Goal: Task Accomplishment & Management: Use online tool/utility

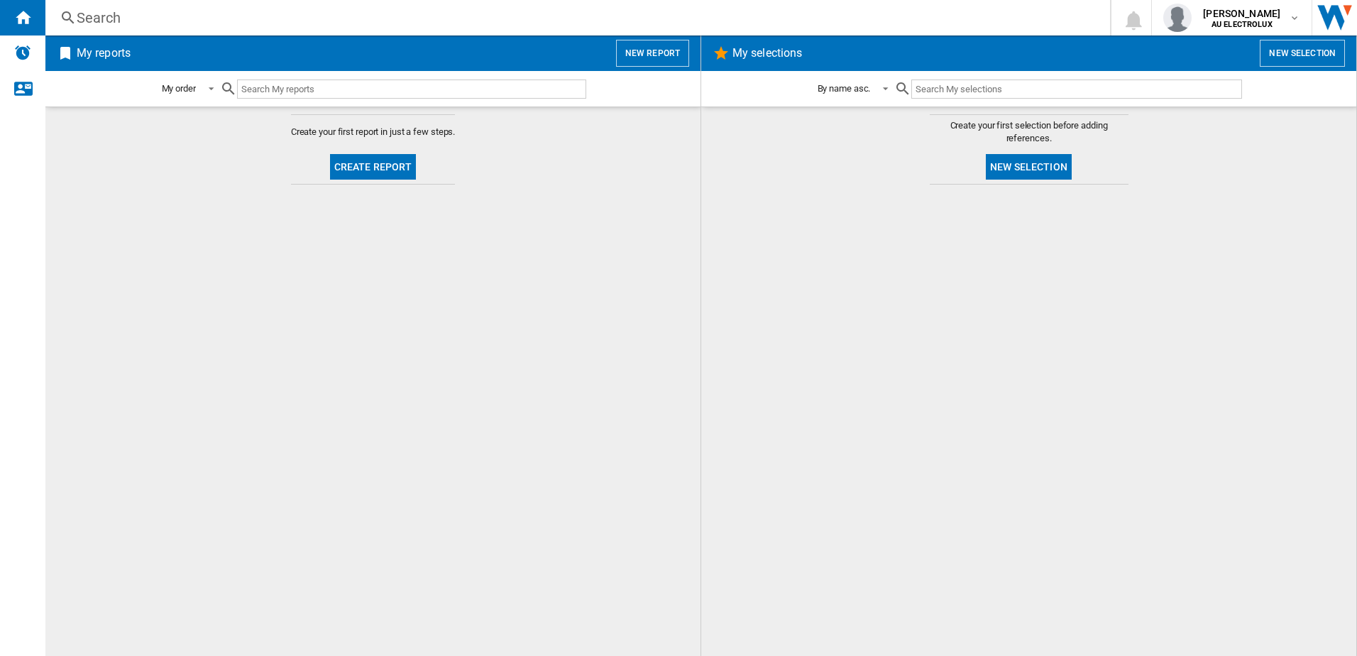
click at [366, 170] on button "Create report" at bounding box center [373, 167] width 87 height 26
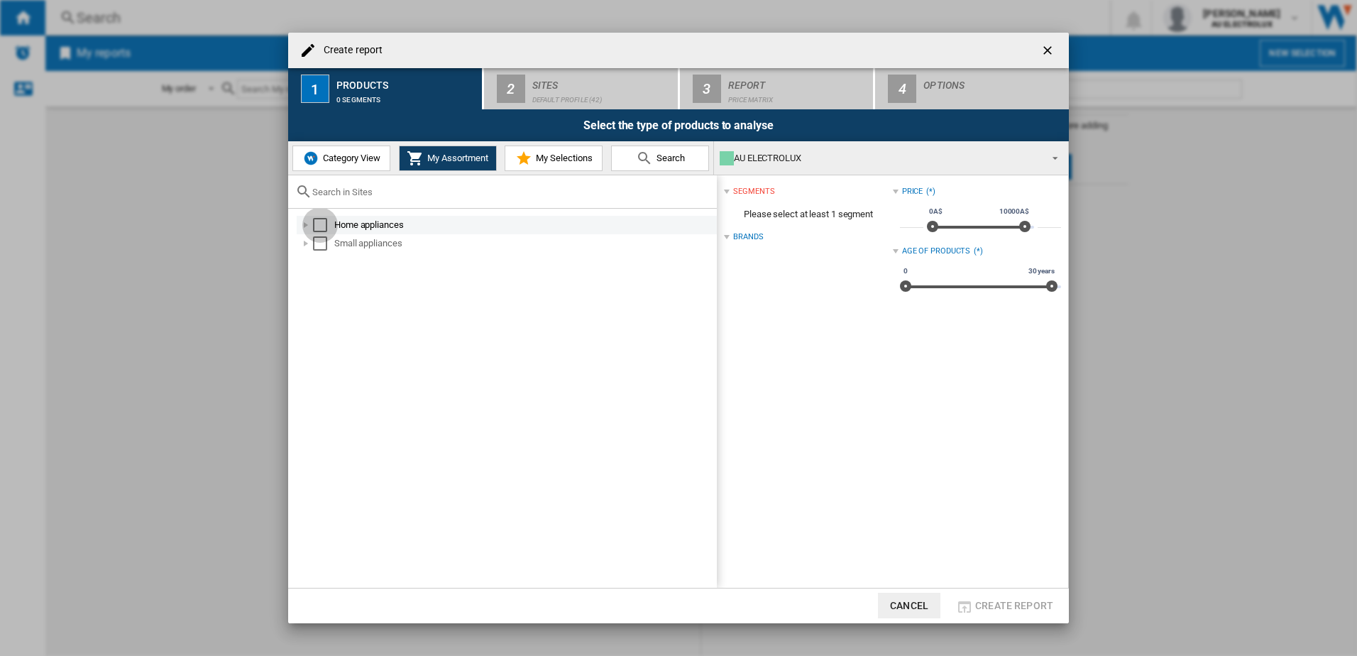
click at [320, 223] on div "Select" at bounding box center [320, 225] width 14 height 14
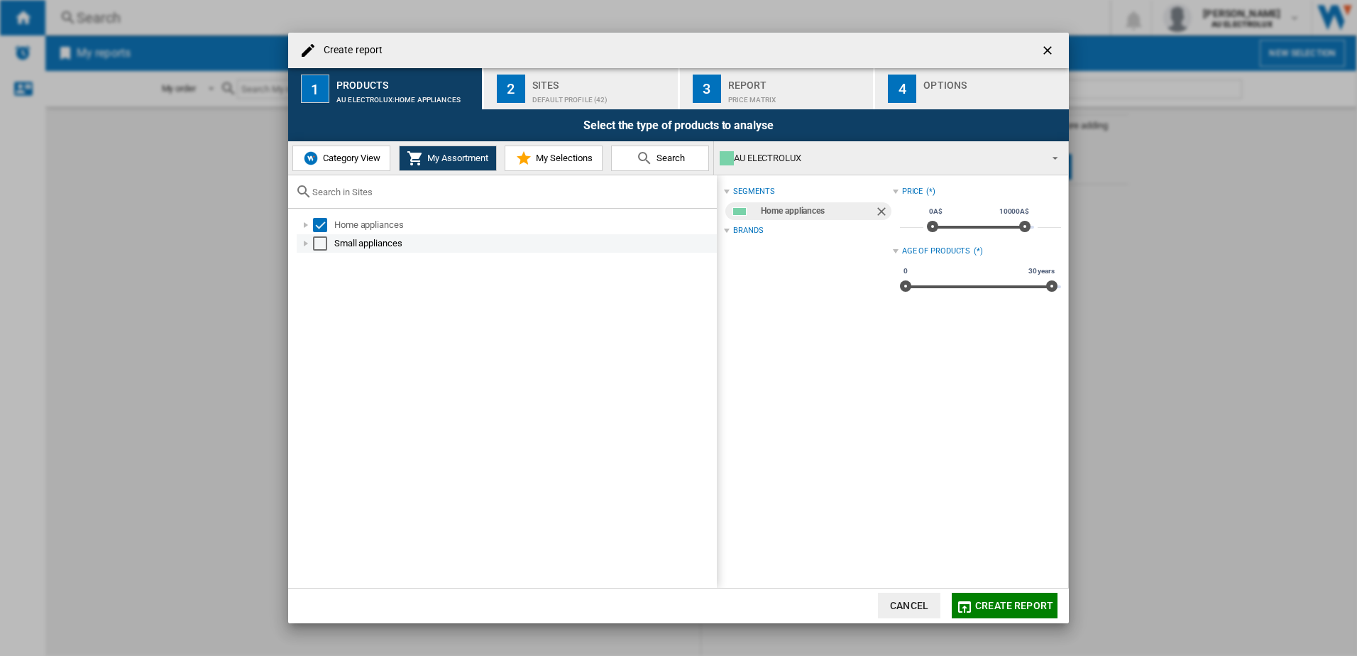
click at [319, 245] on div "Select" at bounding box center [320, 243] width 14 height 14
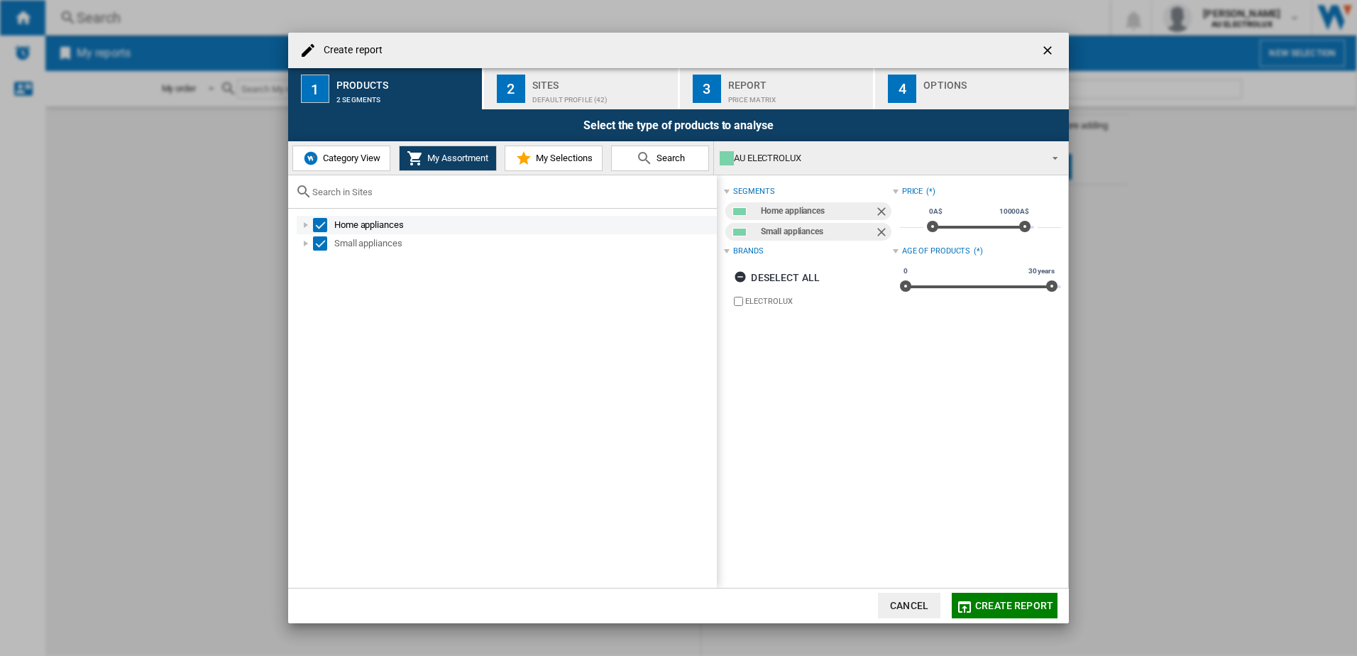
click at [324, 224] on div "Select" at bounding box center [320, 225] width 14 height 14
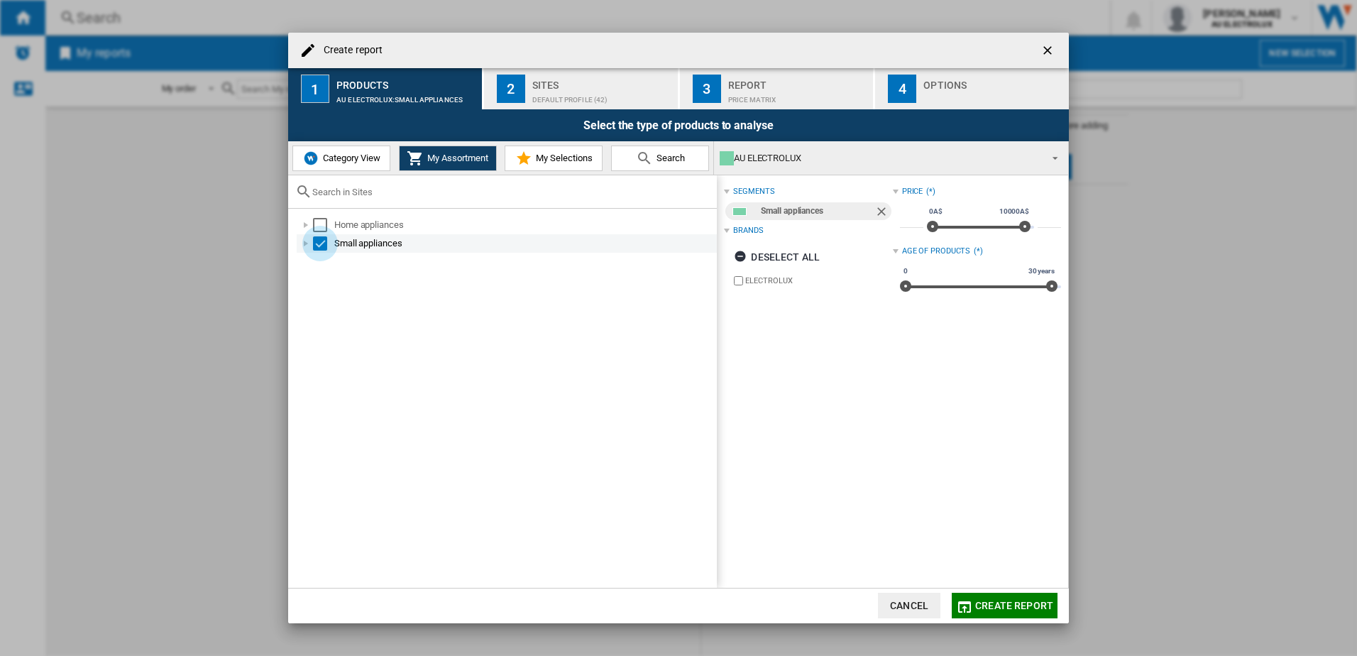
click at [326, 244] on div "Select" at bounding box center [320, 243] width 14 height 14
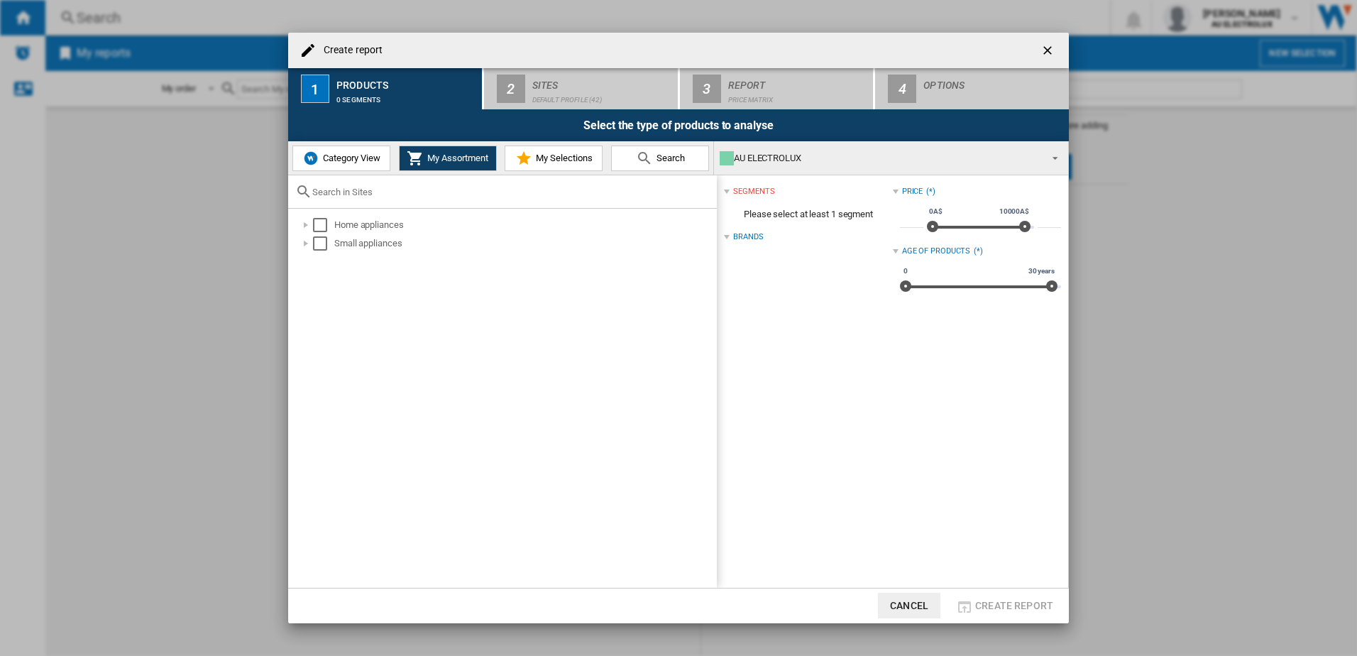
click at [332, 155] on span "Category View" at bounding box center [349, 158] width 61 height 11
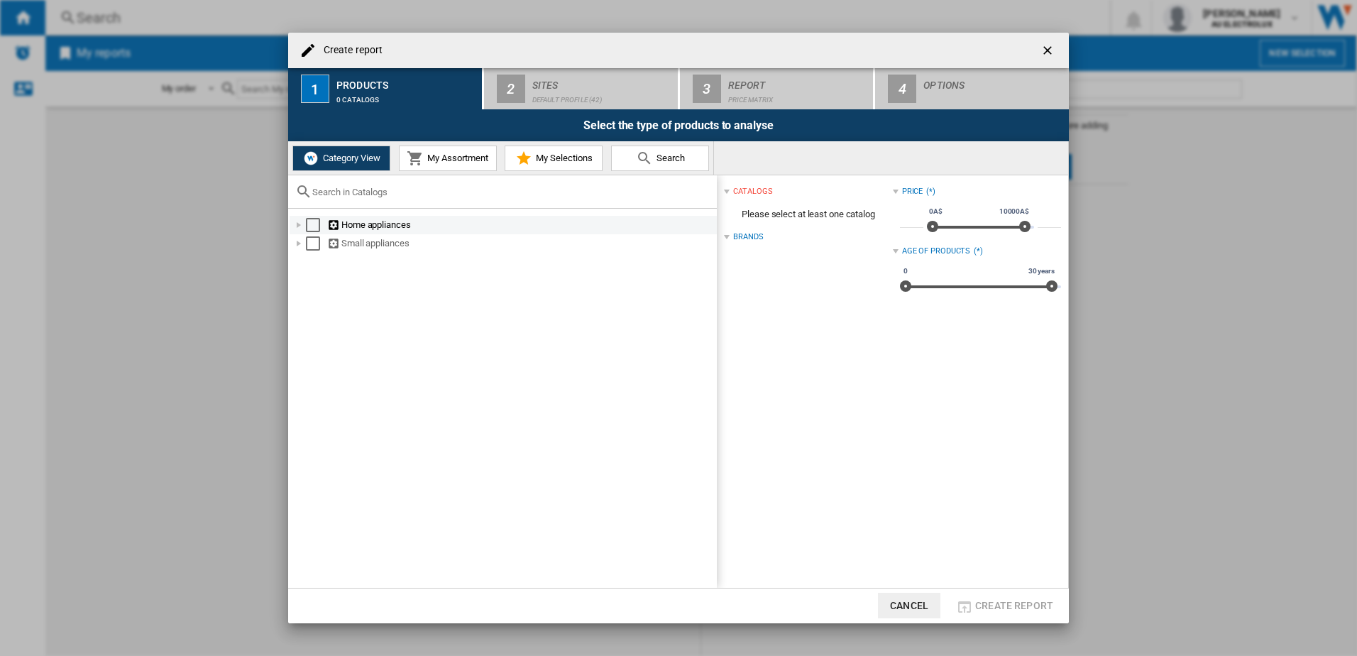
click at [313, 221] on div "Select" at bounding box center [313, 225] width 14 height 14
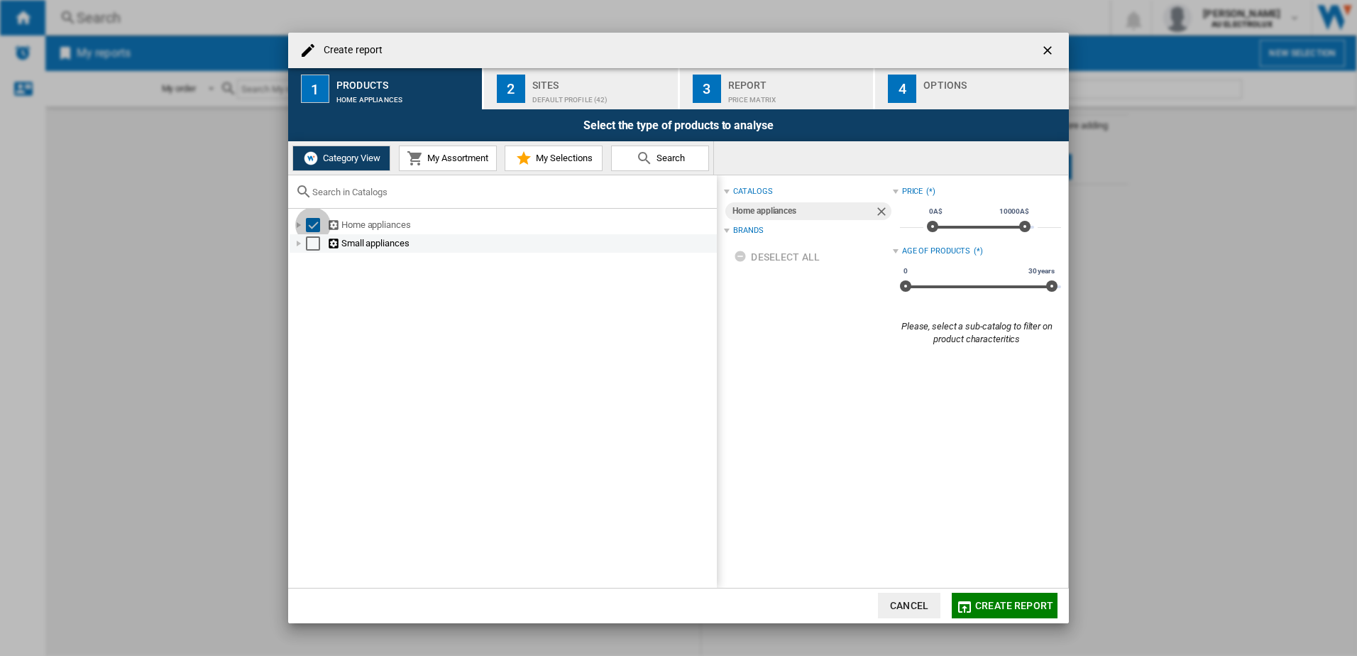
click at [307, 244] on div "Select" at bounding box center [313, 243] width 14 height 14
click at [449, 152] on button "My Assortment" at bounding box center [448, 159] width 98 height 26
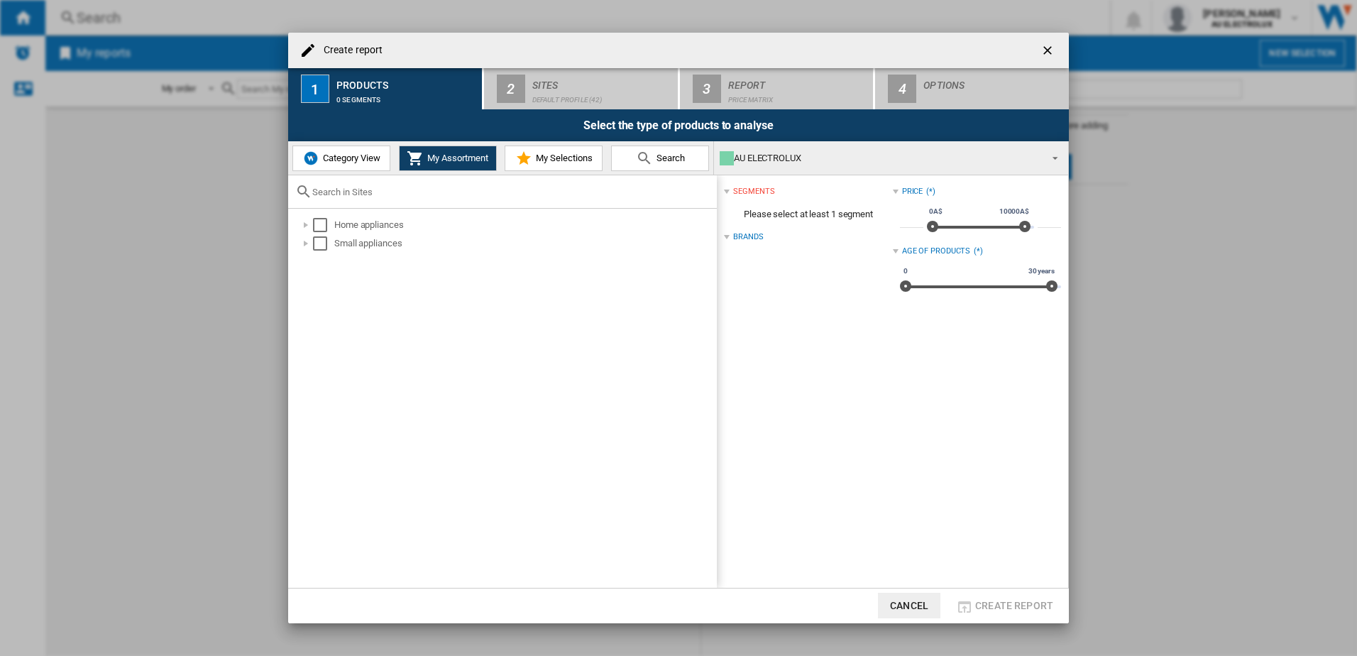
click at [325, 159] on span "Category View" at bounding box center [349, 158] width 61 height 11
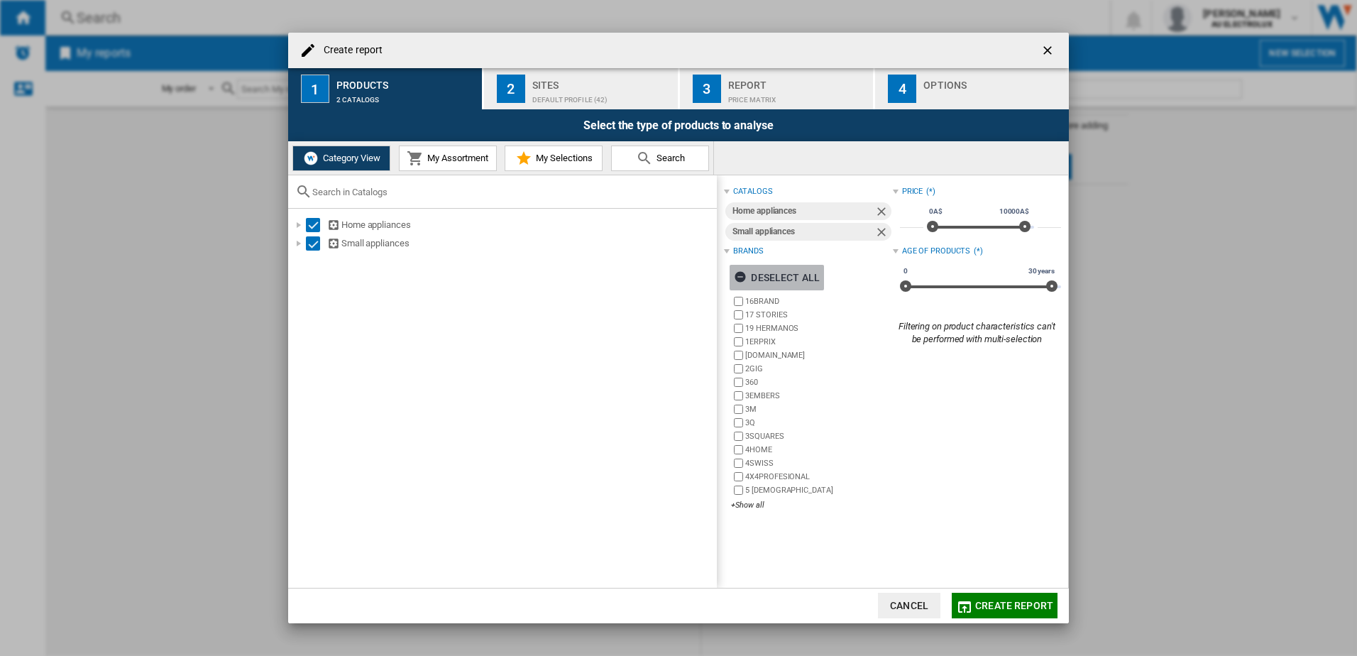
click at [738, 276] on ng-md-icon "button" at bounding box center [742, 278] width 17 height 17
click at [745, 502] on div "+Show all" at bounding box center [811, 505] width 161 height 11
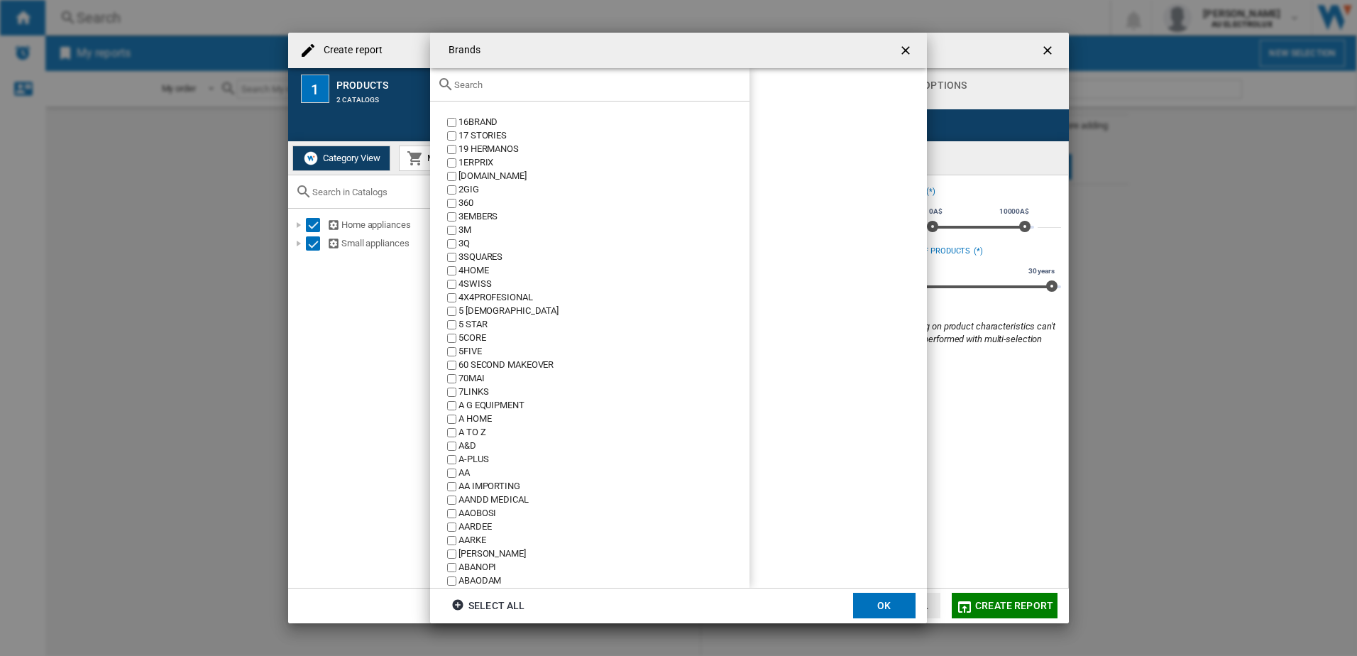
click at [496, 87] on input "text" at bounding box center [598, 85] width 288 height 11
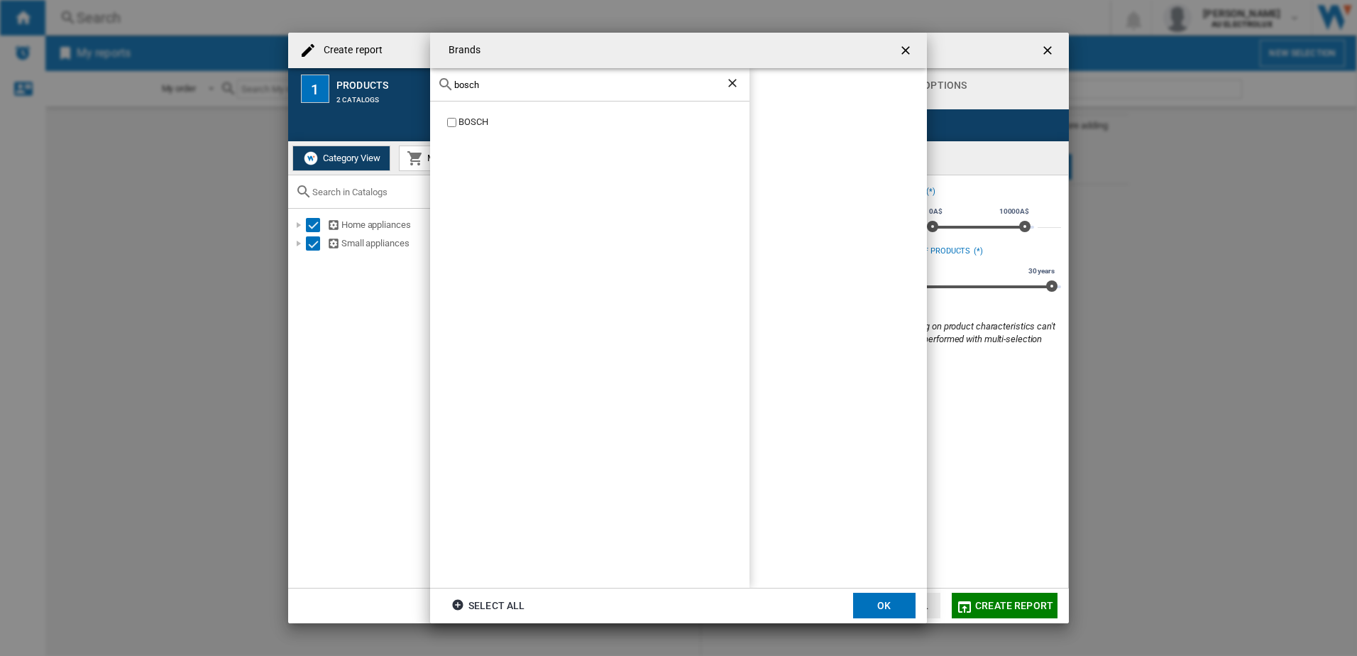
type input "bosch"
click at [880, 606] on button "OK" at bounding box center [884, 606] width 62 height 26
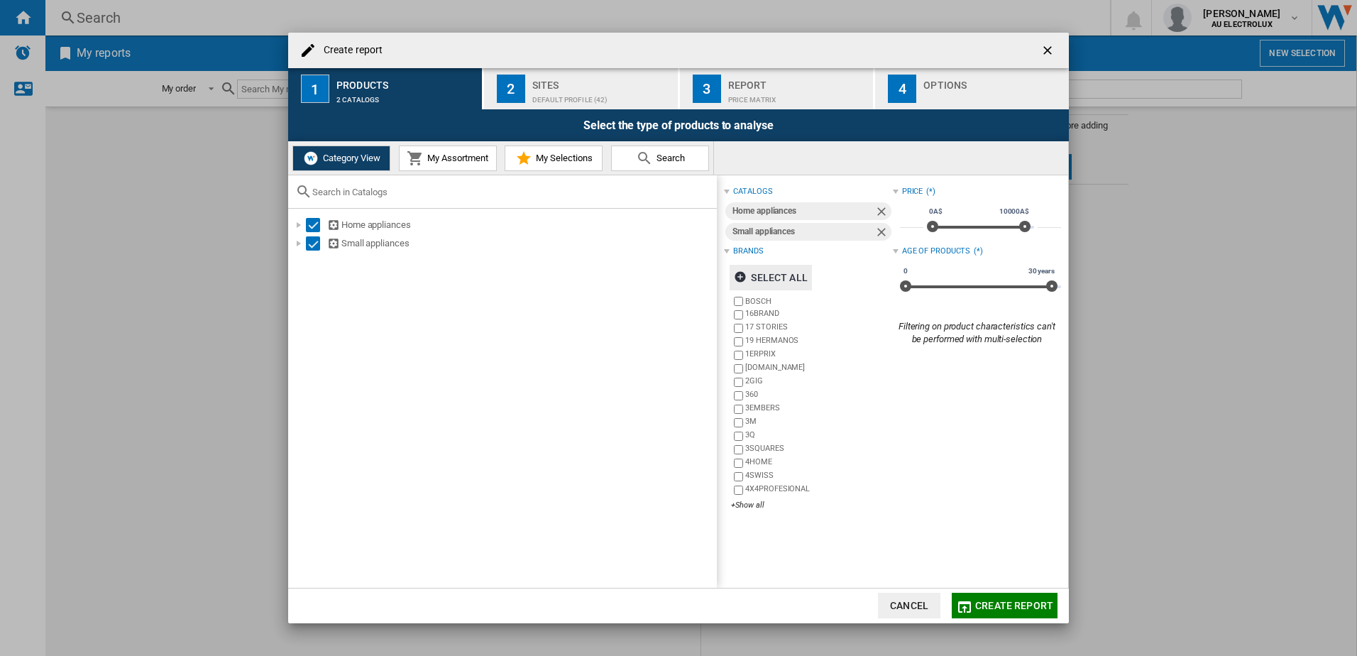
click at [559, 85] on div "Sites" at bounding box center [602, 81] width 140 height 15
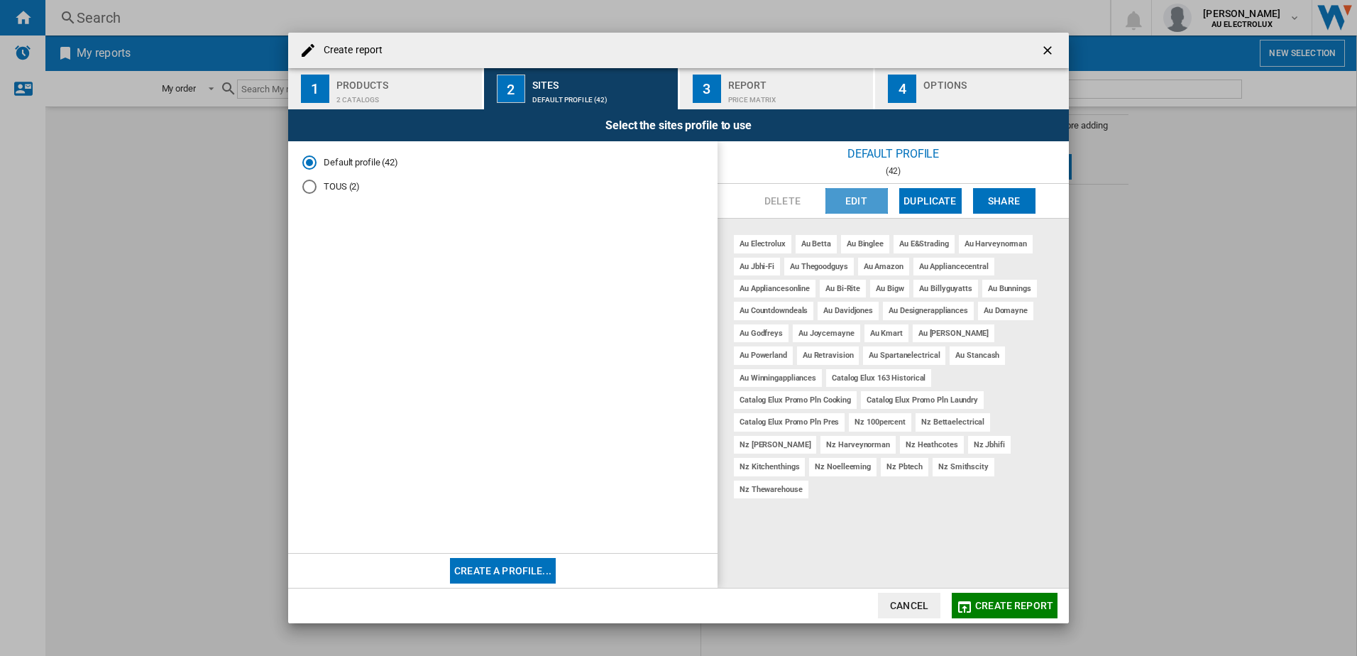
click at [859, 202] on button "Edit" at bounding box center [857, 201] width 62 height 26
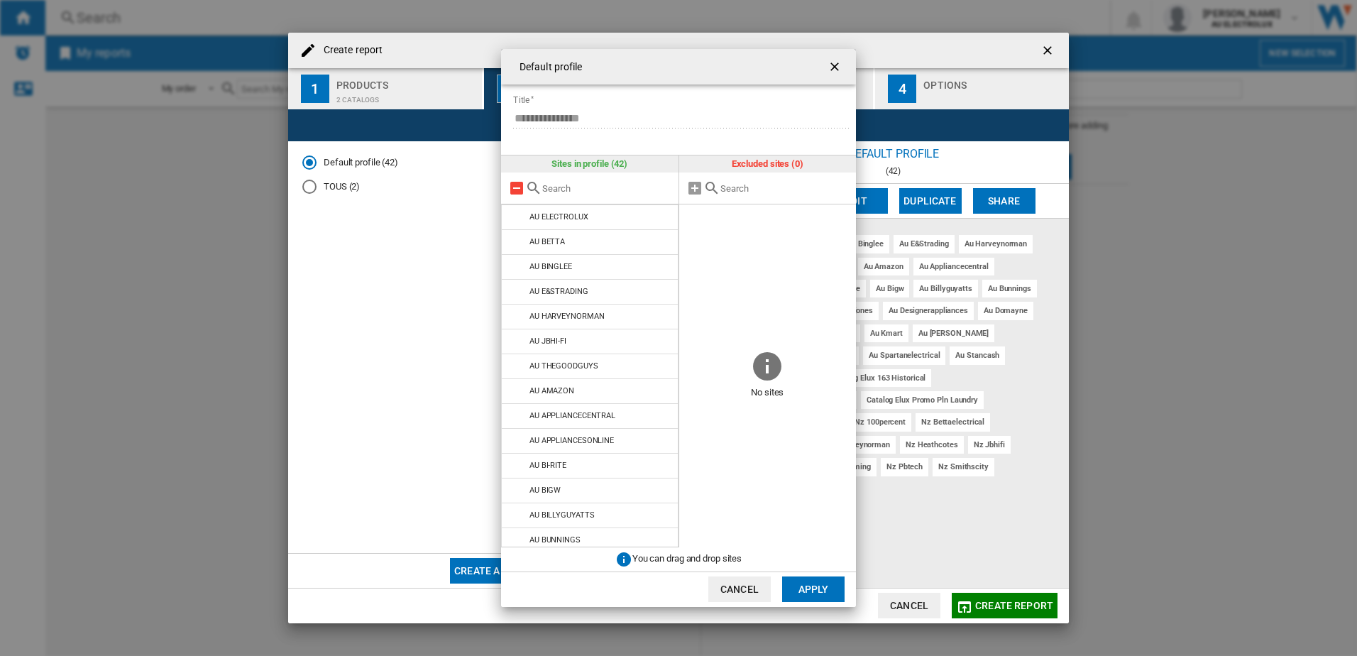
click at [520, 191] on md-icon at bounding box center [516, 188] width 17 height 17
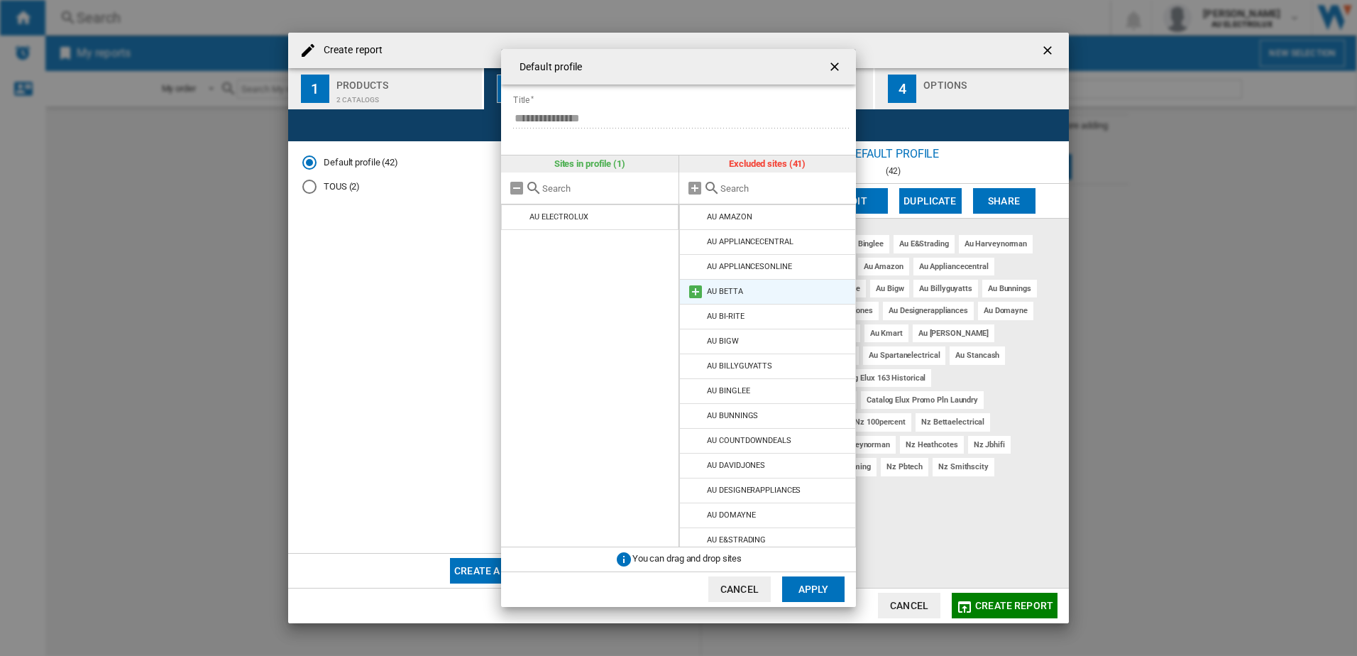
click at [696, 294] on md-icon at bounding box center [695, 291] width 17 height 17
click at [694, 367] on md-icon at bounding box center [695, 366] width 17 height 17
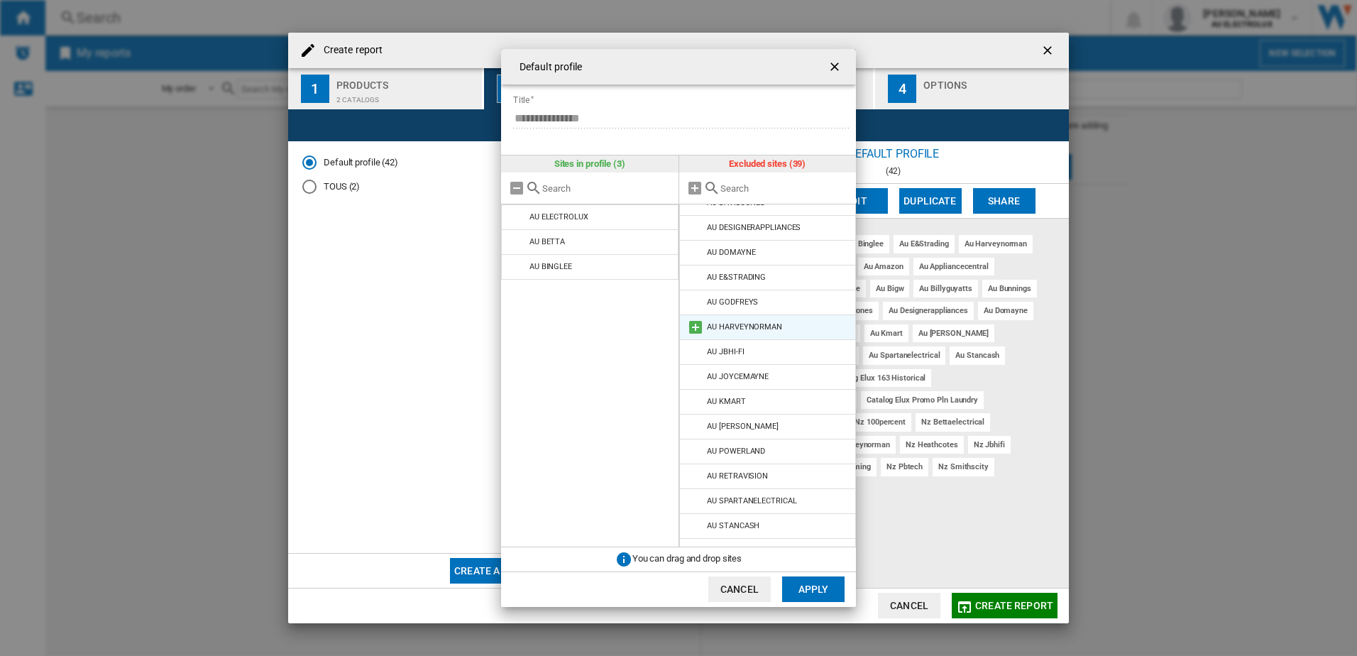
click at [691, 327] on md-icon at bounding box center [695, 327] width 17 height 17
click at [689, 273] on md-icon at bounding box center [695, 277] width 17 height 17
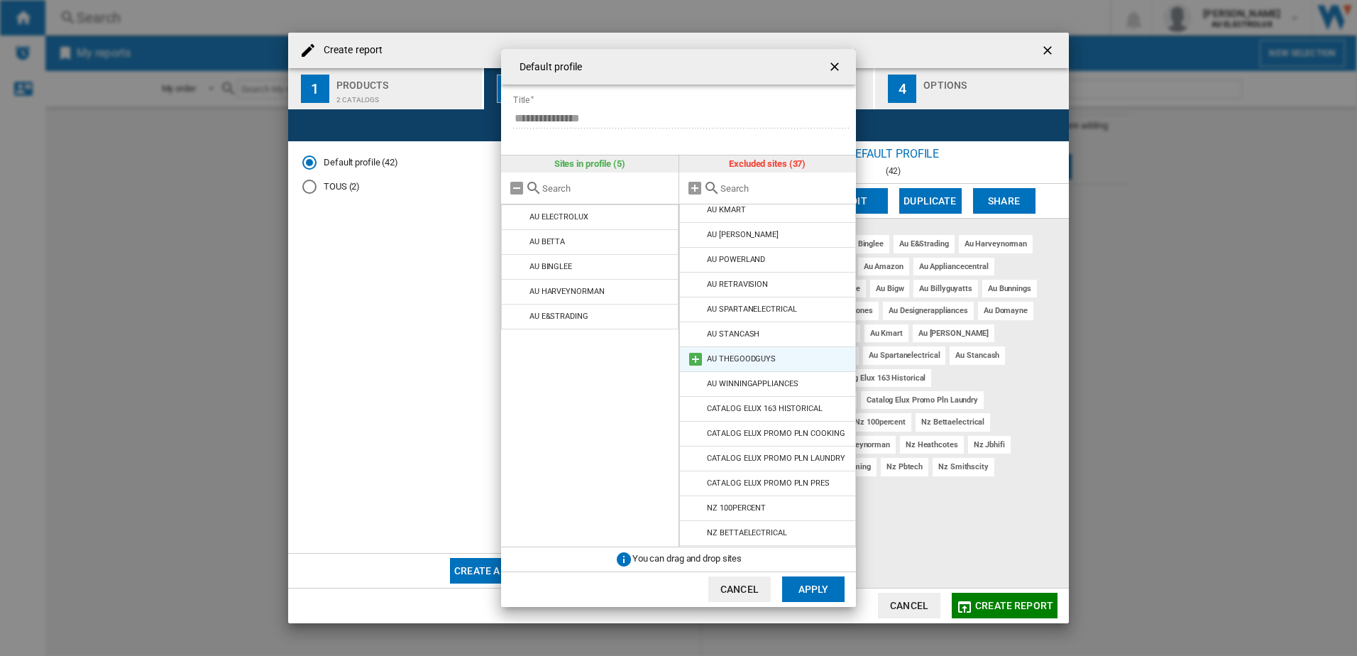
click at [694, 361] on md-icon at bounding box center [695, 359] width 17 height 17
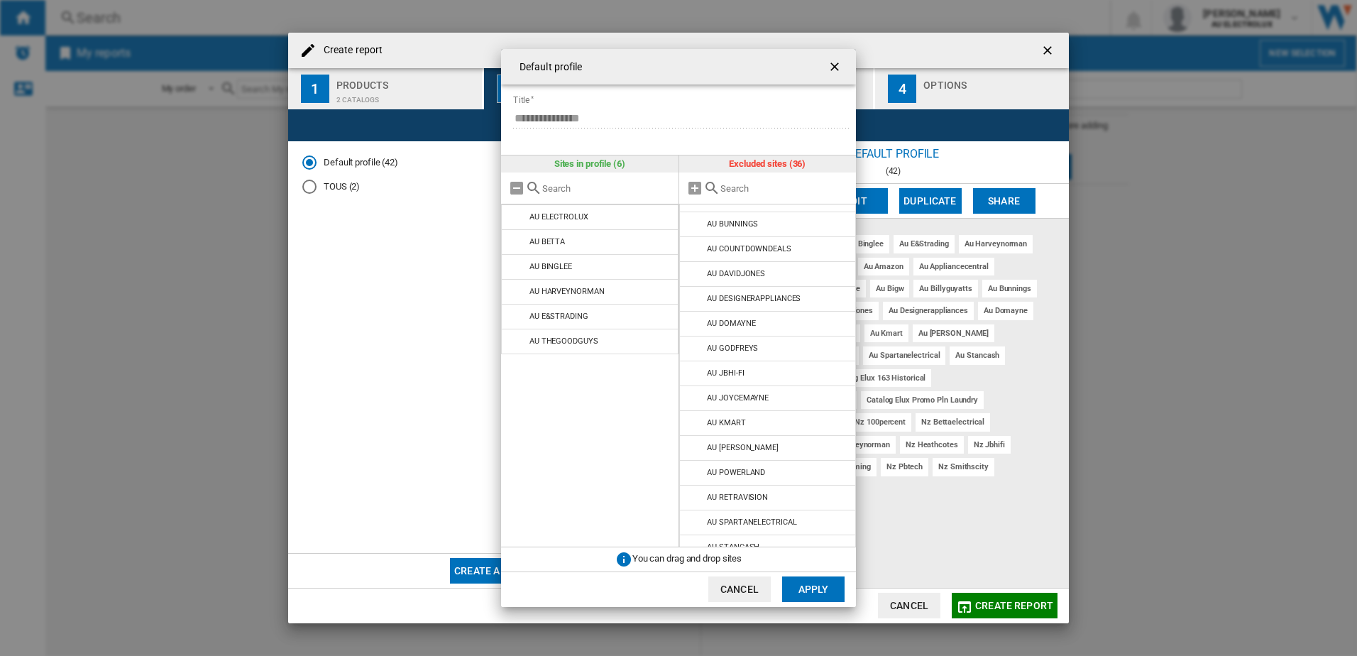
scroll to position [213, 0]
click at [693, 300] on md-icon at bounding box center [695, 302] width 17 height 17
click at [816, 591] on button "Apply" at bounding box center [813, 589] width 62 height 26
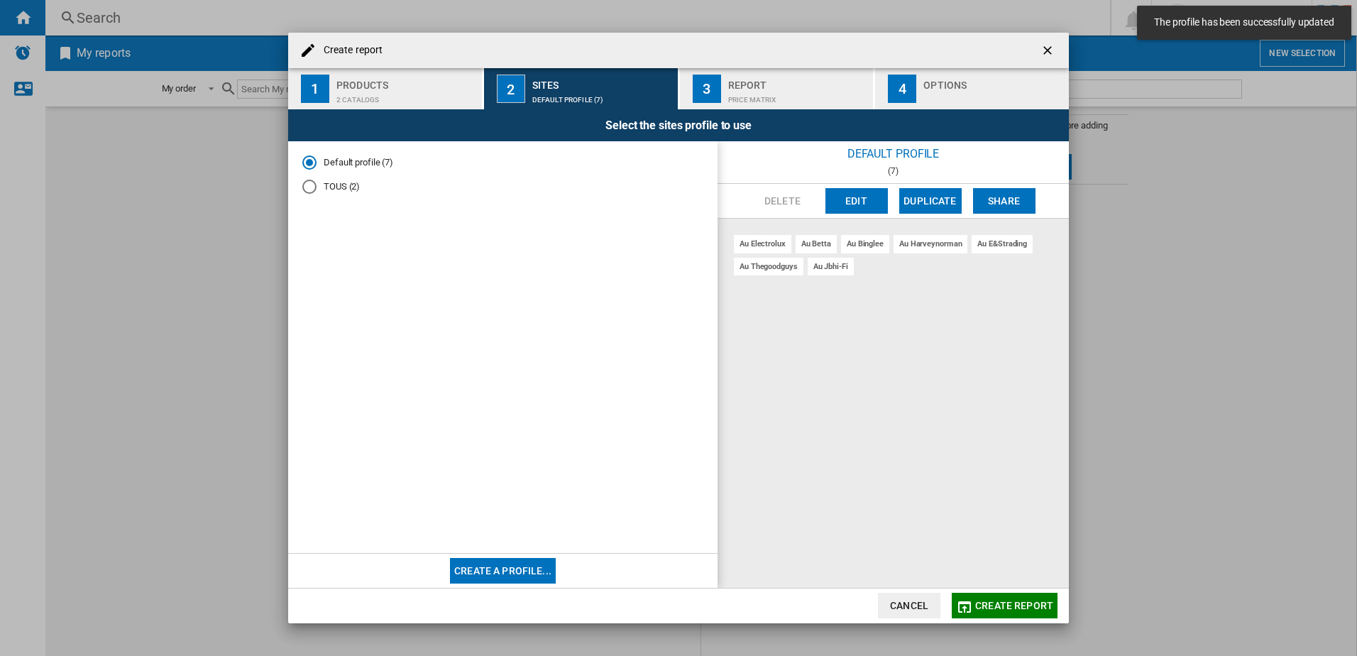
click at [751, 92] on div "Price Matrix" at bounding box center [798, 96] width 140 height 15
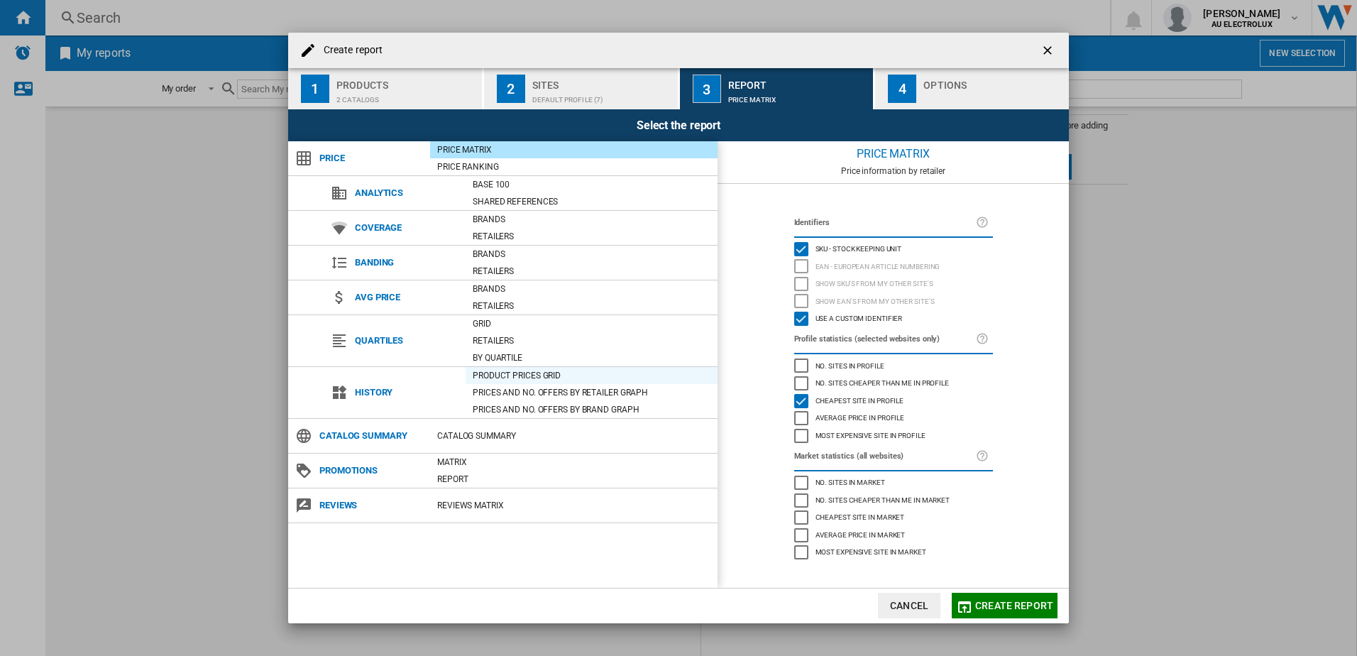
click at [515, 373] on div "Product prices grid" at bounding box center [592, 375] width 252 height 14
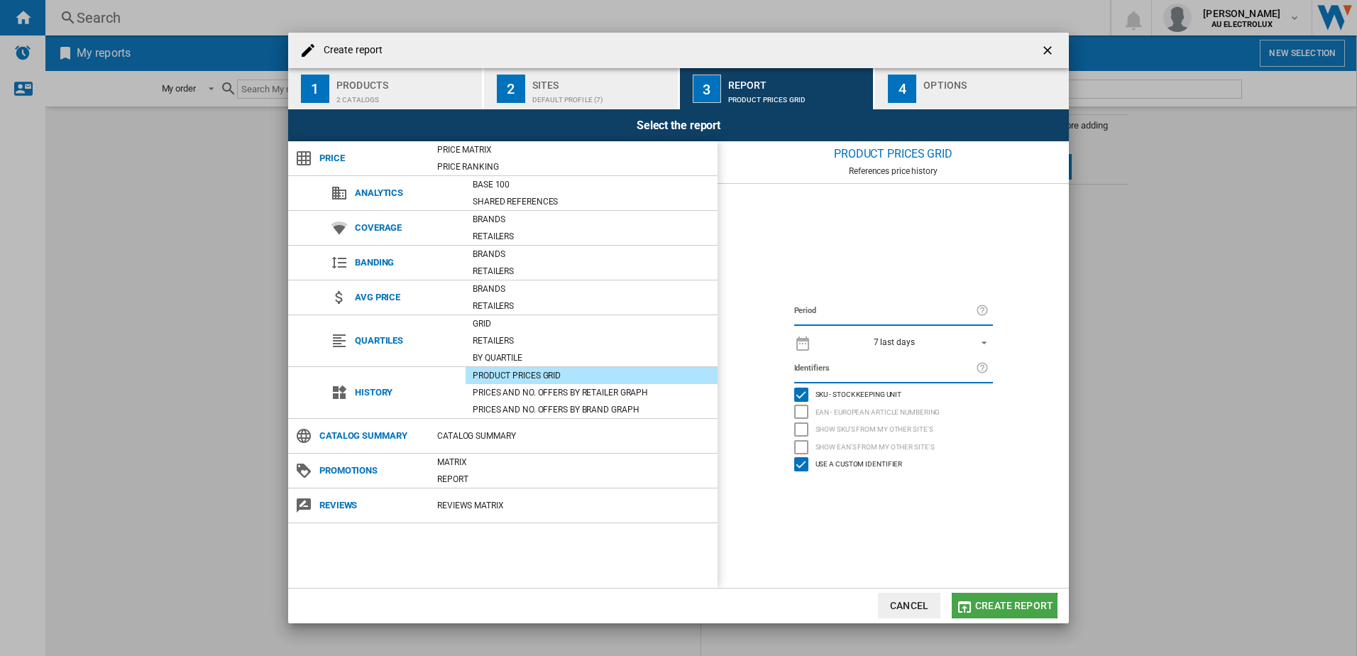
click at [995, 610] on span "Create report" at bounding box center [1014, 605] width 78 height 11
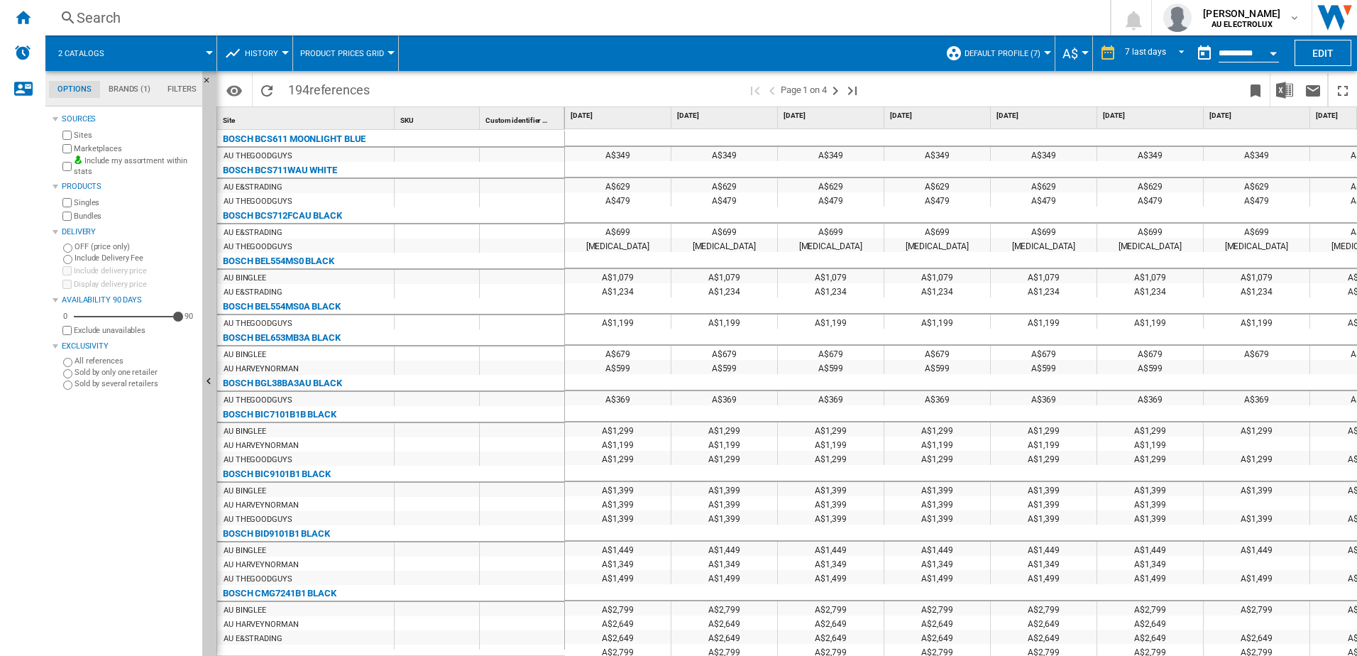
drag, startPoint x: 257, startPoint y: 368, endPoint x: 259, endPoint y: 381, distance: 13.7
click at [259, 381] on div at bounding box center [678, 328] width 1357 height 656
click at [281, 385] on div "BOSCH BGL38BA3AU BLACK" at bounding box center [282, 383] width 119 height 17
click at [283, 385] on div at bounding box center [678, 328] width 1357 height 656
click at [283, 385] on div "BOSCH BGL38BA3AU BLACK" at bounding box center [282, 383] width 119 height 17
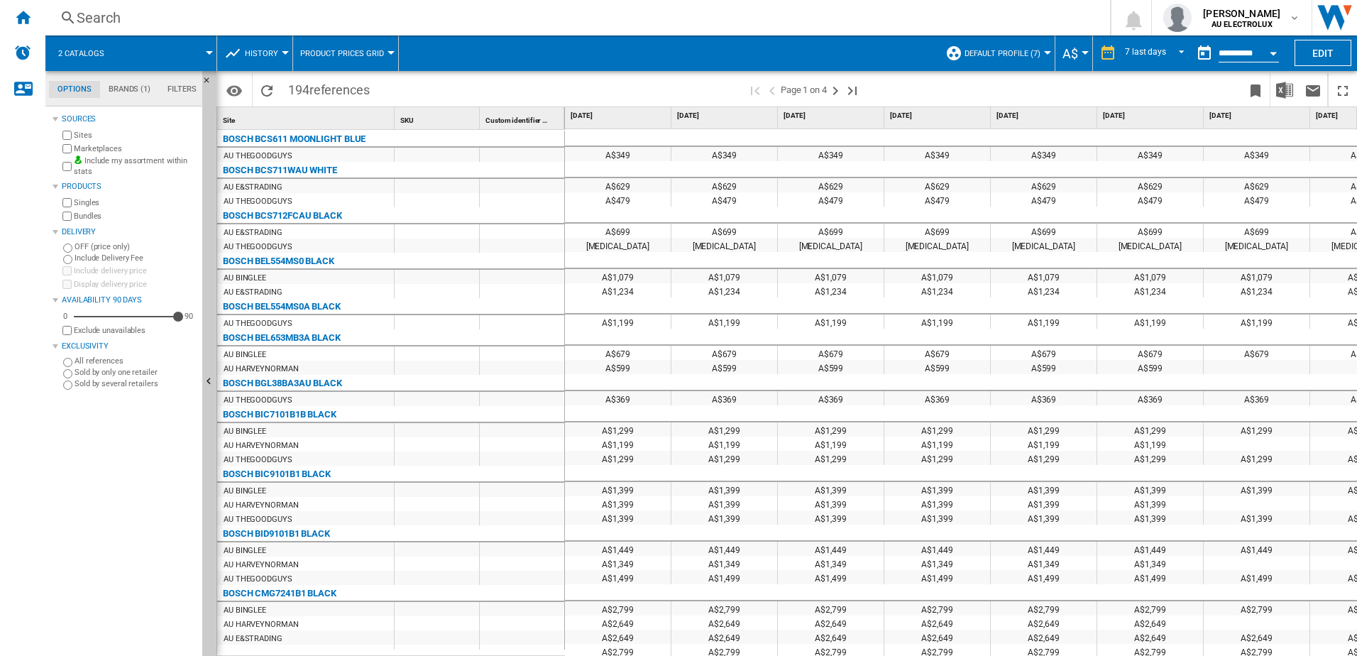
click at [268, 136] on div "BOSCH BCS611 MOONLIGHT BLUE" at bounding box center [294, 139] width 143 height 17
click at [224, 135] on div at bounding box center [678, 328] width 1357 height 656
click at [1159, 53] on div at bounding box center [678, 328] width 1357 height 656
click at [1180, 51] on span "REPORTS.WIZARD.STEPS.REPORT.STEPS.REPORT_OPTIONS.PERIOD: 7 last days" at bounding box center [1177, 51] width 17 height 13
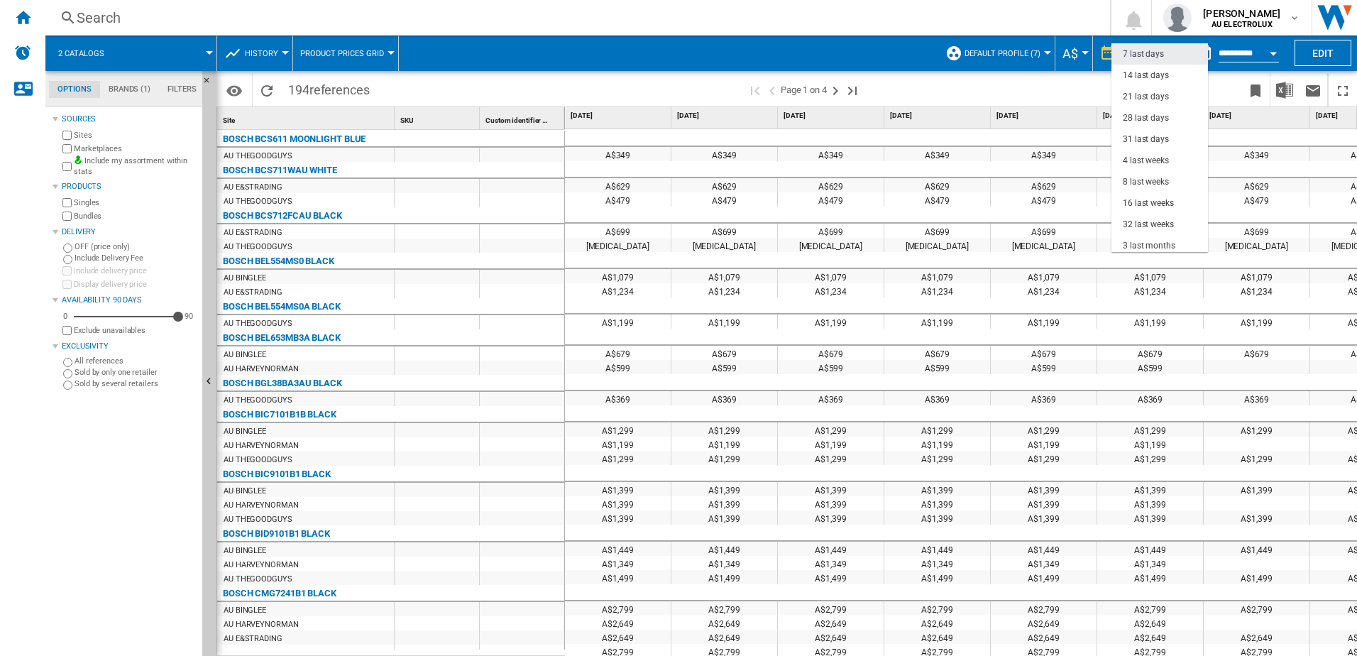
click at [1180, 51] on md-option "7 last days" at bounding box center [1160, 53] width 97 height 21
click at [844, 49] on span at bounding box center [669, 52] width 540 height 35
click at [383, 53] on button "Product prices grid" at bounding box center [345, 52] width 91 height 35
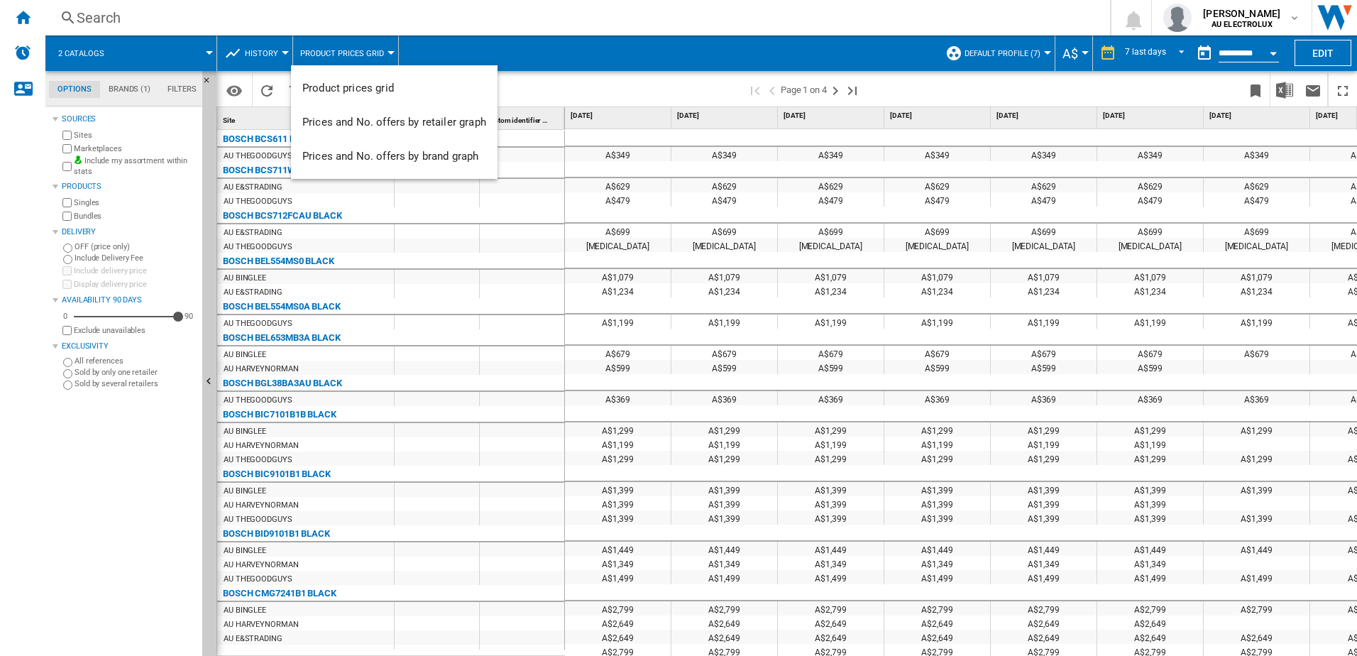
click at [278, 53] on md-backdrop at bounding box center [678, 328] width 1357 height 656
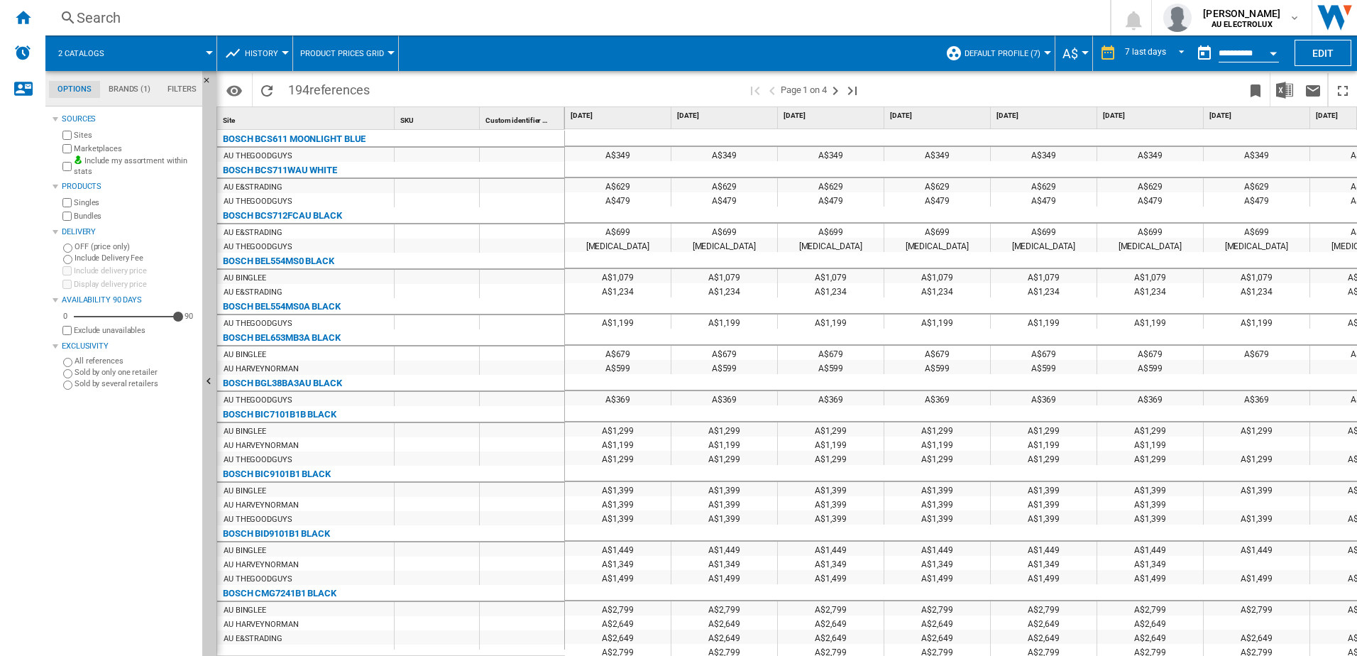
click at [284, 54] on div at bounding box center [285, 53] width 7 height 4
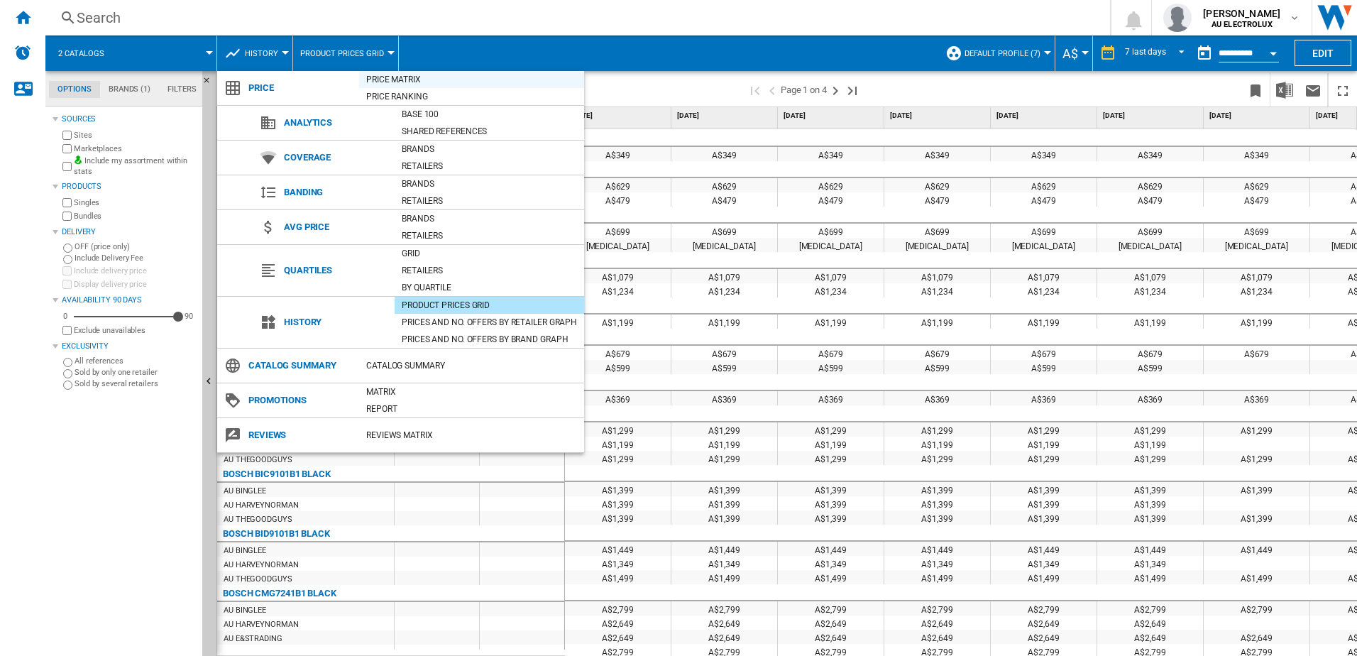
click at [390, 80] on div "Price Matrix" at bounding box center [471, 79] width 225 height 14
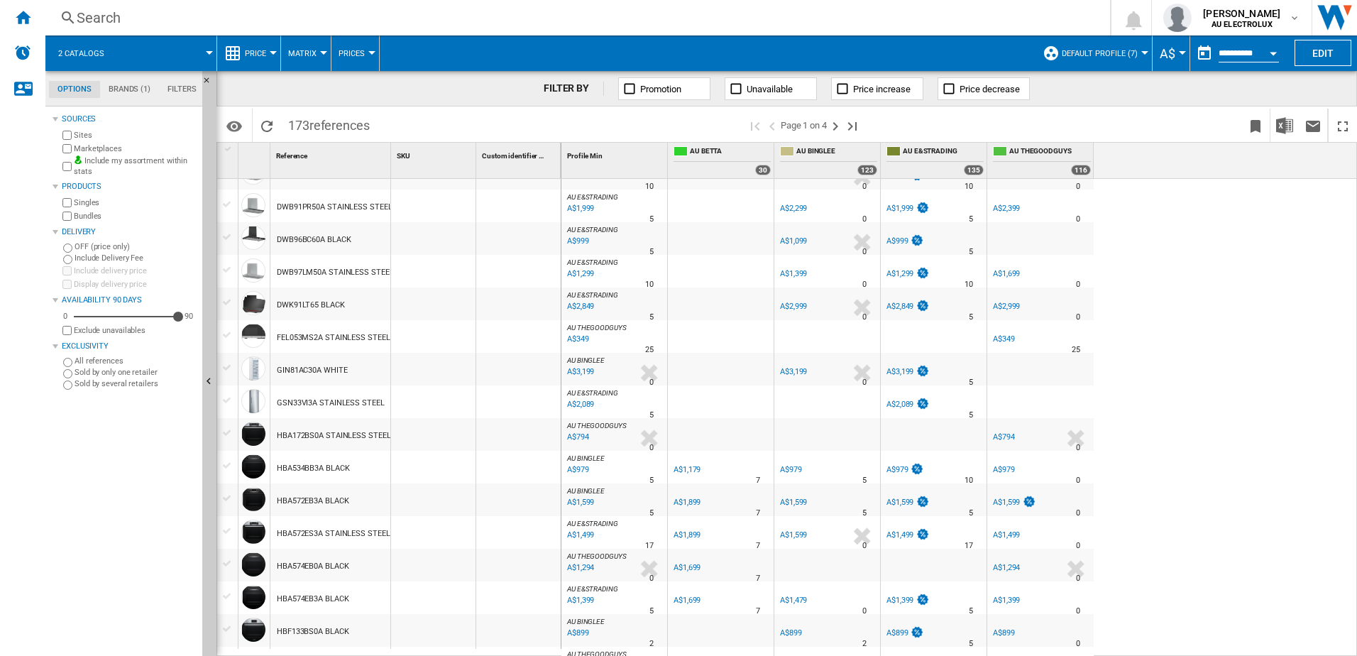
scroll to position [1173, 0]
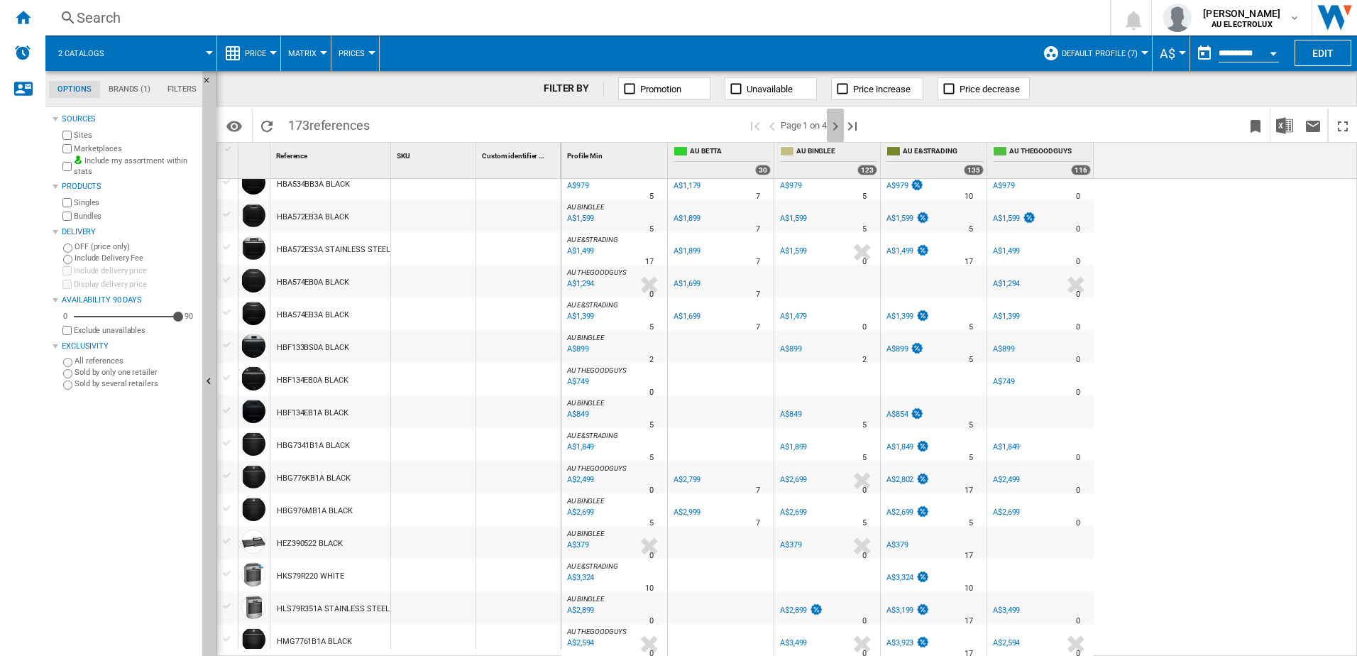
click at [838, 126] on ng-md-icon "Next page" at bounding box center [835, 126] width 17 height 17
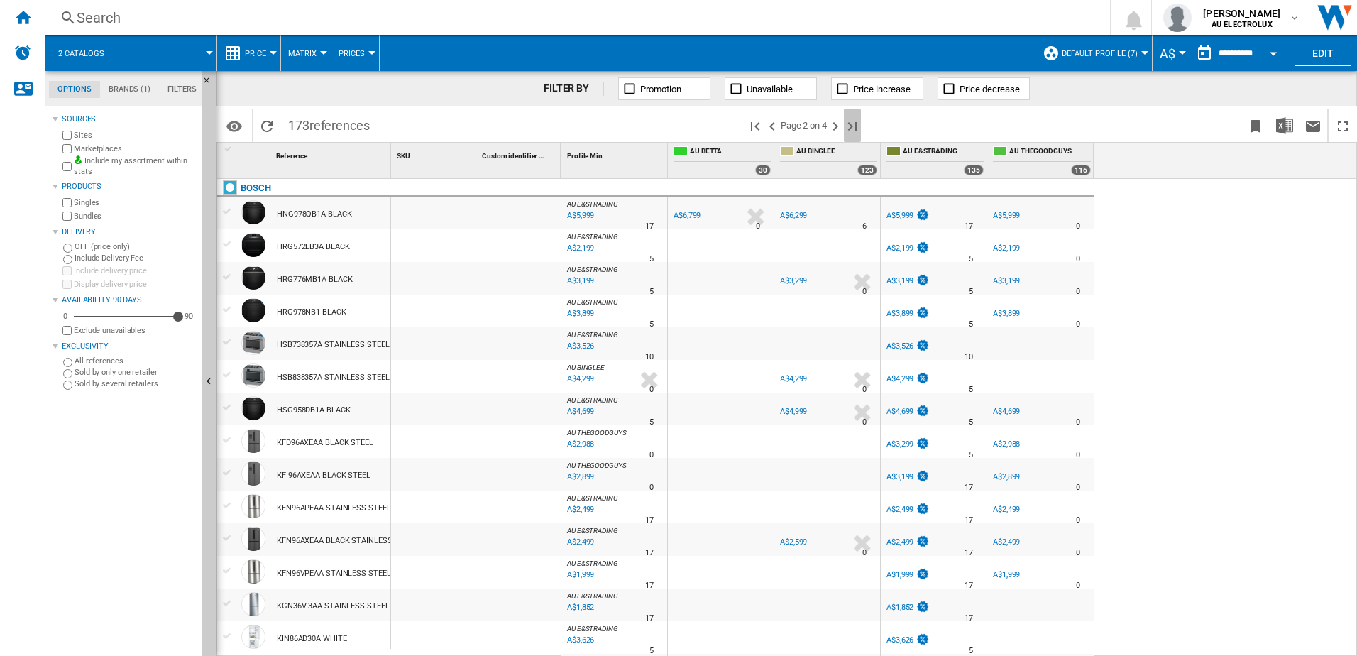
click at [852, 126] on ng-md-icon "Last page" at bounding box center [852, 126] width 17 height 17
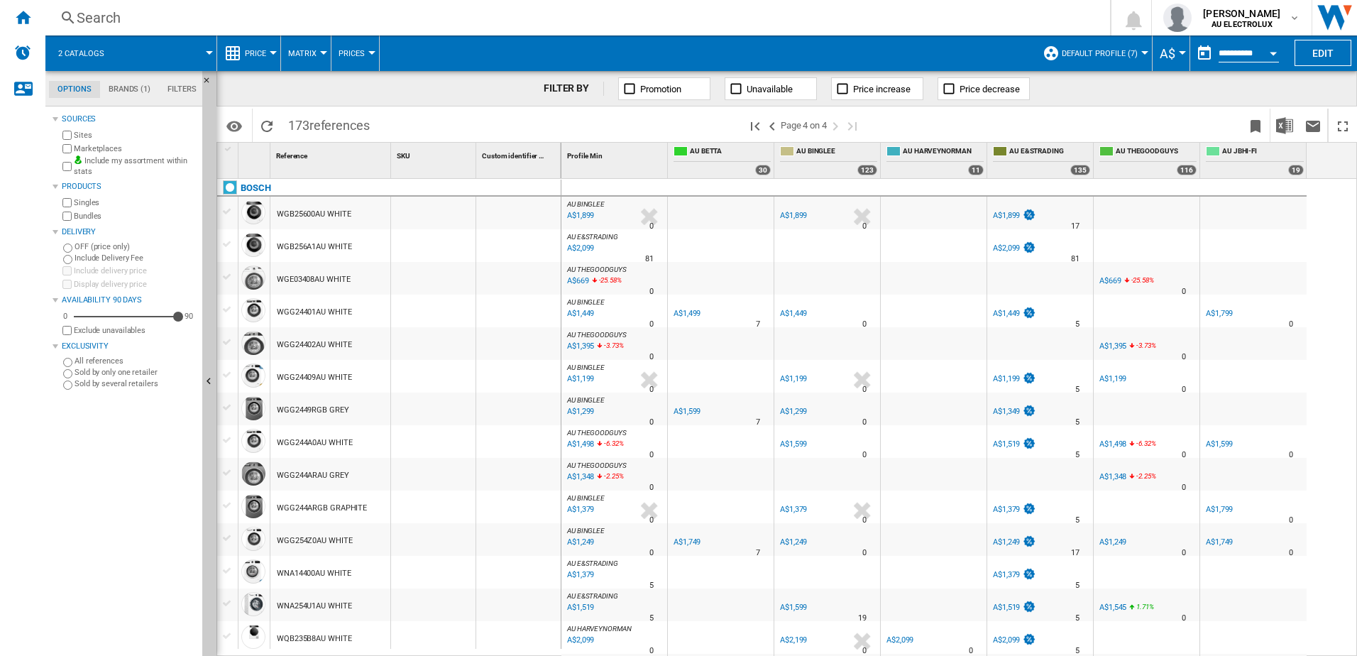
click at [1096, 52] on span "Default profile (7)" at bounding box center [1100, 53] width 76 height 9
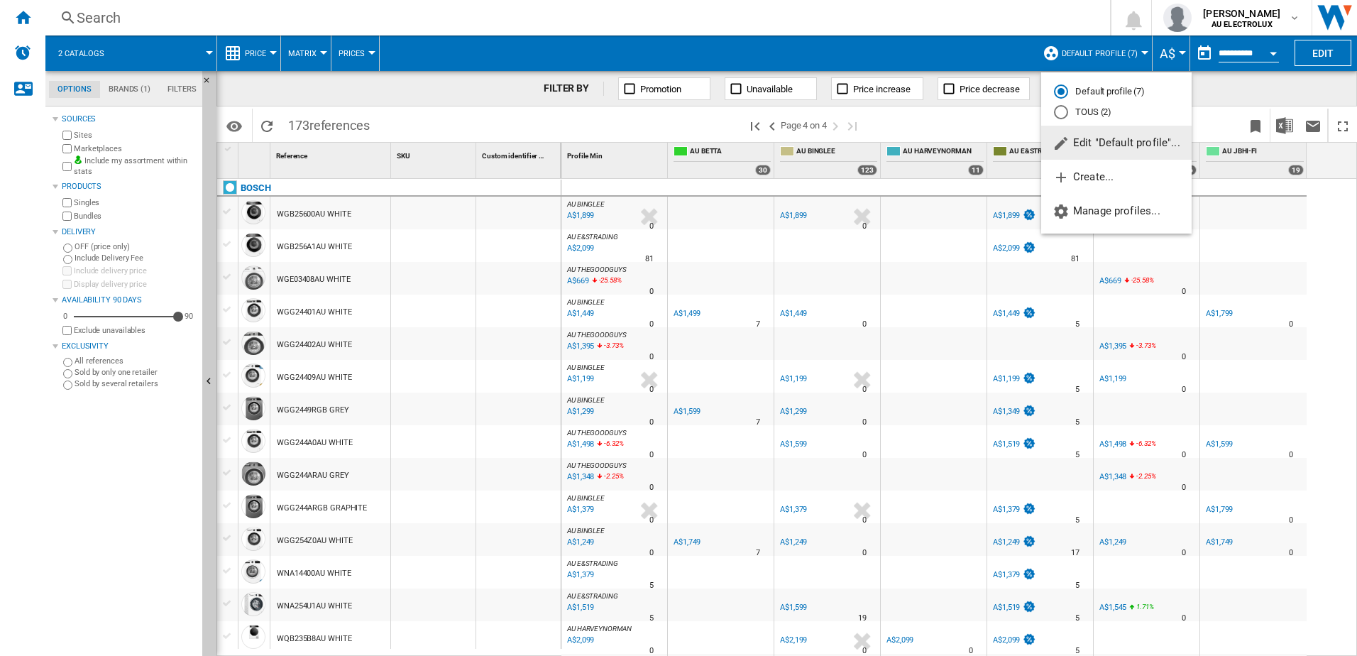
click at [1113, 138] on span "Edit "Default profile"..." at bounding box center [1117, 142] width 128 height 13
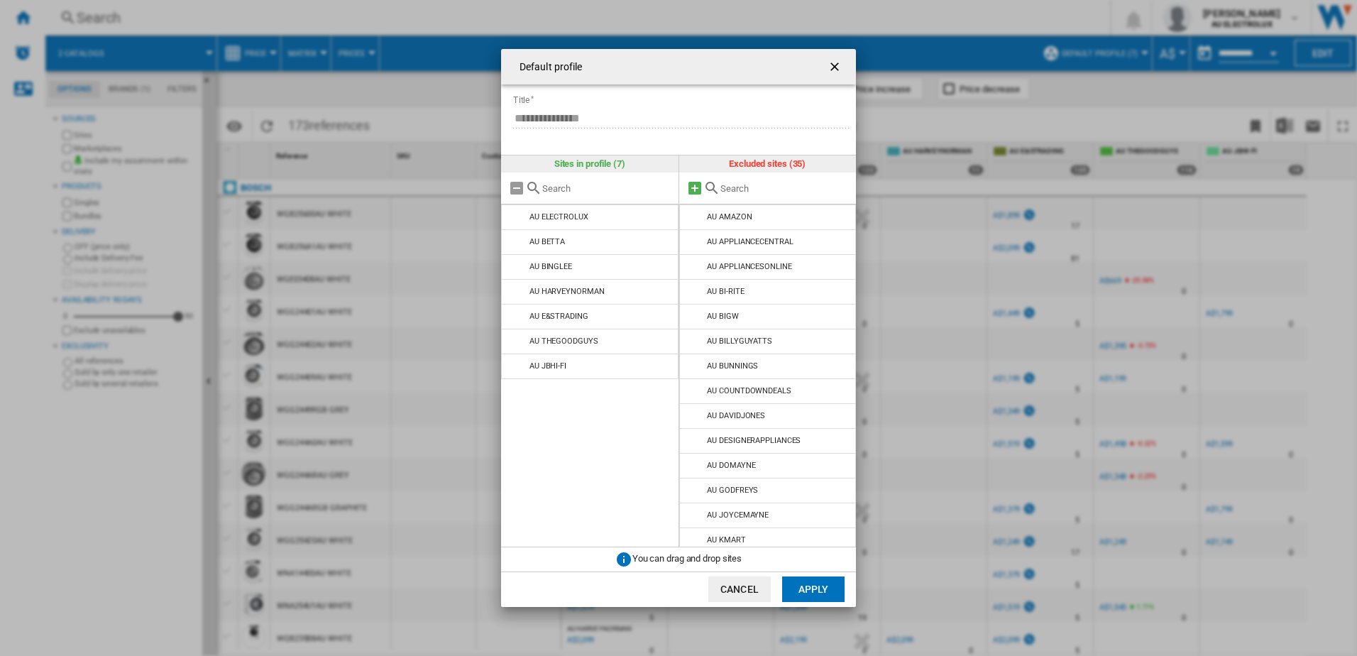
click at [696, 189] on md-icon "Default profile ..." at bounding box center [695, 188] width 17 height 17
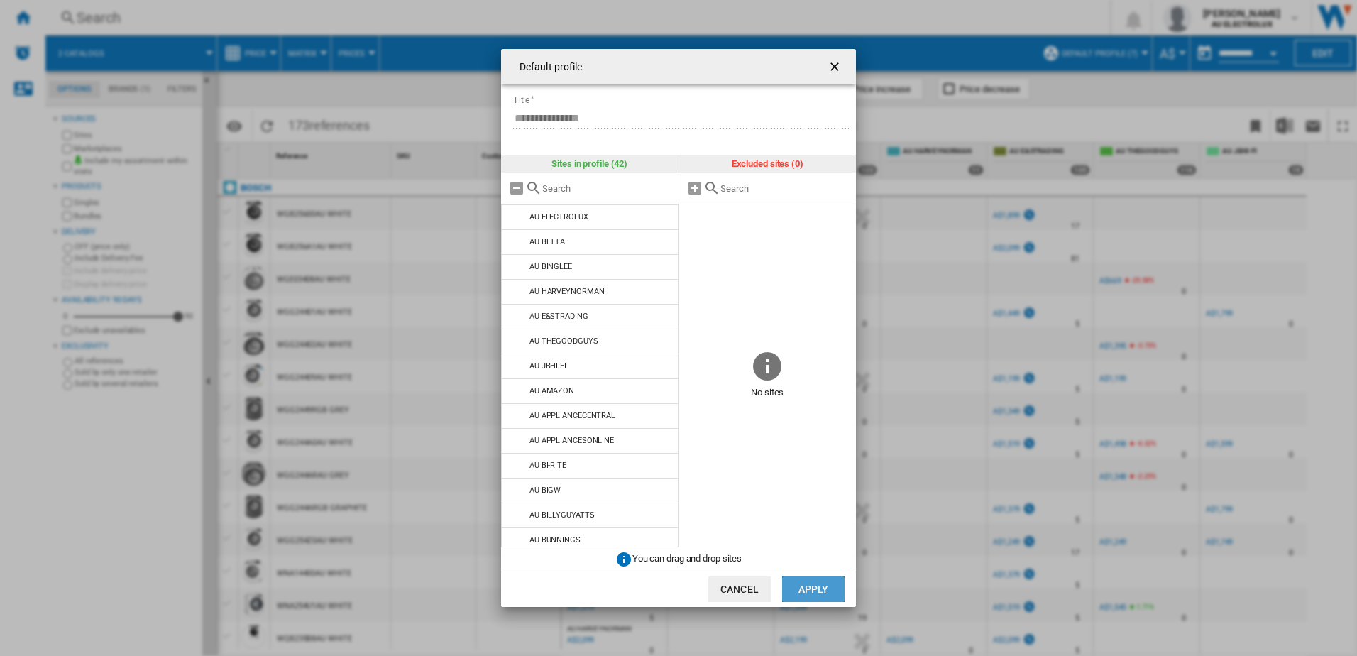
click at [814, 593] on button "Apply" at bounding box center [813, 589] width 62 height 26
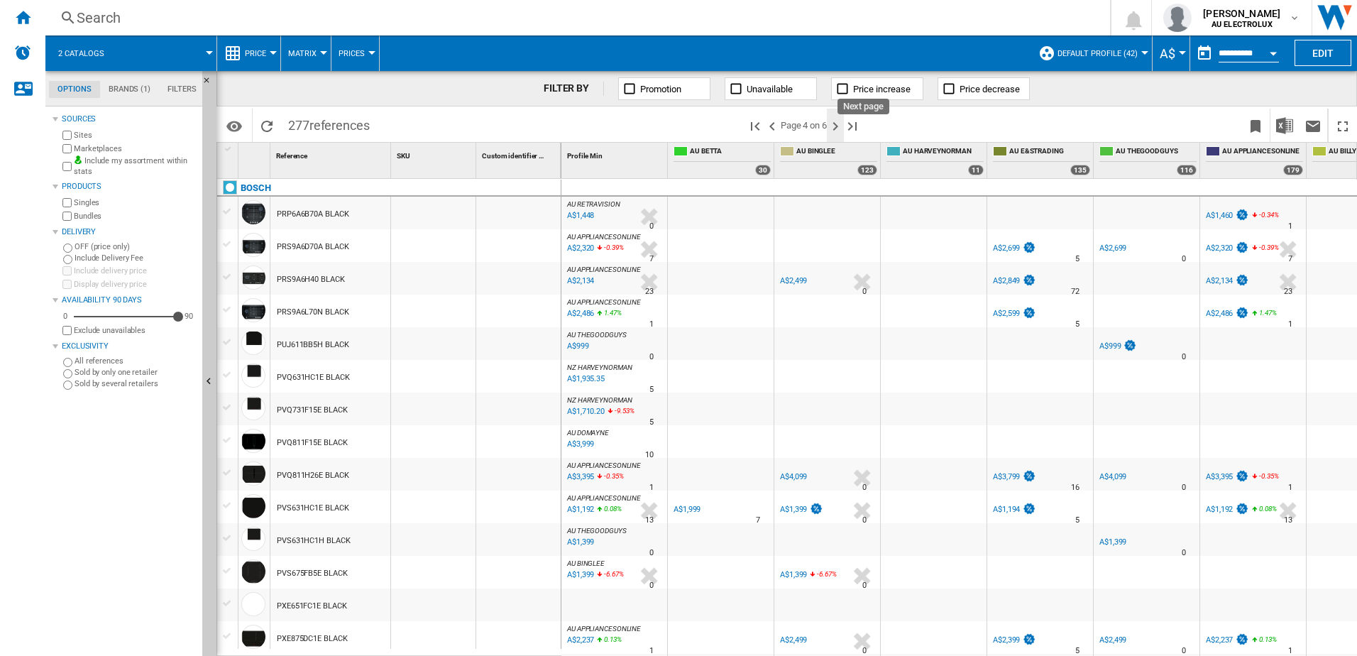
click at [836, 126] on ng-md-icon "Next page" at bounding box center [835, 126] width 17 height 17
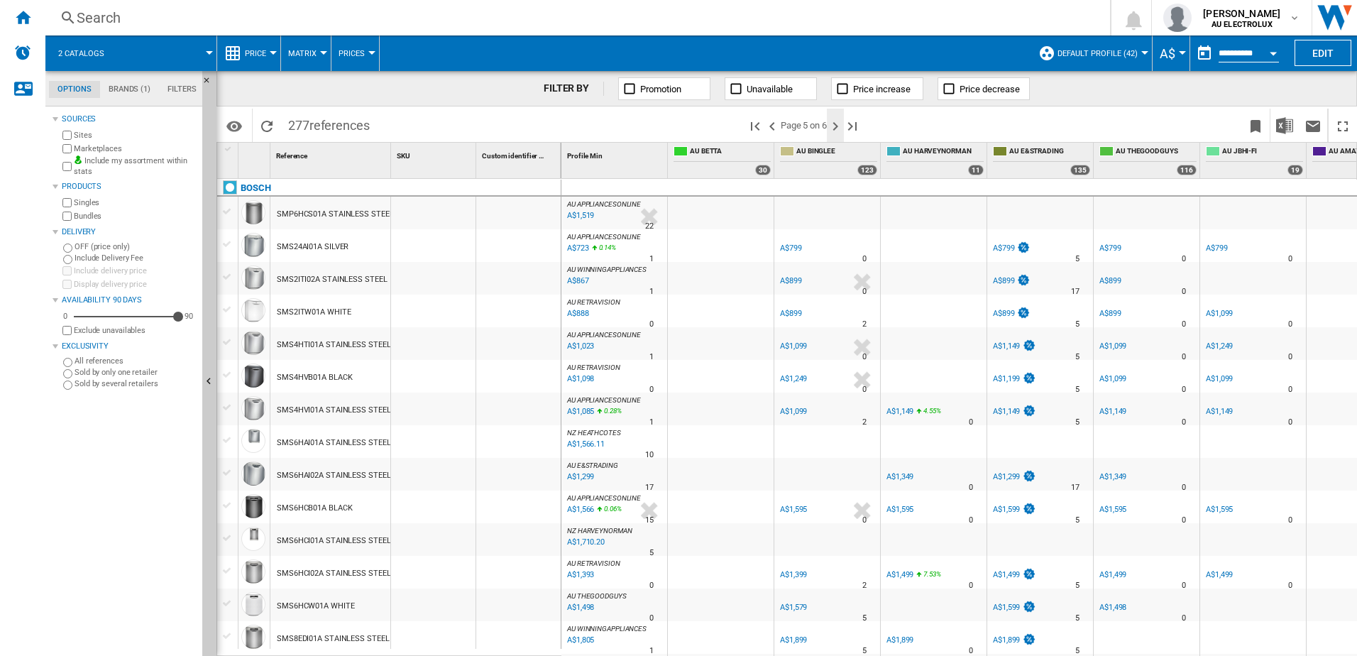
click at [841, 126] on ng-md-icon "Next page" at bounding box center [835, 126] width 17 height 17
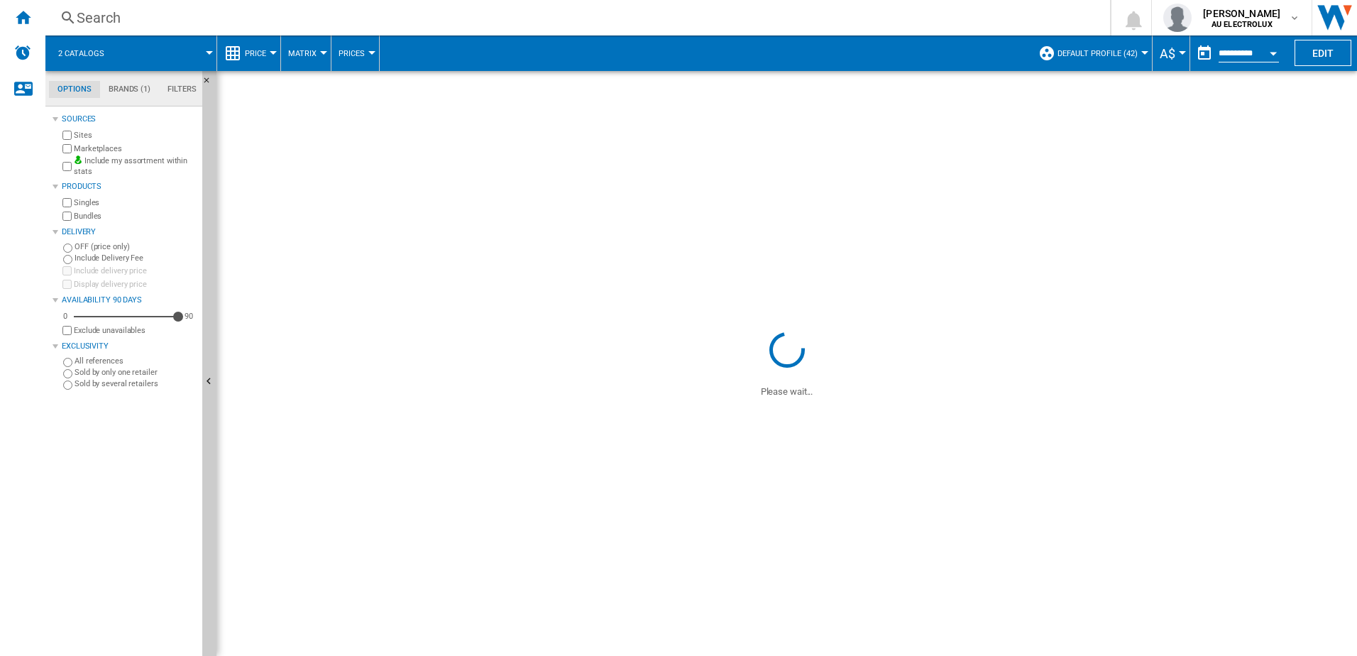
click at [848, 126] on span at bounding box center [787, 200] width 1141 height 258
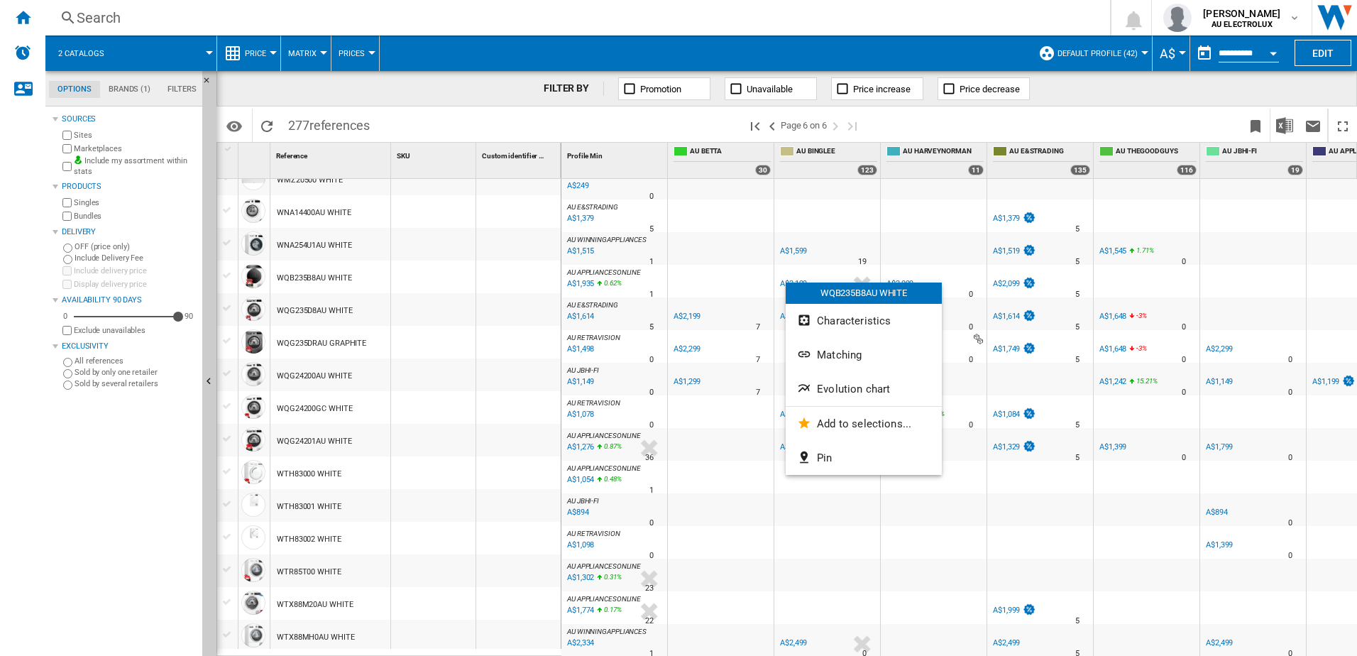
click at [714, 23] on div at bounding box center [678, 328] width 1357 height 656
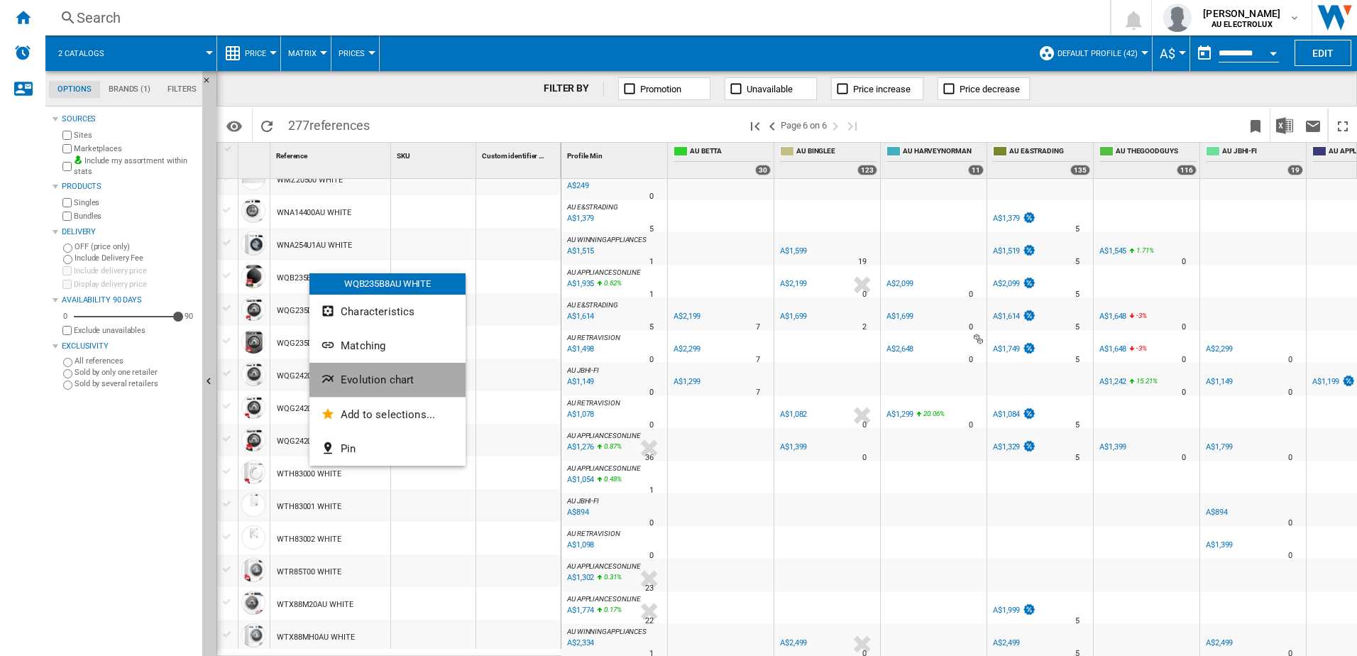
click at [361, 383] on span "Evolution chart" at bounding box center [377, 379] width 73 height 13
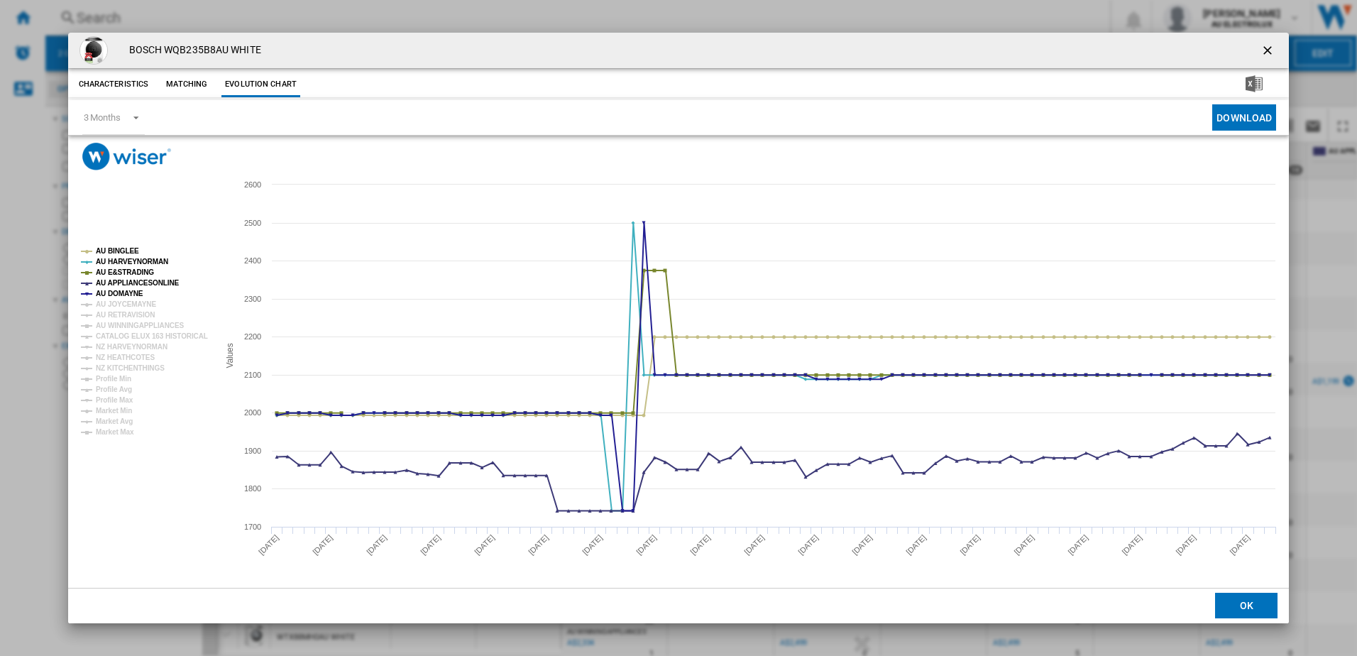
click at [1272, 48] on ng-md-icon "getI18NText('BUTTONS.CLOSE_DIALOG')" at bounding box center [1269, 51] width 17 height 17
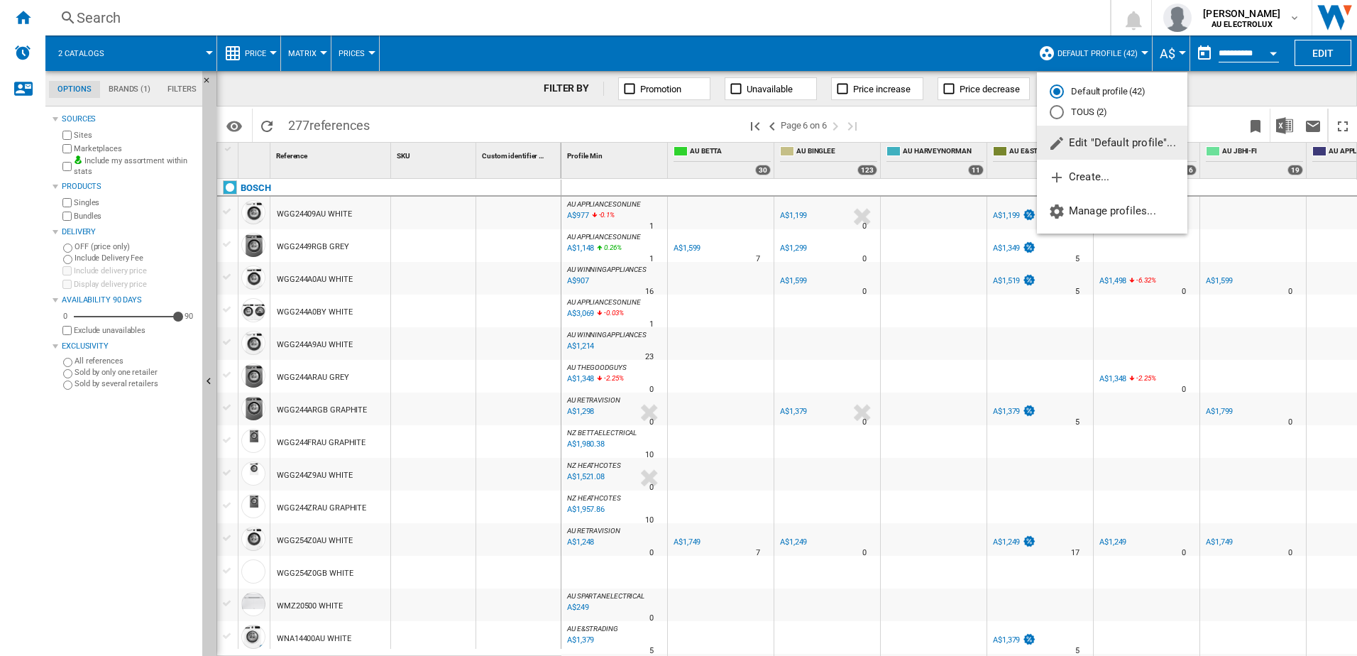
scroll to position [426, 0]
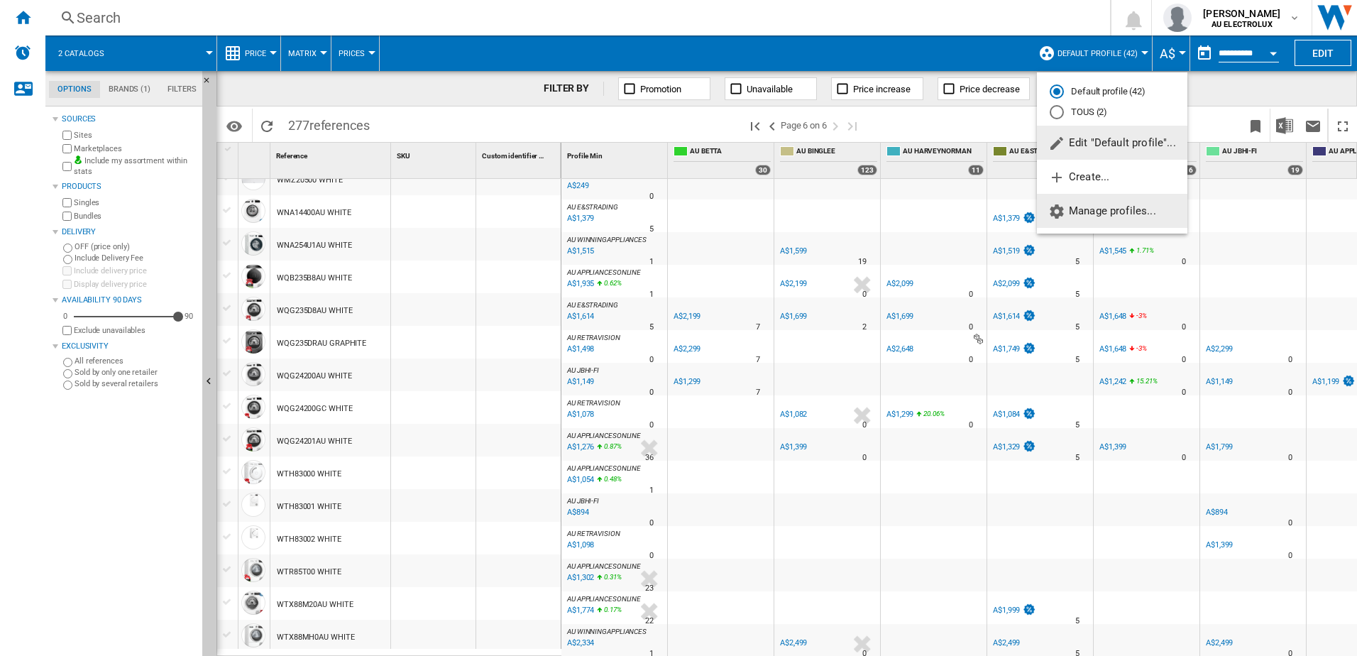
click at [1102, 208] on span "Manage profiles..." at bounding box center [1103, 210] width 108 height 13
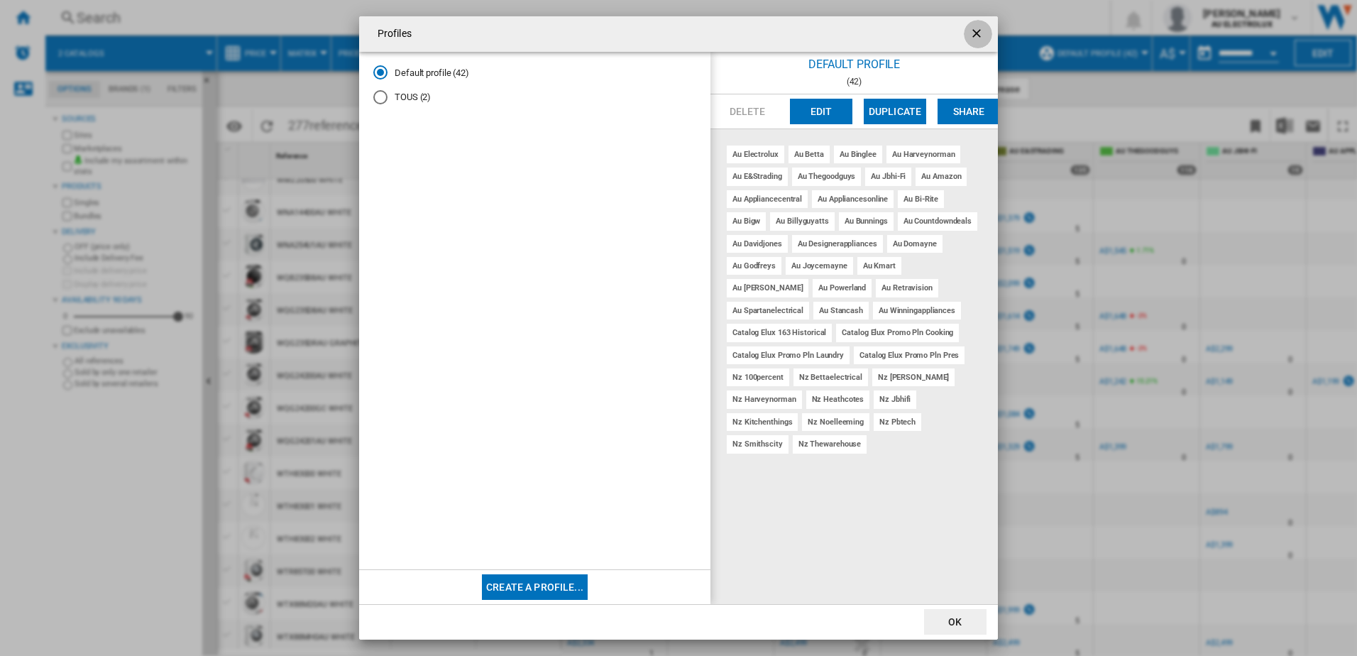
click at [975, 35] on ng-md-icon "getI18NText('BUTTONS.CLOSE_DIALOG')" at bounding box center [978, 34] width 17 height 17
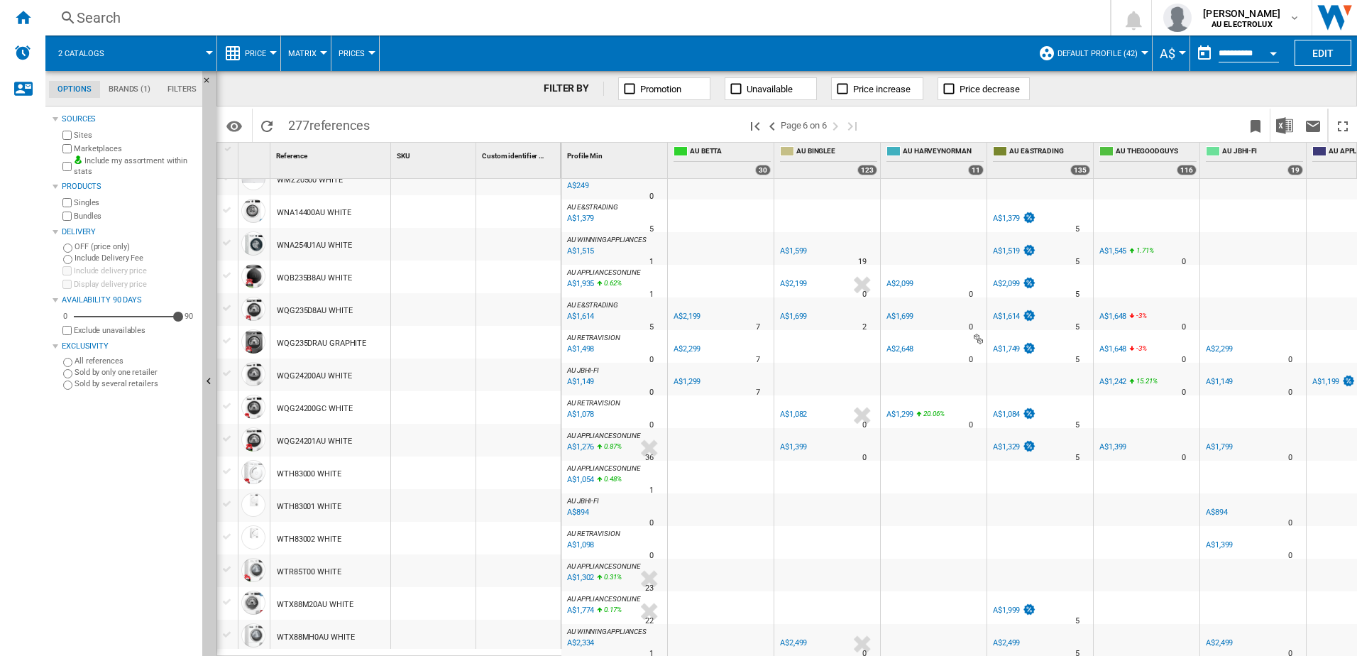
click at [207, 53] on div at bounding box center [209, 53] width 7 height 4
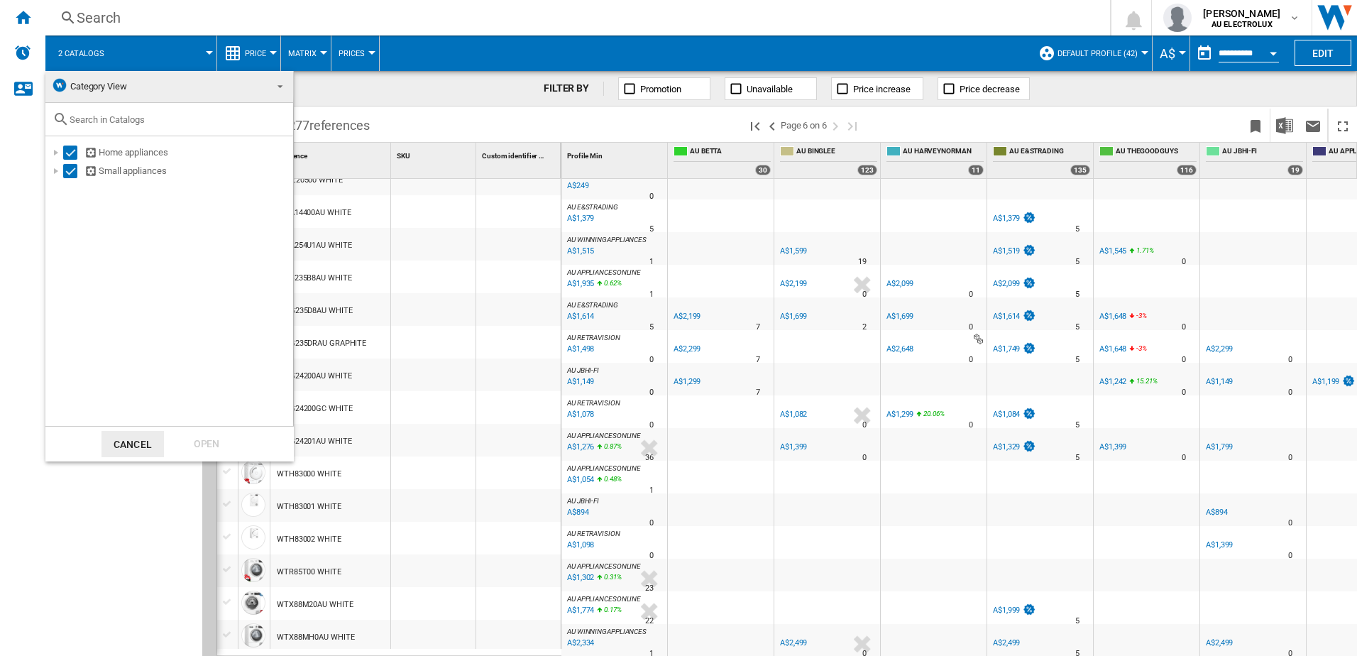
click at [323, 50] on md-backdrop at bounding box center [678, 328] width 1357 height 656
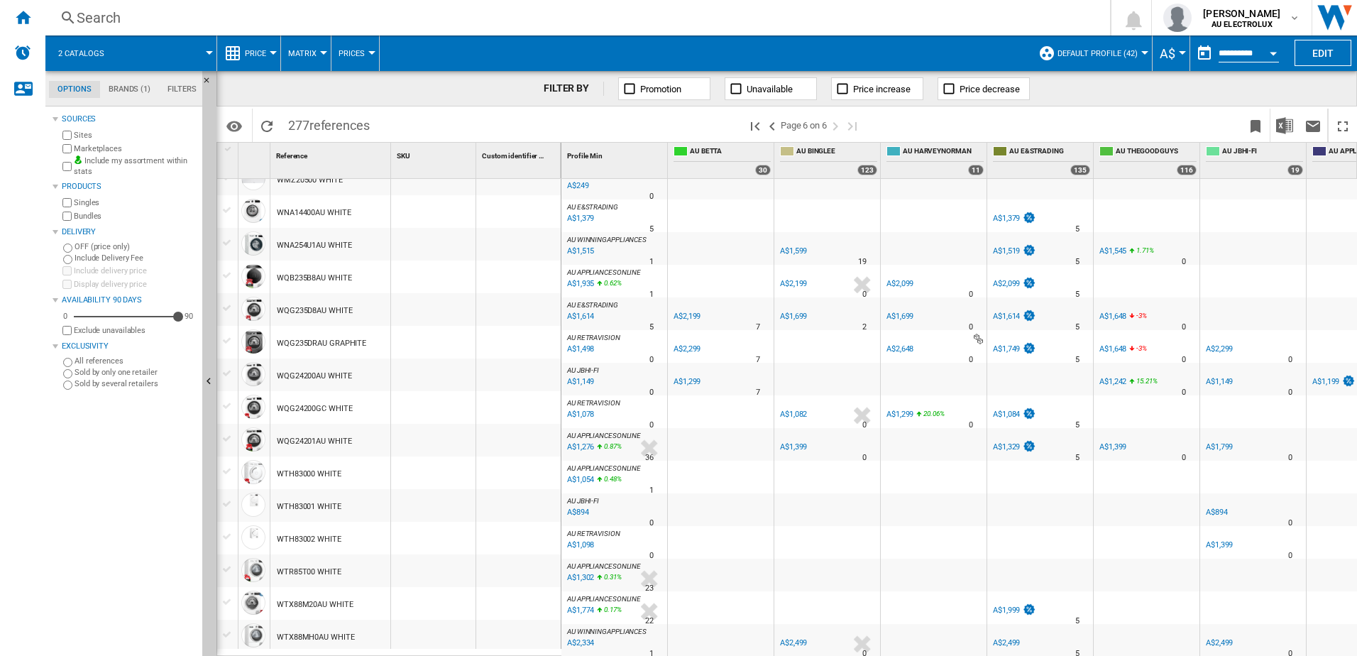
click at [323, 50] on button "Matrix" at bounding box center [305, 52] width 35 height 35
click at [367, 53] on md-backdrop at bounding box center [678, 328] width 1357 height 656
click at [367, 55] on button "Prices" at bounding box center [355, 52] width 33 height 35
click at [505, 35] on md-backdrop at bounding box center [678, 328] width 1357 height 656
click at [1181, 56] on md-menu "A$ Argentin Peso Australian Dollar balboa Bolivia [GEOGRAPHIC_DATA] Bulgarian l…" at bounding box center [1172, 52] width 38 height 35
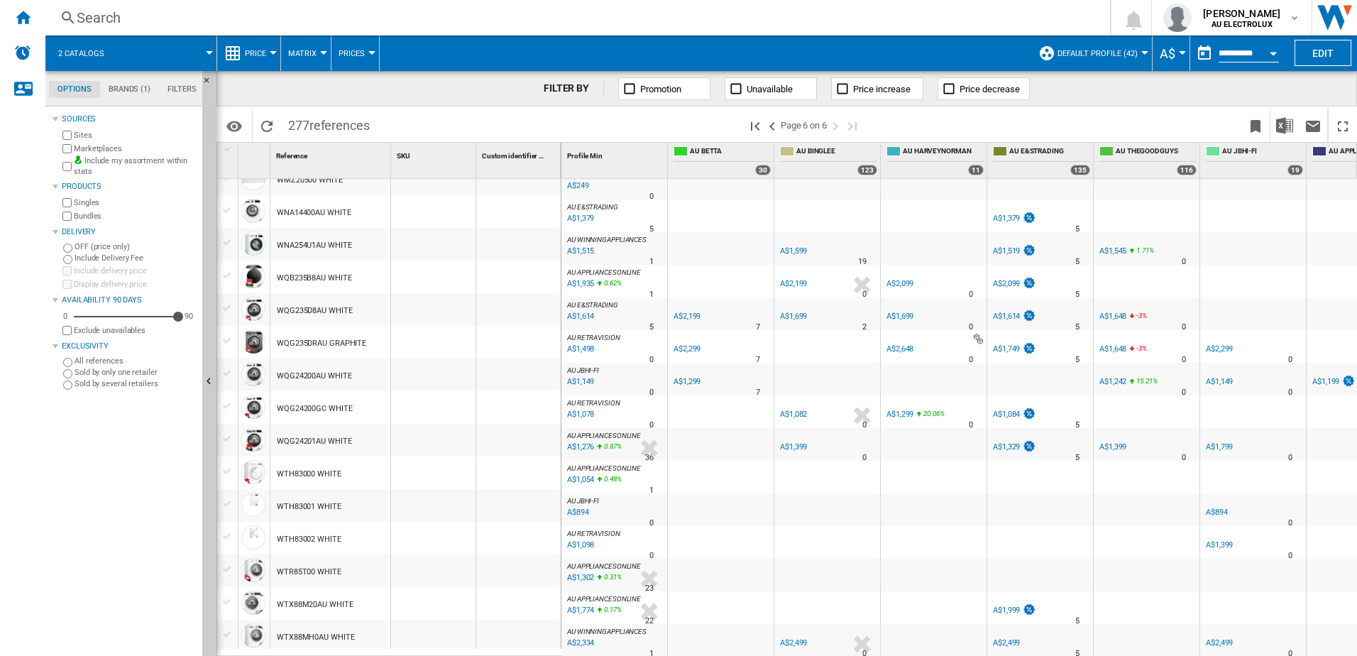
click at [1180, 51] on div "Currency" at bounding box center [1182, 53] width 7 height 4
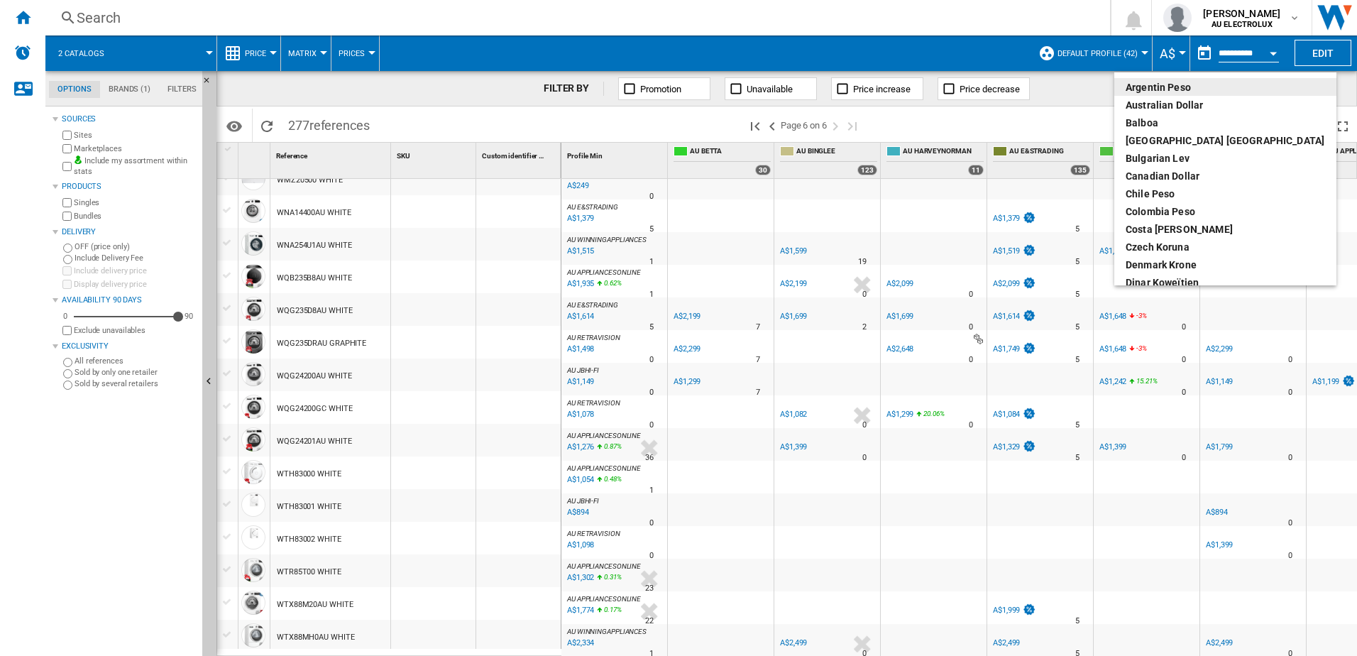
click at [978, 60] on md-backdrop at bounding box center [678, 328] width 1357 height 656
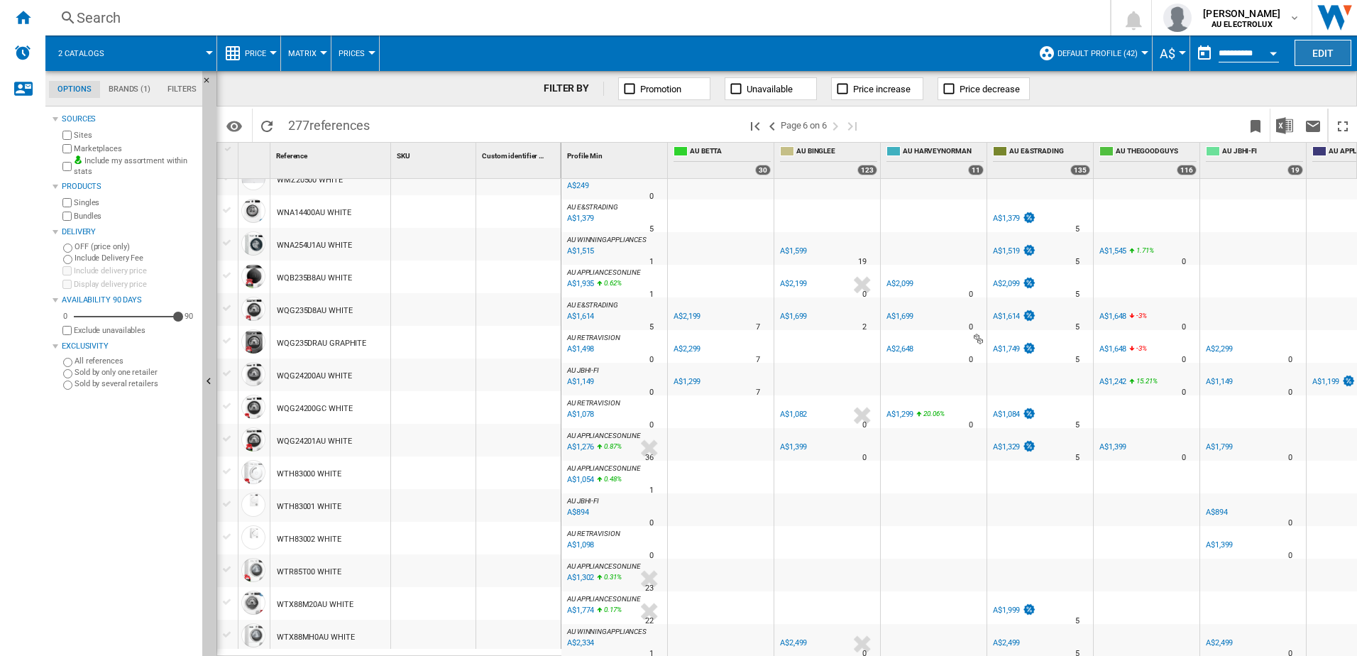
click at [1336, 49] on button "Edit" at bounding box center [1323, 53] width 57 height 26
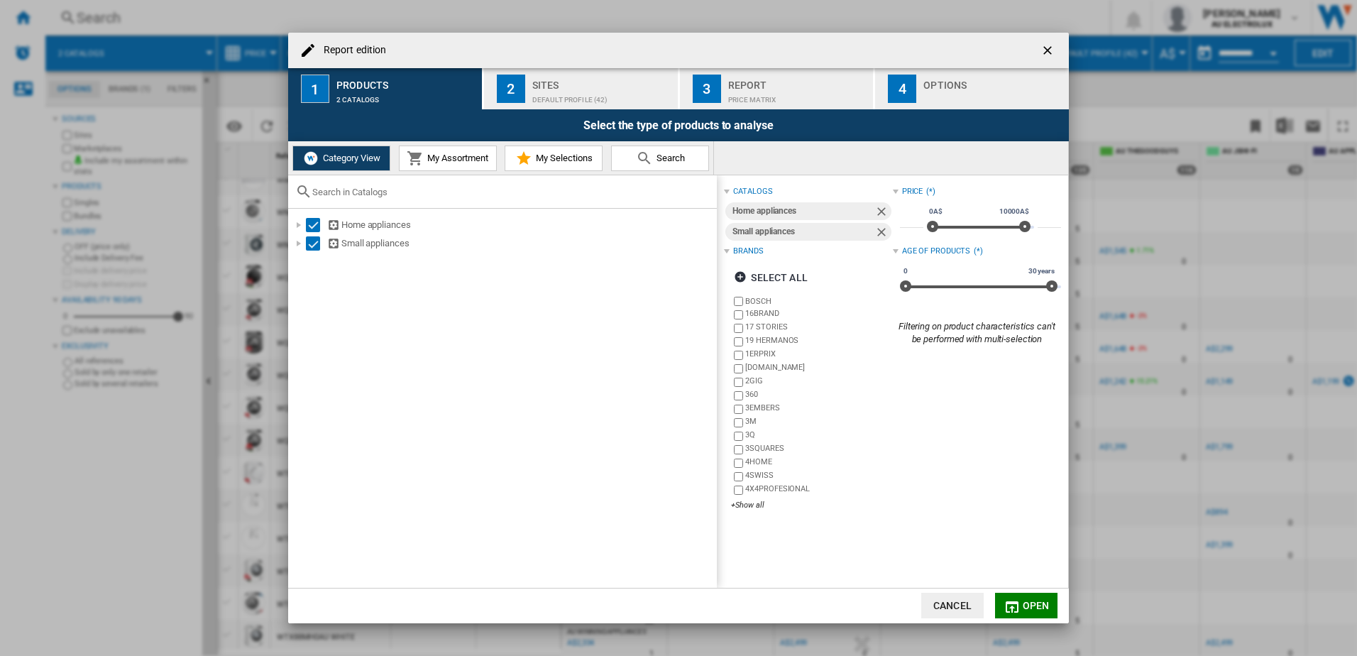
click at [474, 153] on span "My Assortment" at bounding box center [456, 158] width 65 height 11
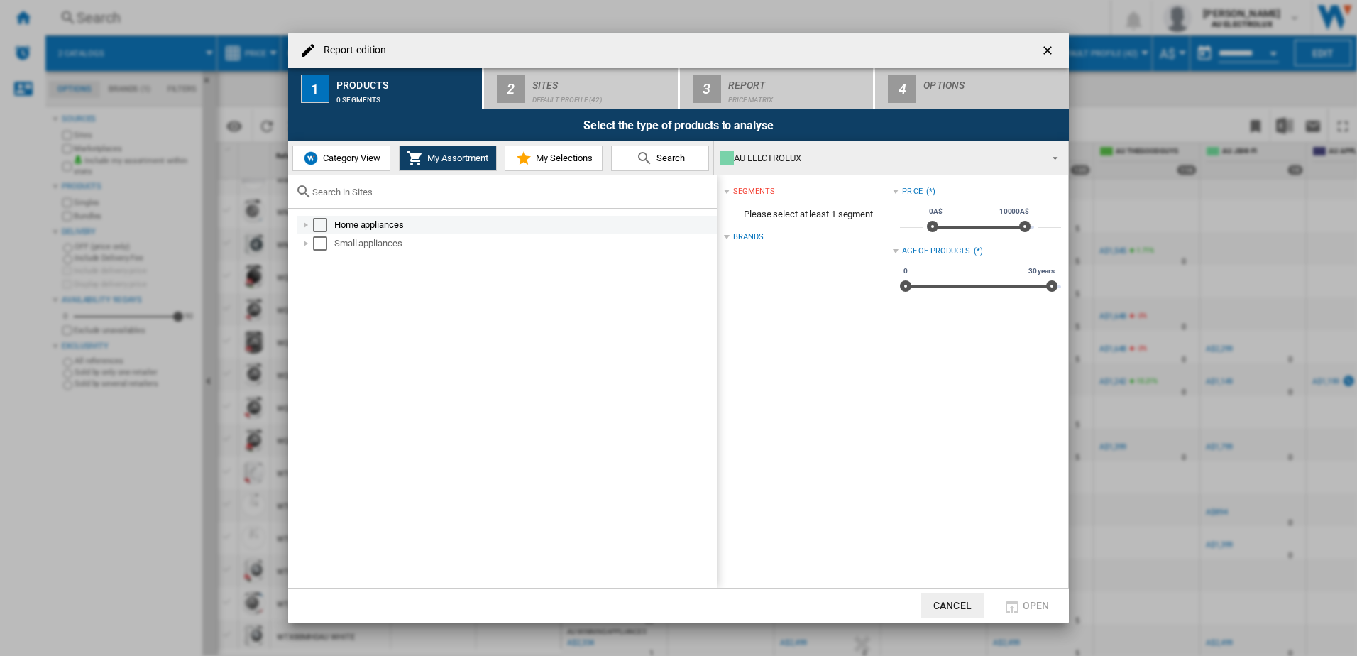
click at [307, 227] on div at bounding box center [306, 225] width 14 height 14
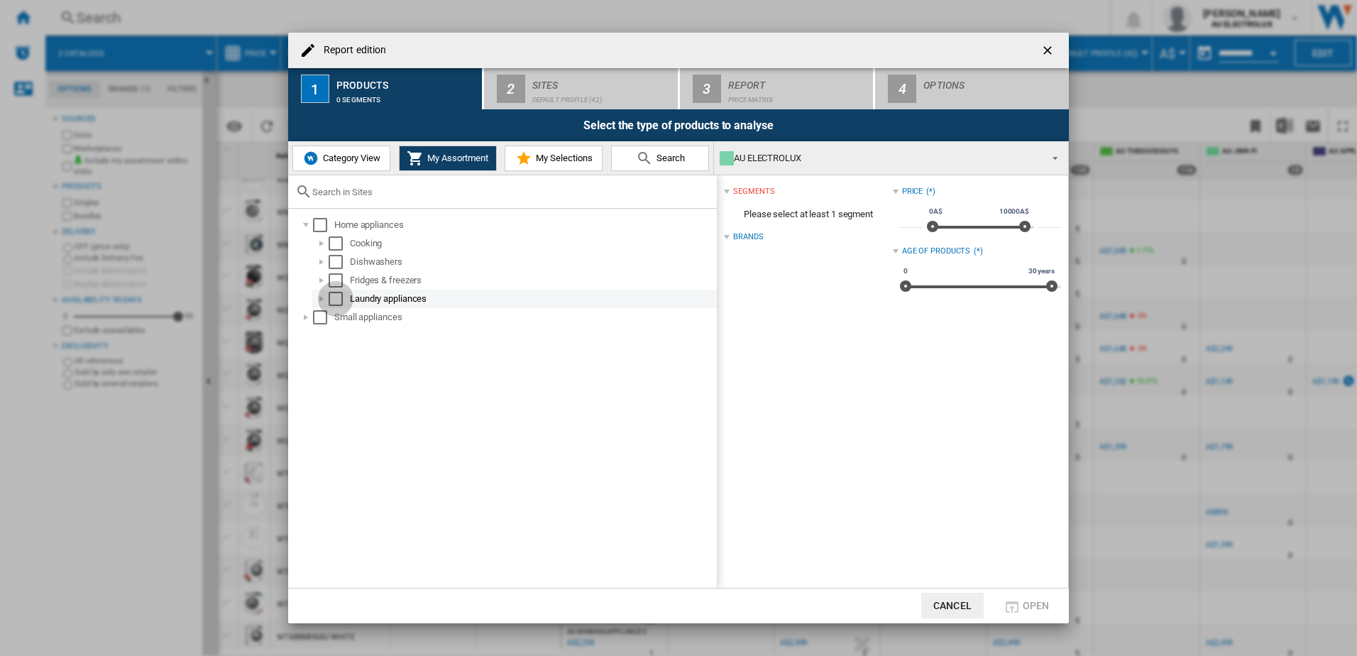
click at [333, 300] on div "Select" at bounding box center [336, 299] width 14 height 14
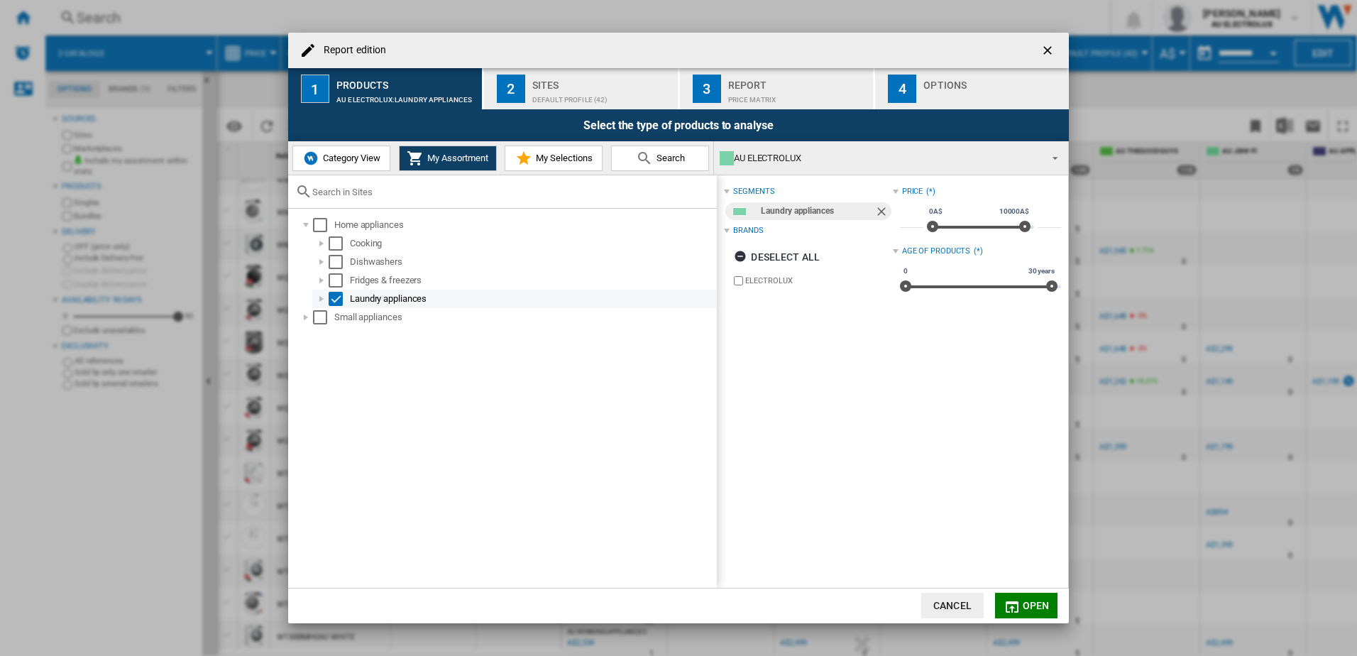
click at [337, 297] on div "Select" at bounding box center [336, 299] width 14 height 14
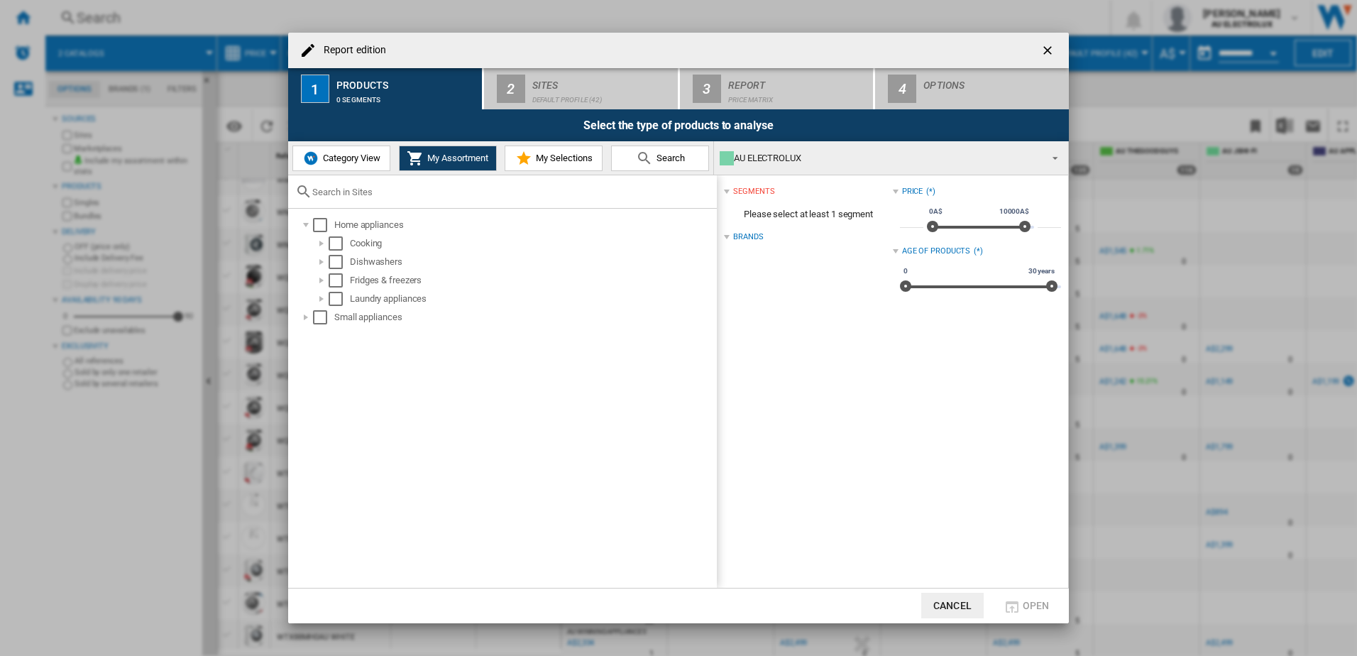
click at [552, 155] on span "My Selections" at bounding box center [562, 158] width 60 height 11
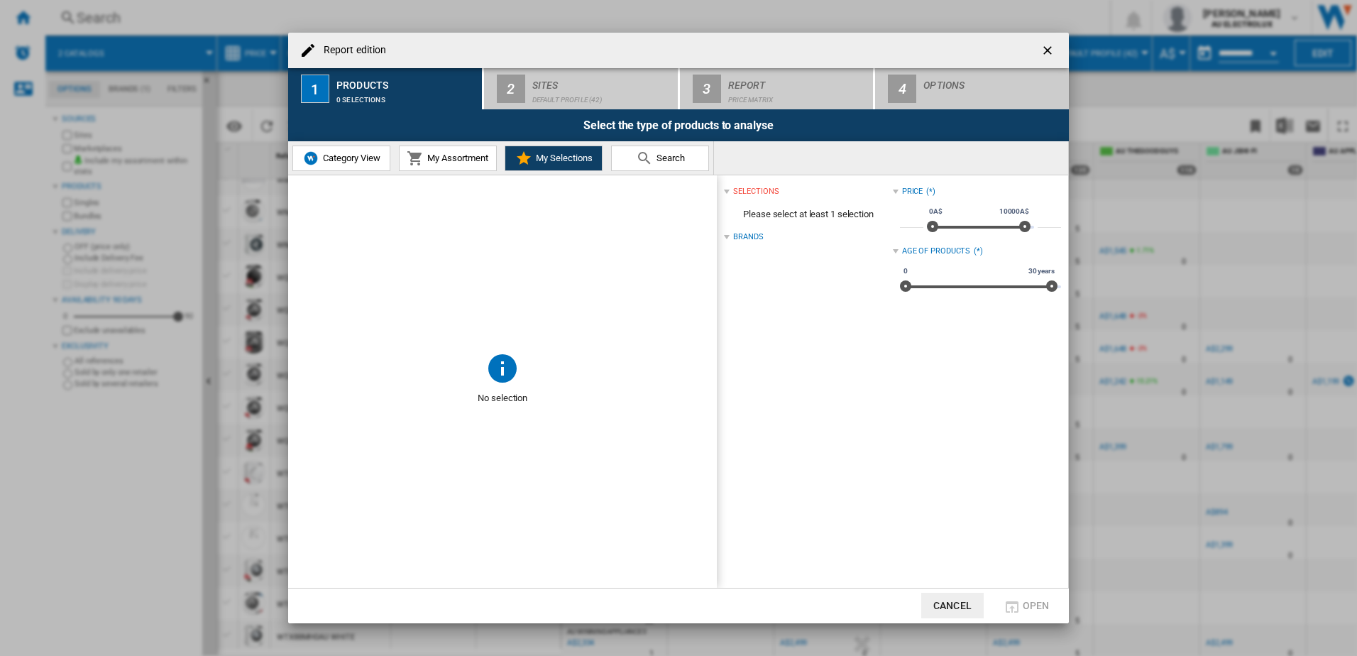
click at [451, 248] on span at bounding box center [502, 262] width 429 height 175
click at [752, 238] on div "Brands" at bounding box center [748, 236] width 30 height 11
click at [747, 235] on div "Brands" at bounding box center [748, 236] width 30 height 11
click at [743, 237] on div "Brands" at bounding box center [748, 236] width 30 height 11
click at [667, 155] on span "Search" at bounding box center [669, 158] width 32 height 11
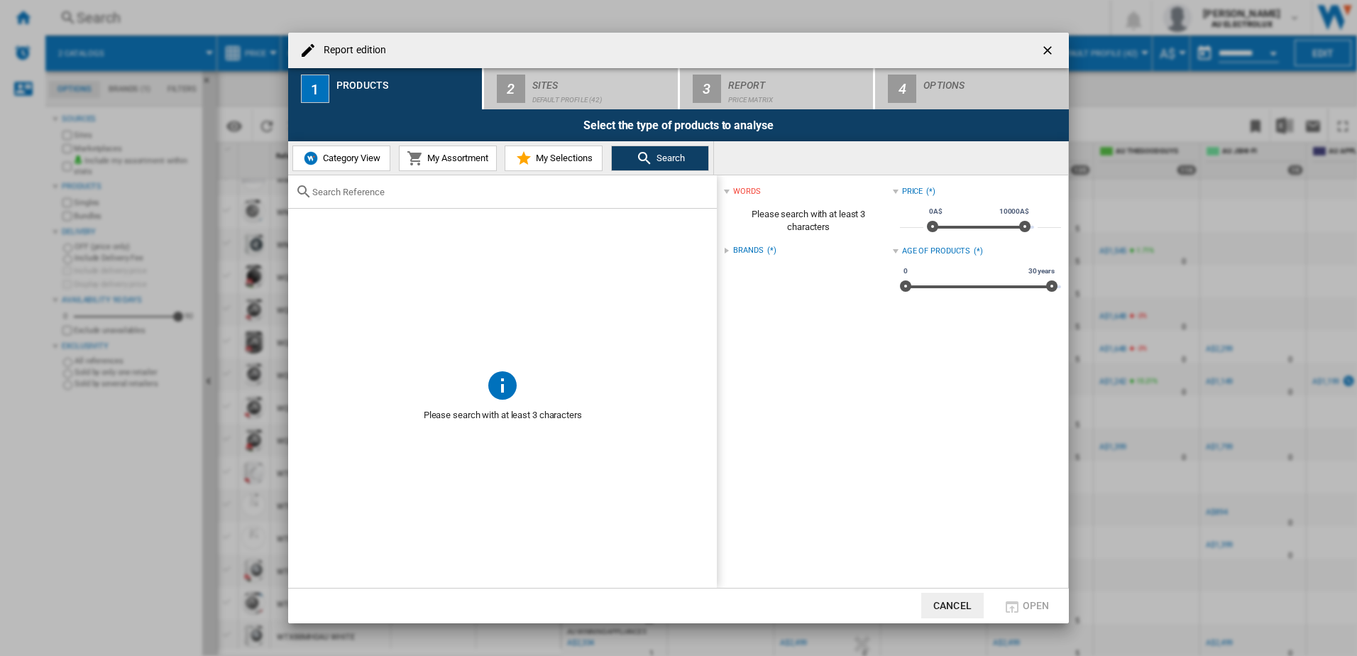
click at [322, 194] on input "text" at bounding box center [511, 192] width 398 height 11
click at [353, 155] on span "Category View" at bounding box center [349, 158] width 61 height 11
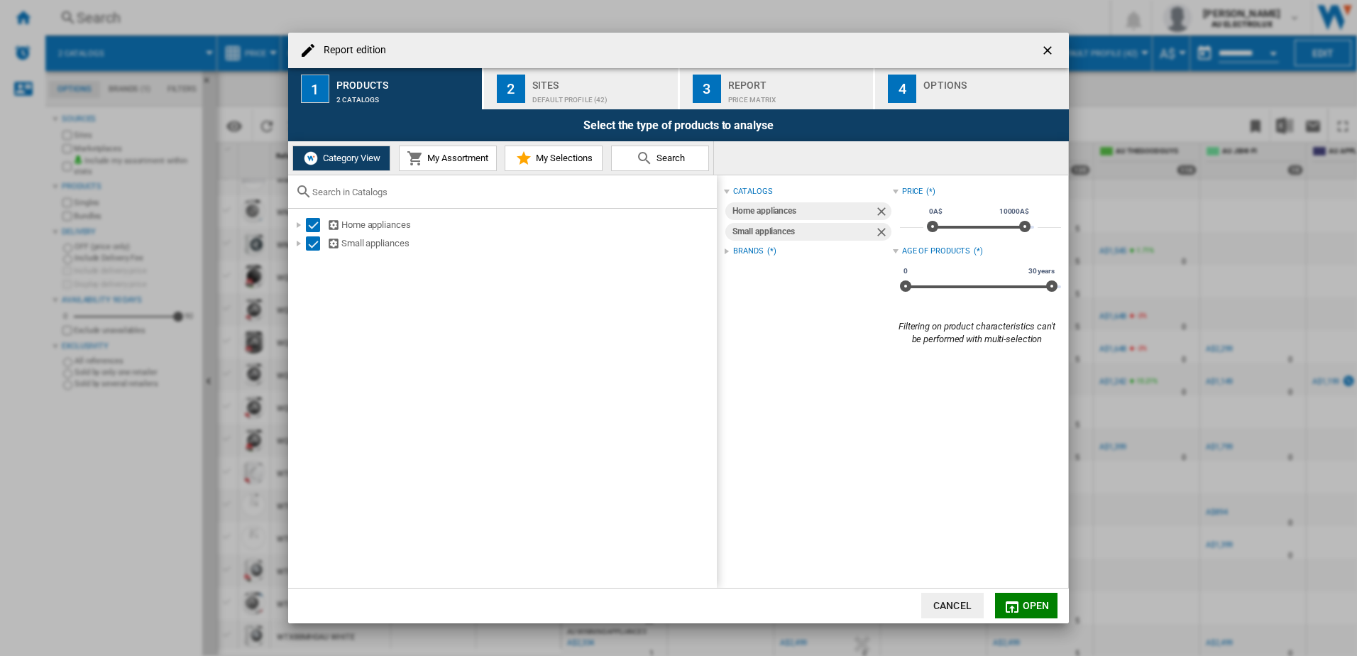
click at [724, 253] on div at bounding box center [727, 251] width 6 height 6
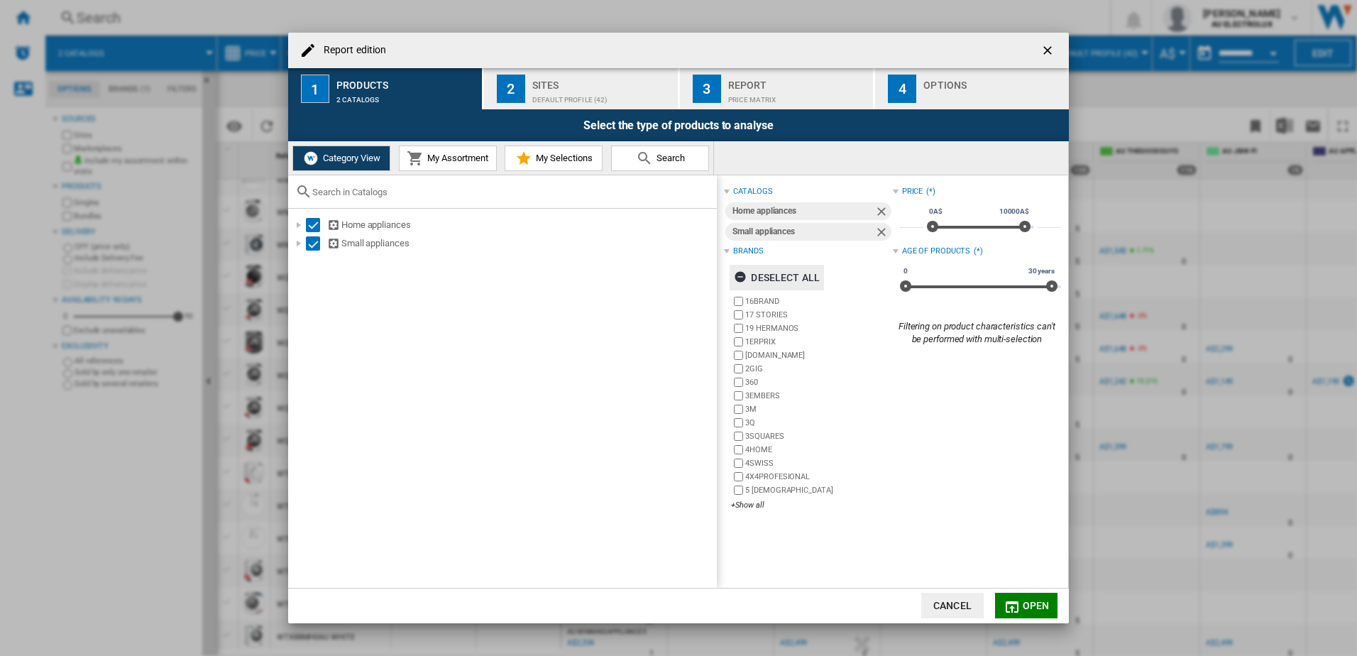
click at [741, 275] on ng-md-icon "button" at bounding box center [742, 278] width 17 height 17
click at [758, 504] on div "+Show all" at bounding box center [811, 505] width 161 height 11
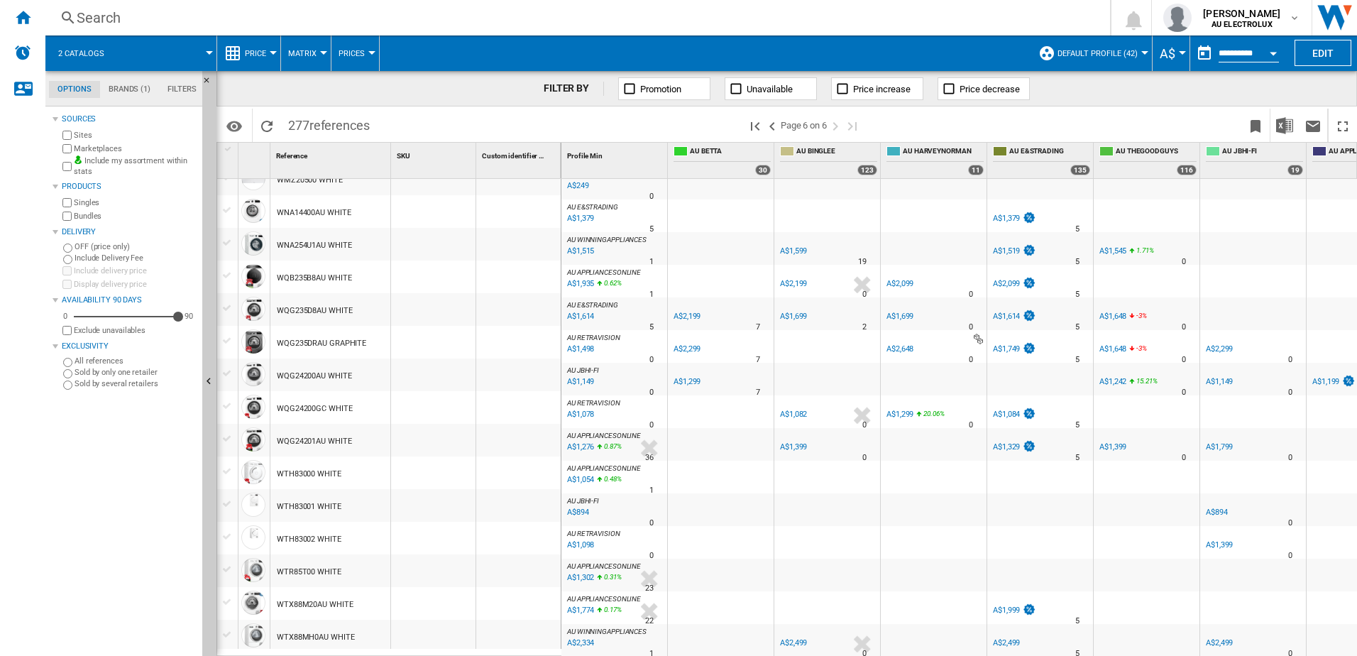
click at [361, 55] on span "Prices" at bounding box center [352, 53] width 26 height 9
click at [361, 55] on md-backdrop at bounding box center [678, 328] width 1357 height 656
click at [302, 52] on span "Matrix" at bounding box center [302, 53] width 28 height 9
click at [143, 54] on md-backdrop at bounding box center [678, 328] width 1357 height 656
click at [87, 53] on span "2 catalogs" at bounding box center [81, 53] width 46 height 9
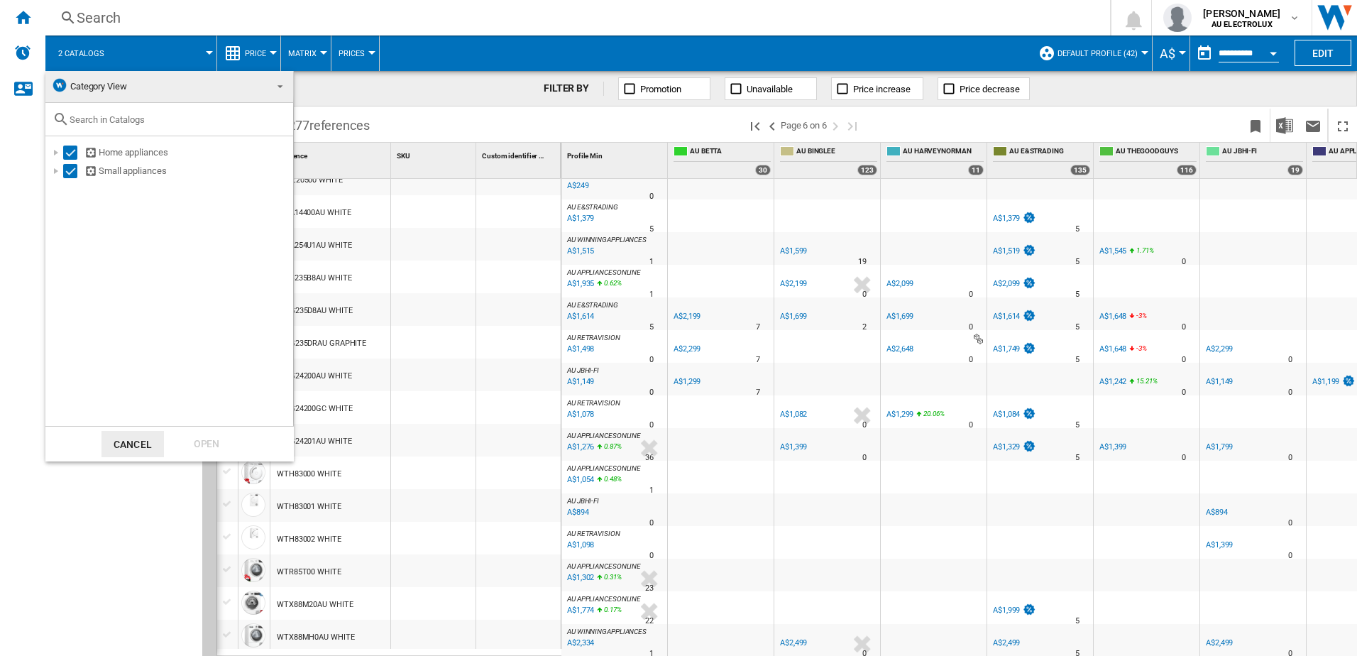
click at [792, 54] on md-backdrop at bounding box center [678, 328] width 1357 height 656
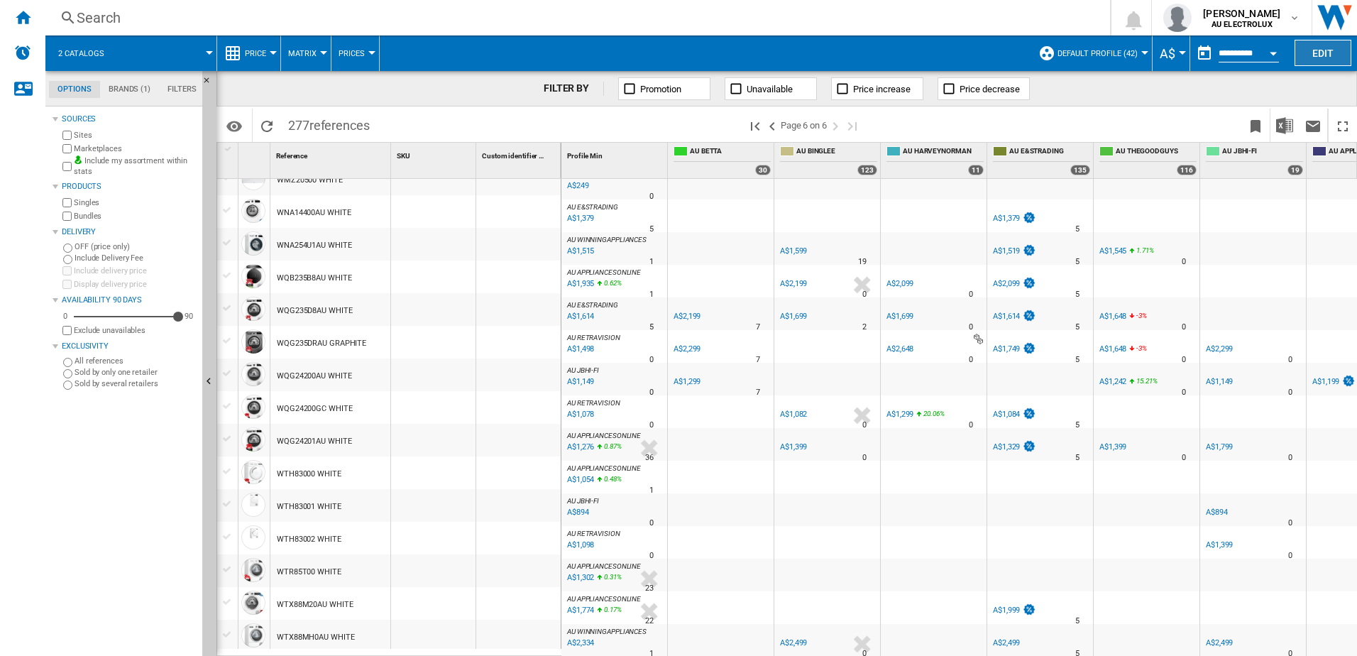
click at [1340, 50] on button "Edit" at bounding box center [1323, 53] width 57 height 26
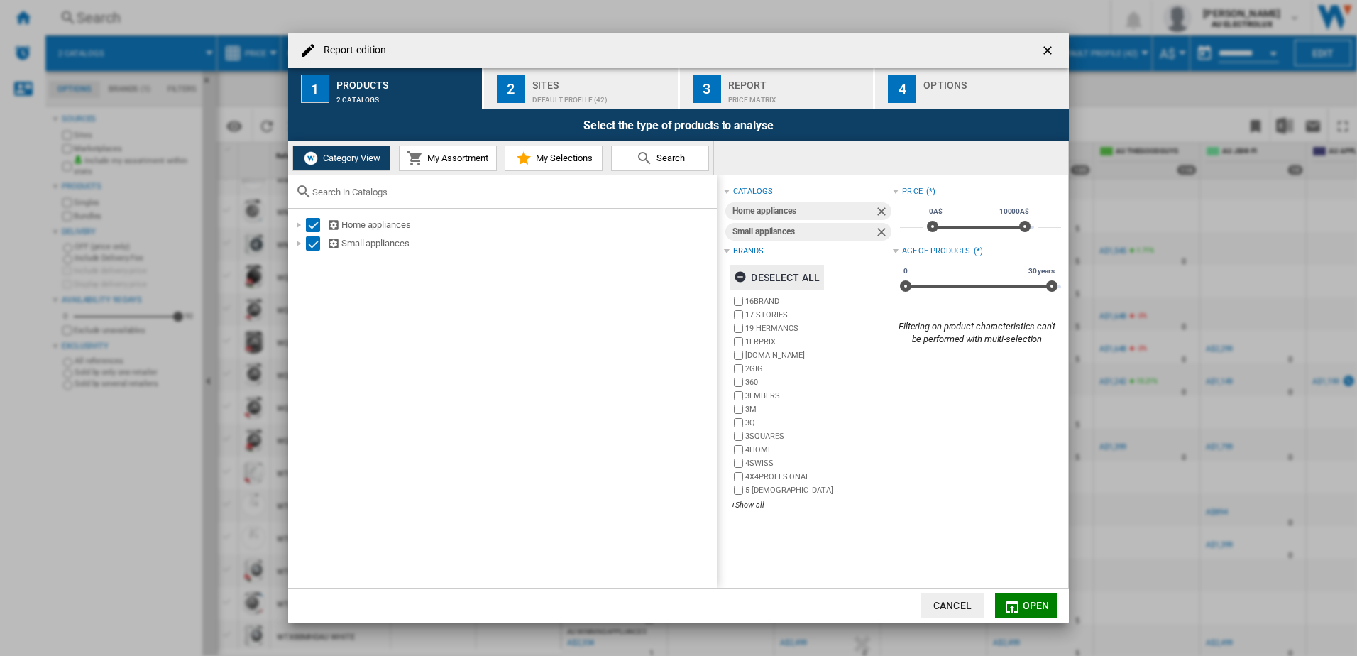
click at [743, 272] on ng-md-icon "button" at bounding box center [742, 278] width 17 height 17
drag, startPoint x: 748, startPoint y: 503, endPoint x: 907, endPoint y: 244, distance: 303.7
click at [749, 503] on div "+Show all" at bounding box center [811, 505] width 161 height 11
click at [907, 244] on div at bounding box center [934, 248] width 106 height 33
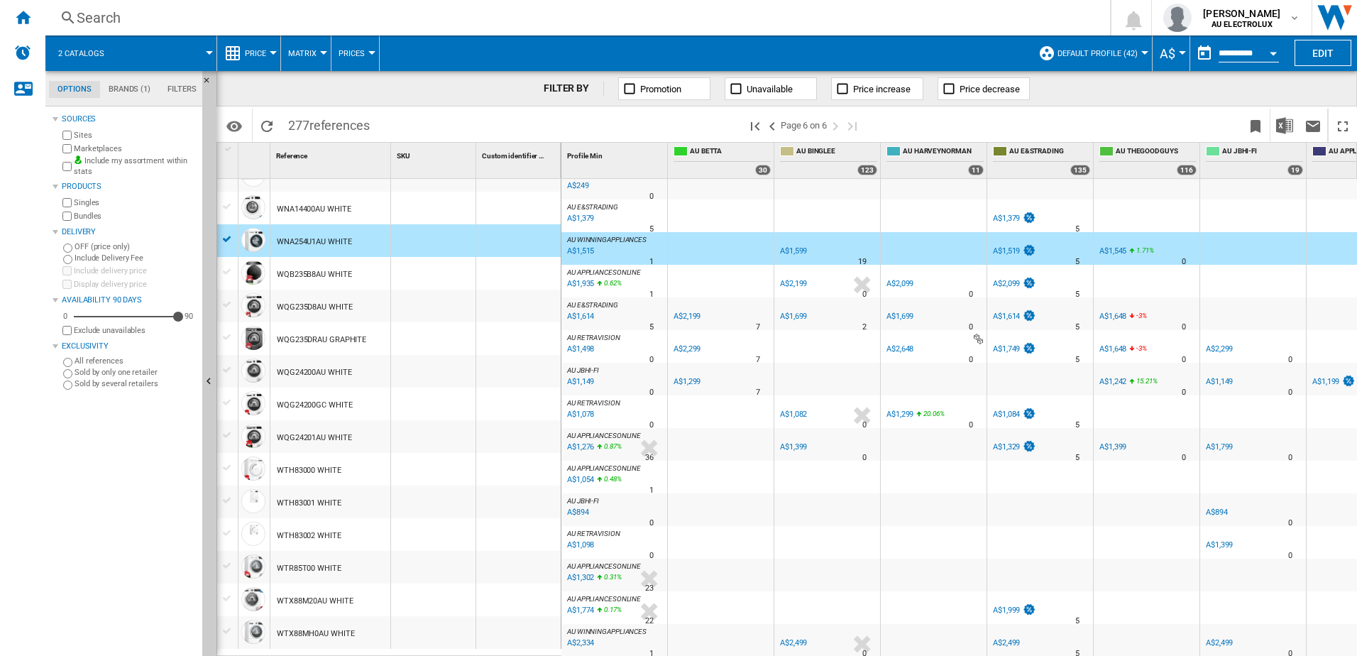
scroll to position [359, 0]
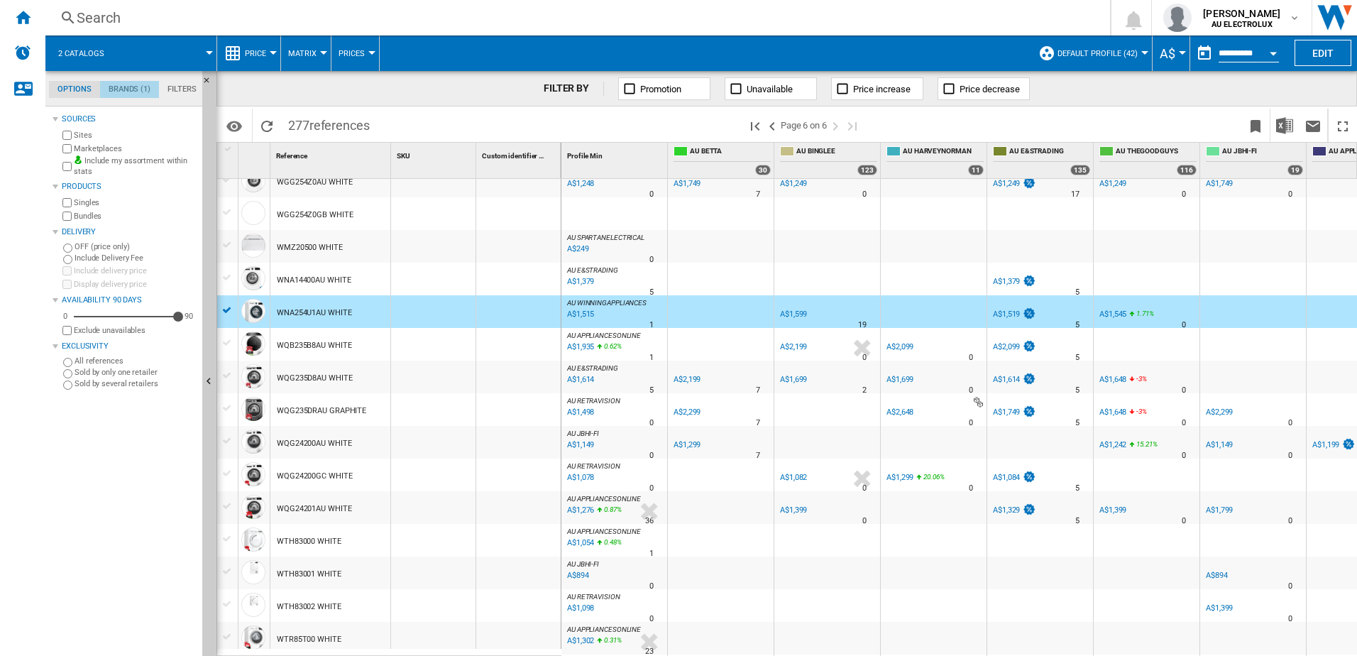
click at [130, 87] on md-tab-item "Brands (1)" at bounding box center [129, 89] width 59 height 17
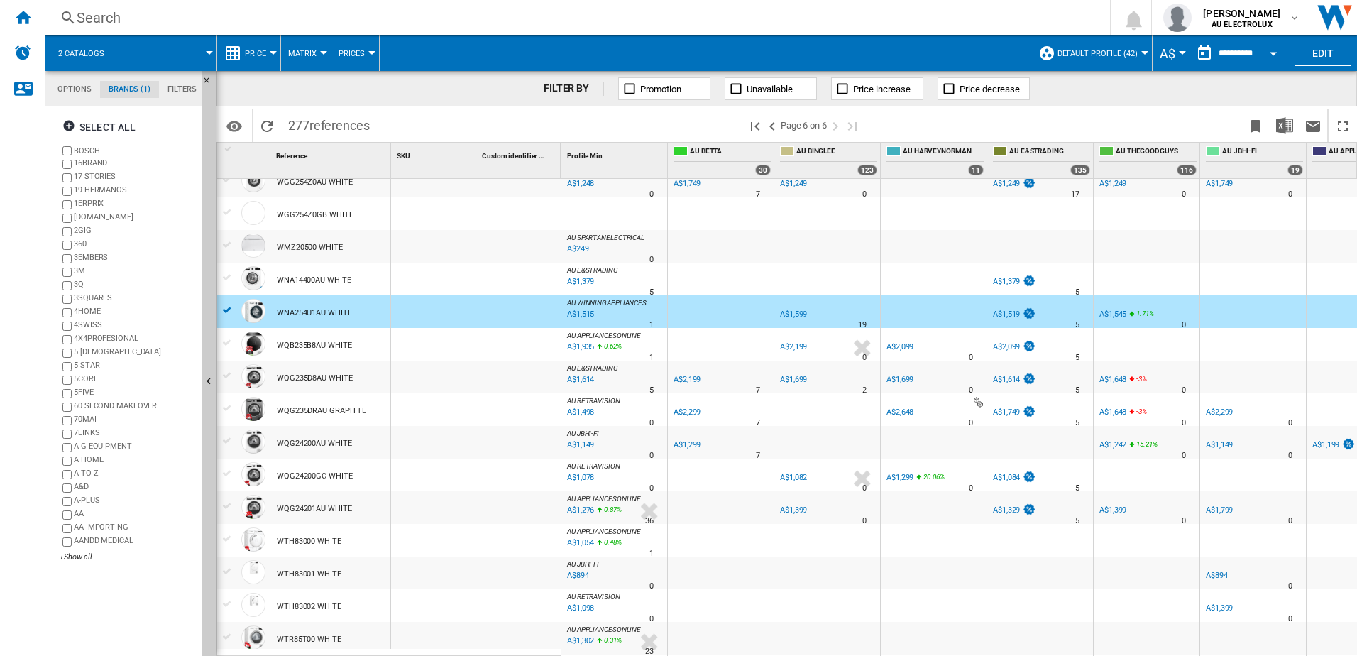
click at [178, 87] on md-tab-item "Filters" at bounding box center [182, 89] width 46 height 17
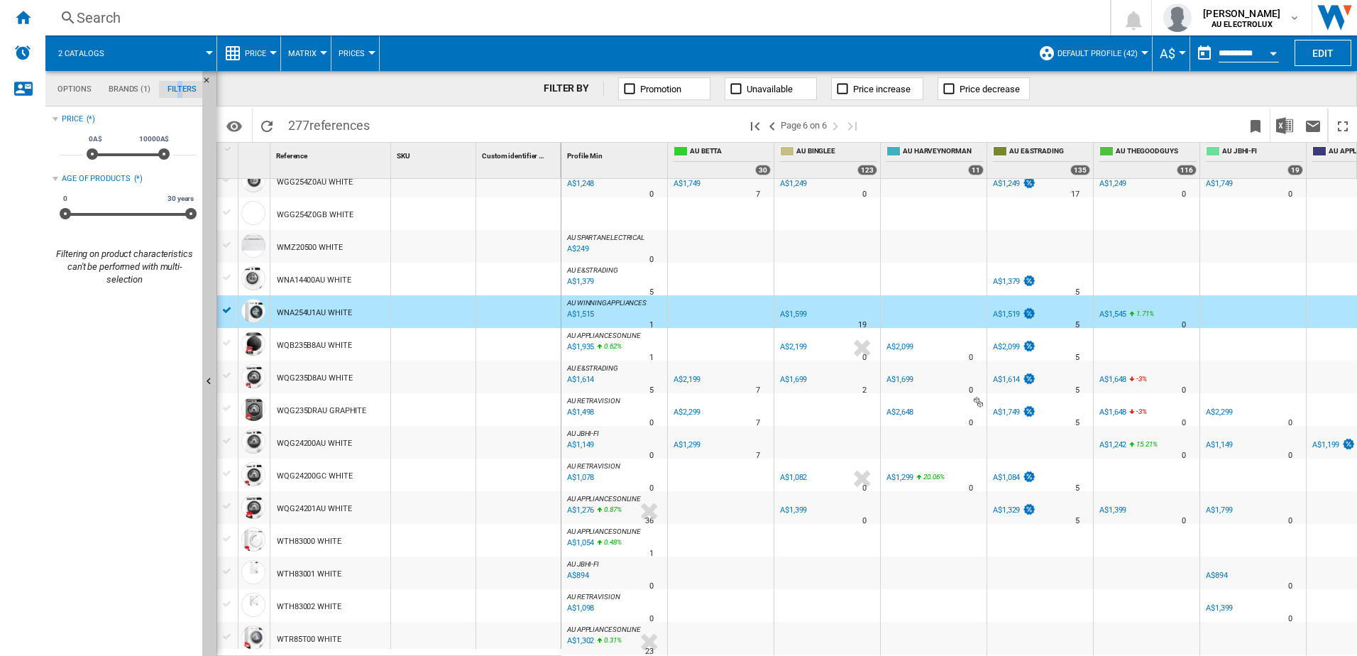
scroll to position [92, 0]
click at [126, 83] on md-tab-item "Brands (1)" at bounding box center [129, 89] width 59 height 17
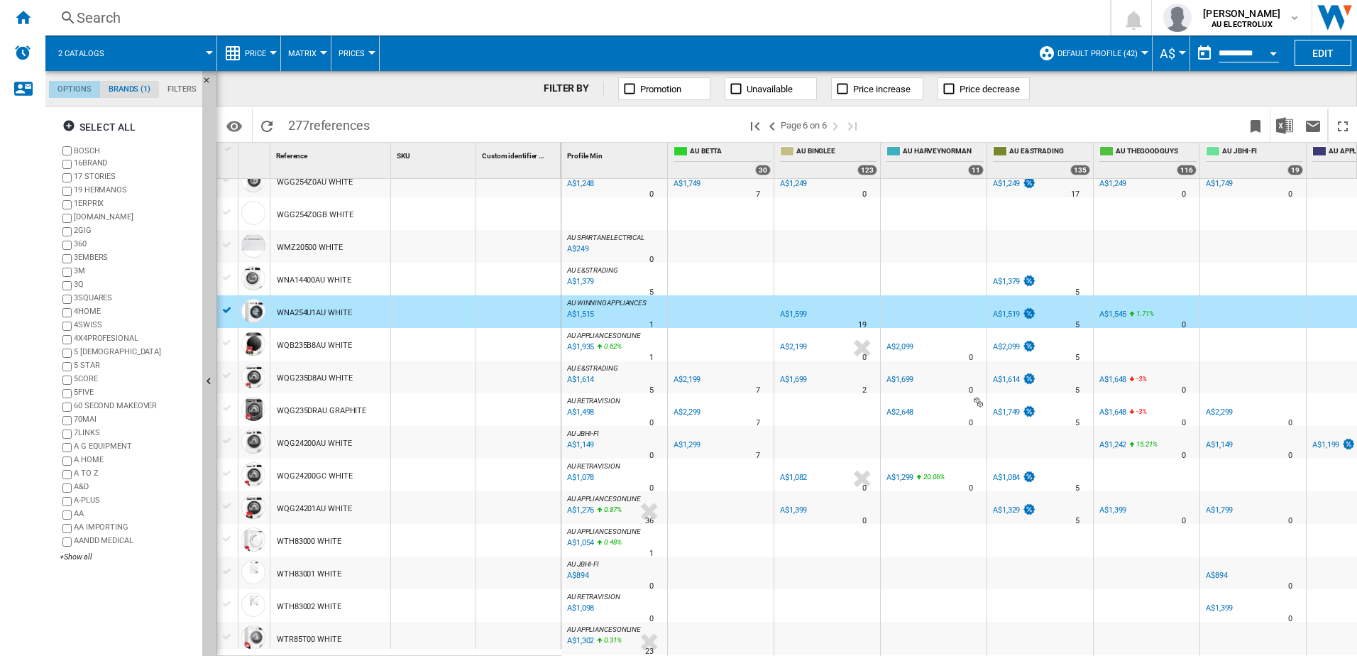
click at [79, 89] on md-tab-item "Options" at bounding box center [74, 89] width 51 height 17
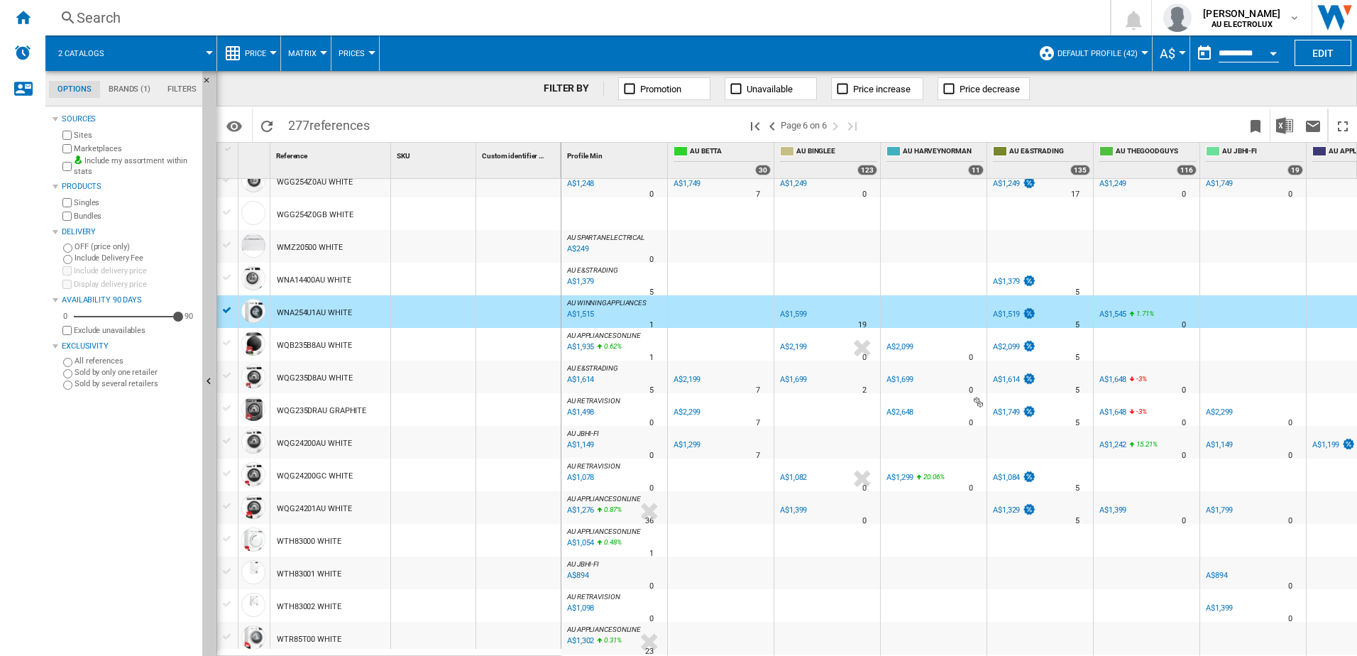
scroll to position [0, 0]
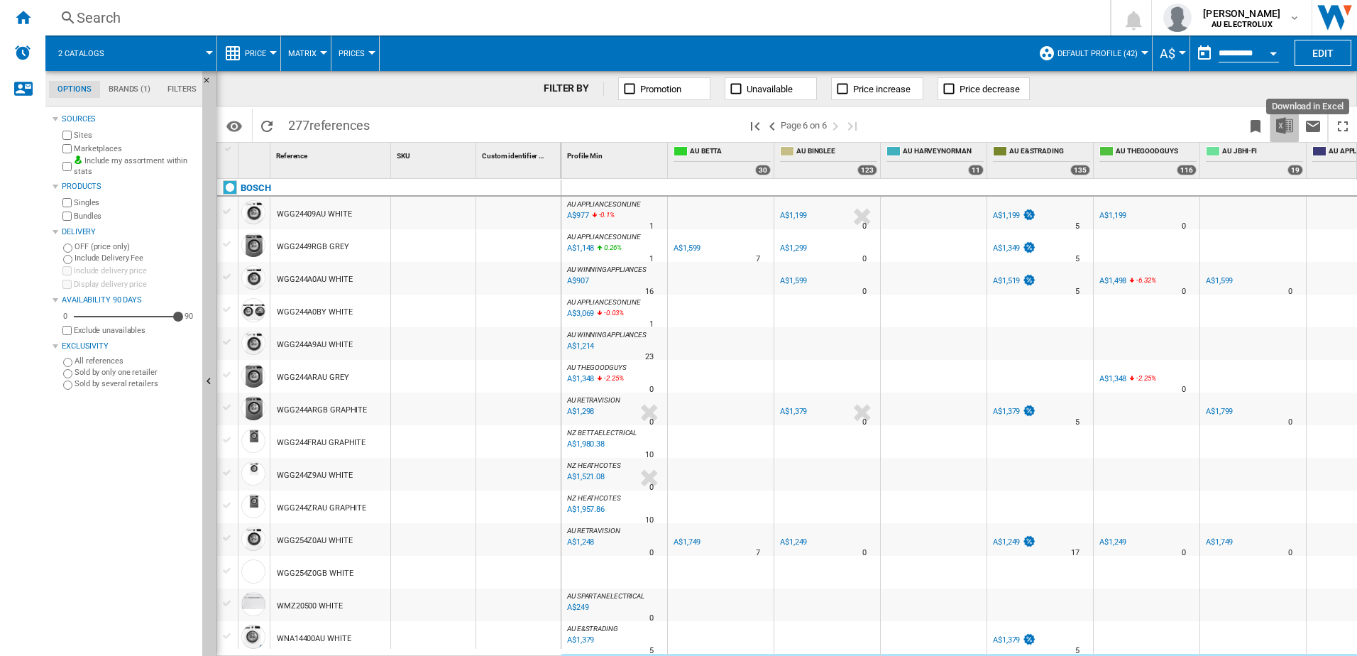
click at [1281, 124] on img "Download in Excel" at bounding box center [1285, 125] width 17 height 17
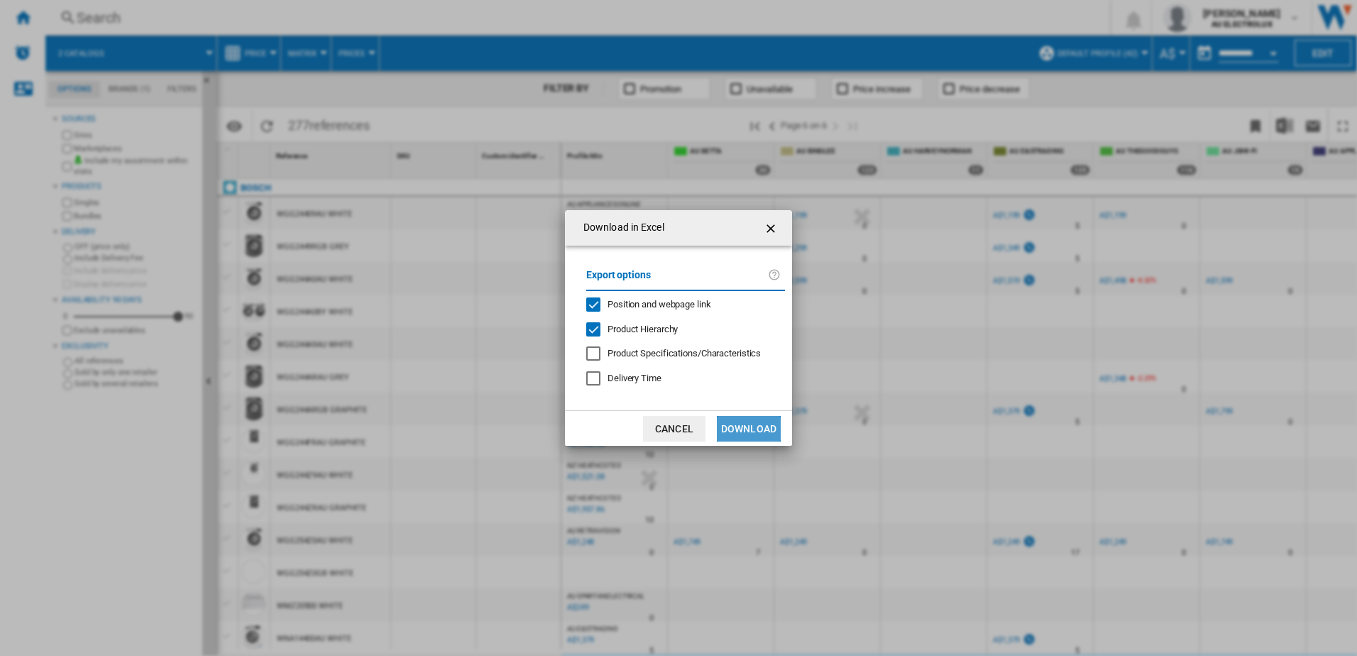
click at [735, 429] on button "Download" at bounding box center [749, 429] width 64 height 26
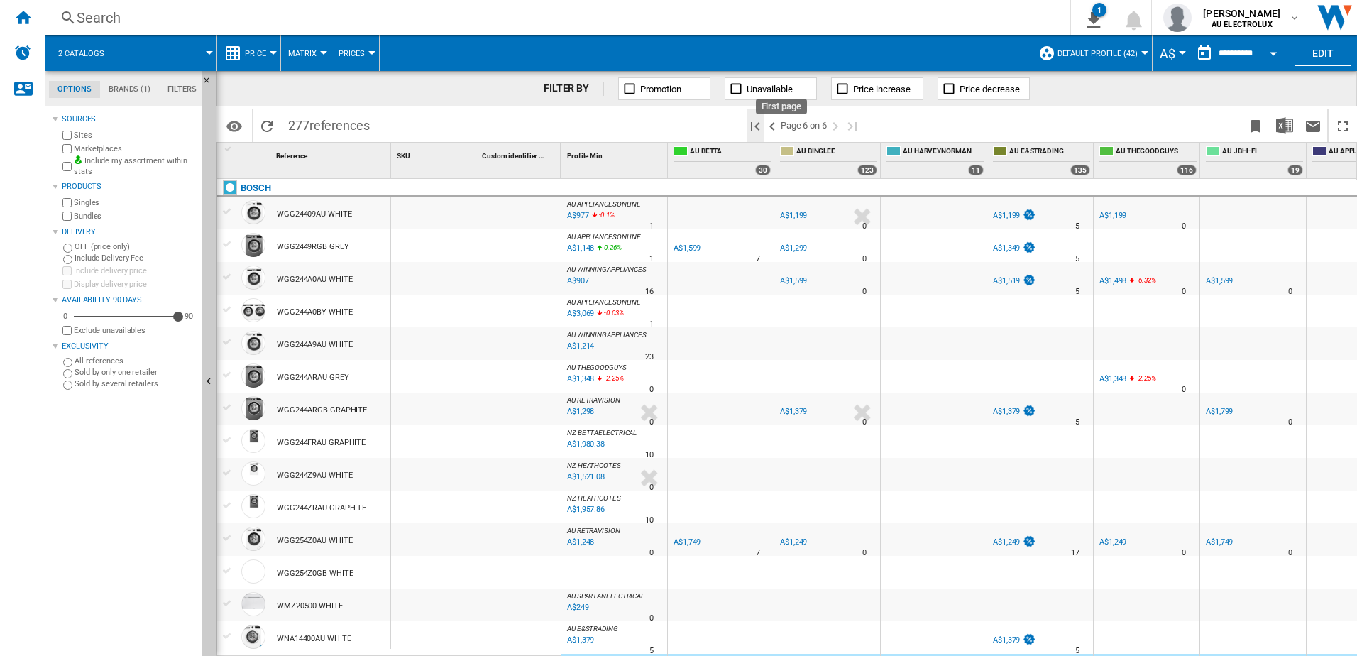
click at [757, 126] on ng-md-icon "First page" at bounding box center [755, 126] width 17 height 17
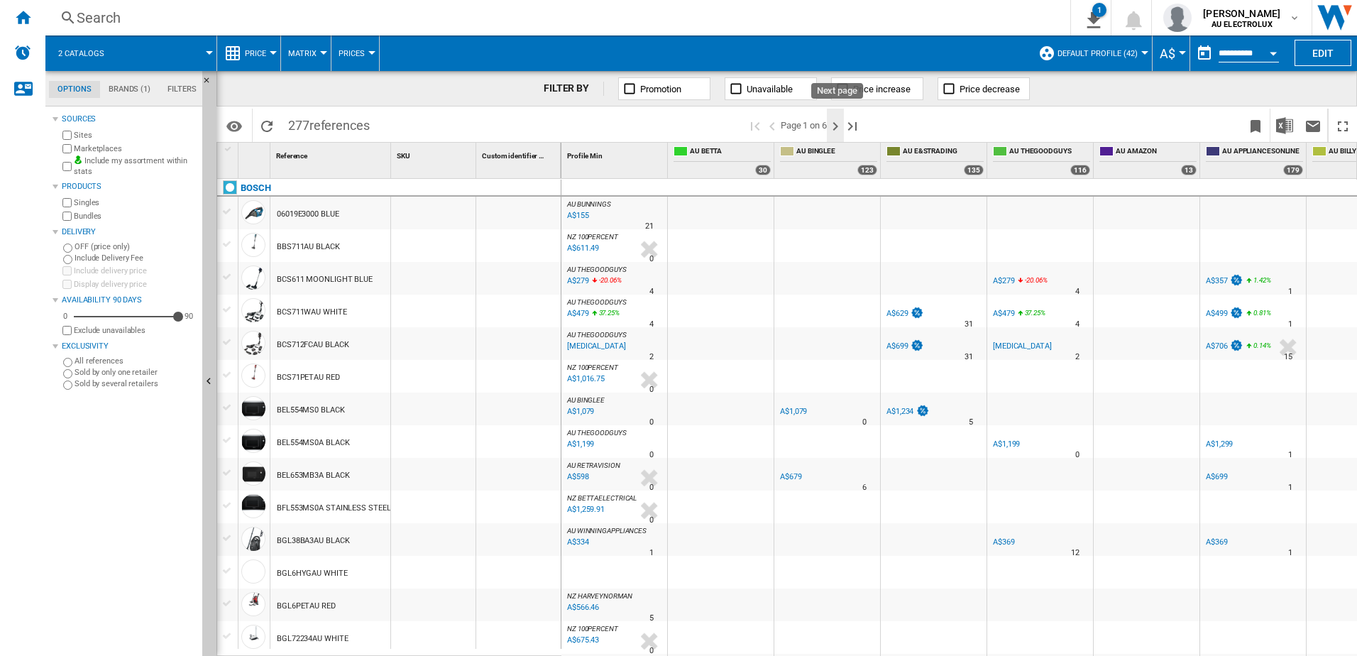
click at [838, 127] on ng-md-icon "Next page" at bounding box center [835, 126] width 17 height 17
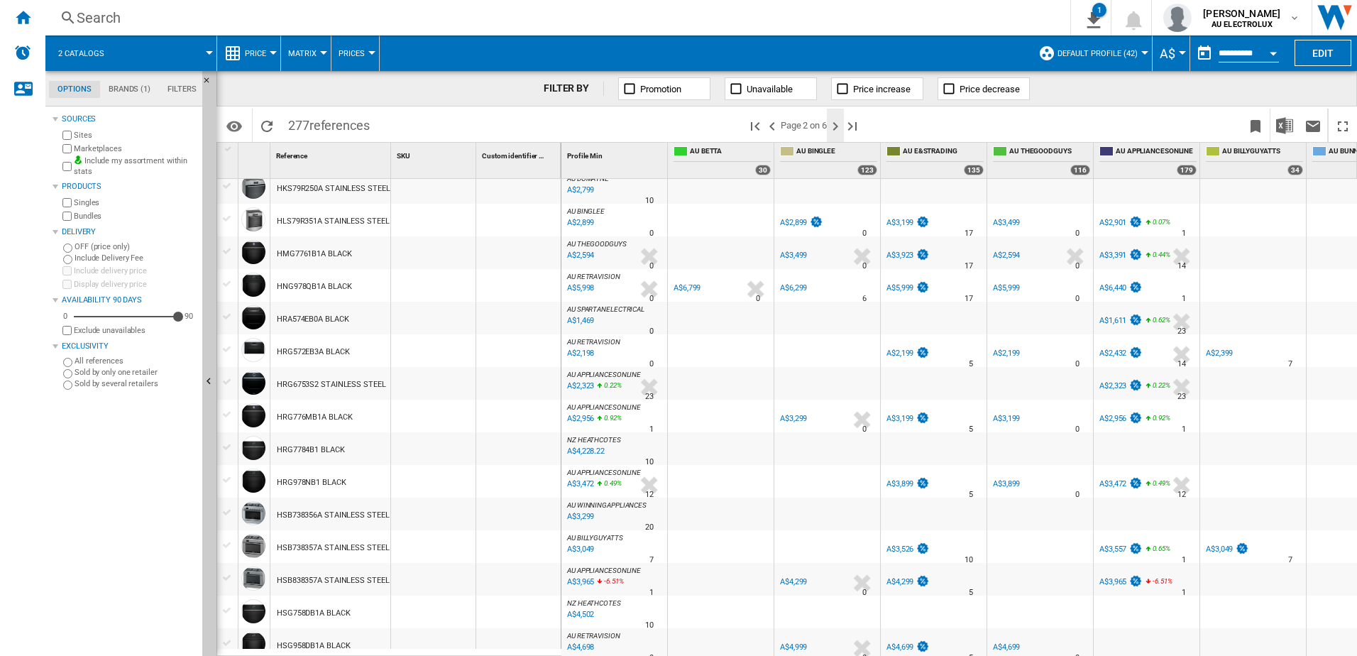
scroll to position [1136, 0]
click at [839, 126] on ng-md-icon "Next page" at bounding box center [835, 126] width 17 height 17
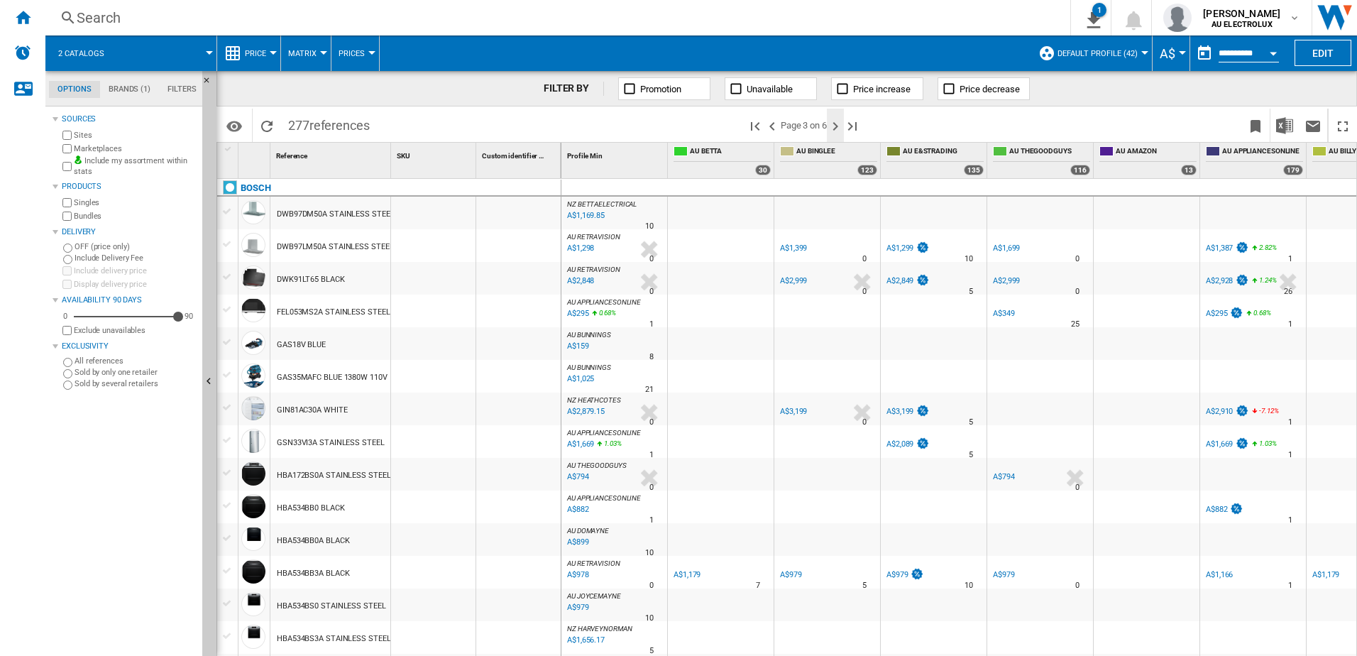
click at [835, 129] on ng-md-icon "Next page" at bounding box center [835, 126] width 17 height 17
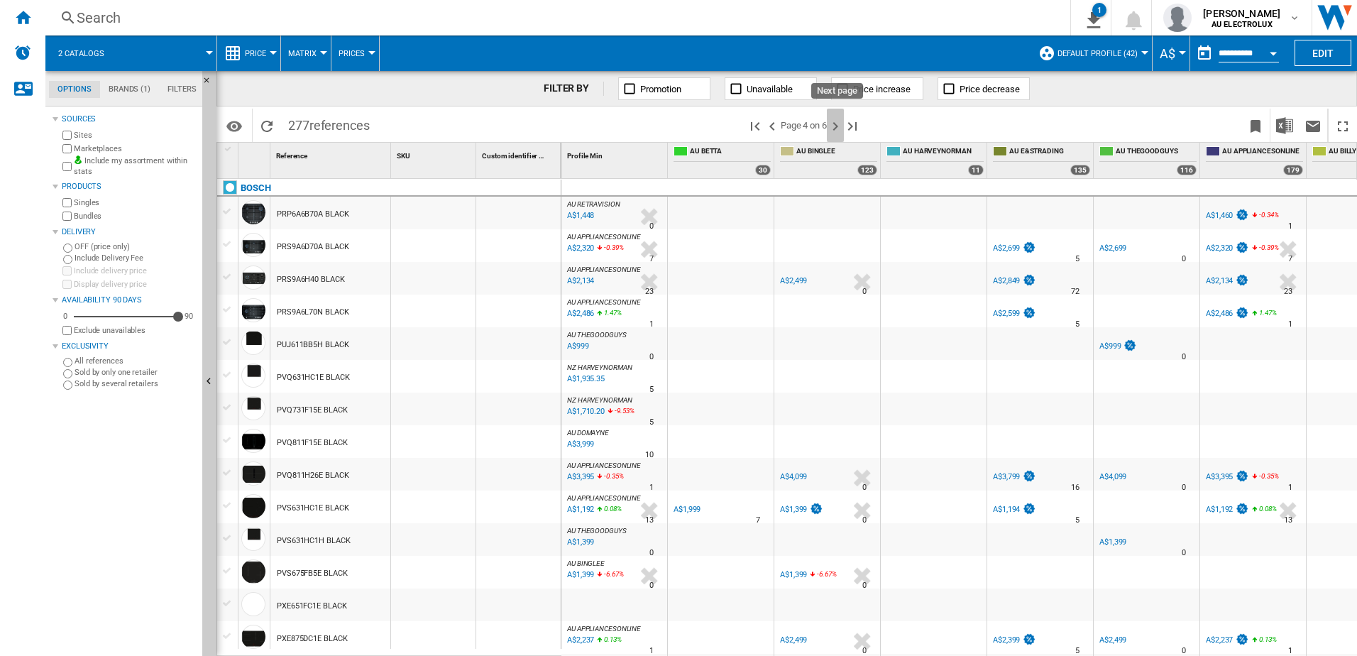
click at [838, 124] on ng-md-icon "Next page" at bounding box center [835, 126] width 17 height 17
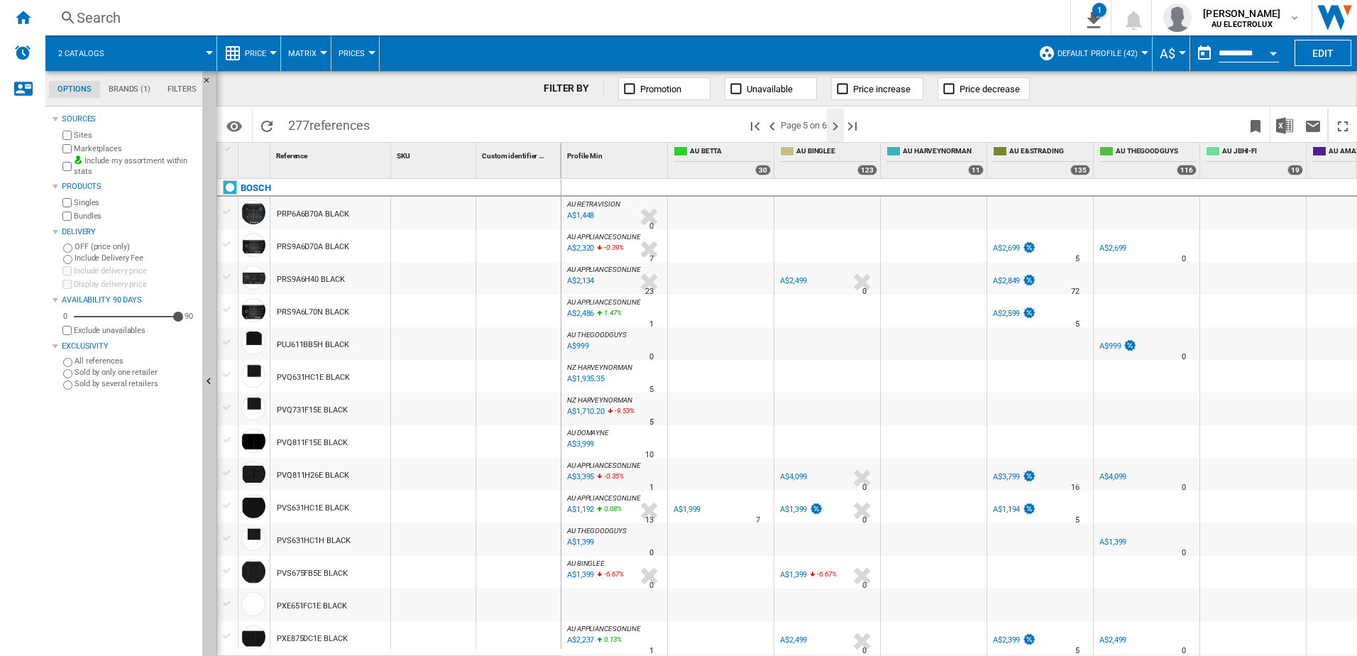
click at [836, 125] on ng-md-icon "Next page" at bounding box center [835, 126] width 17 height 17
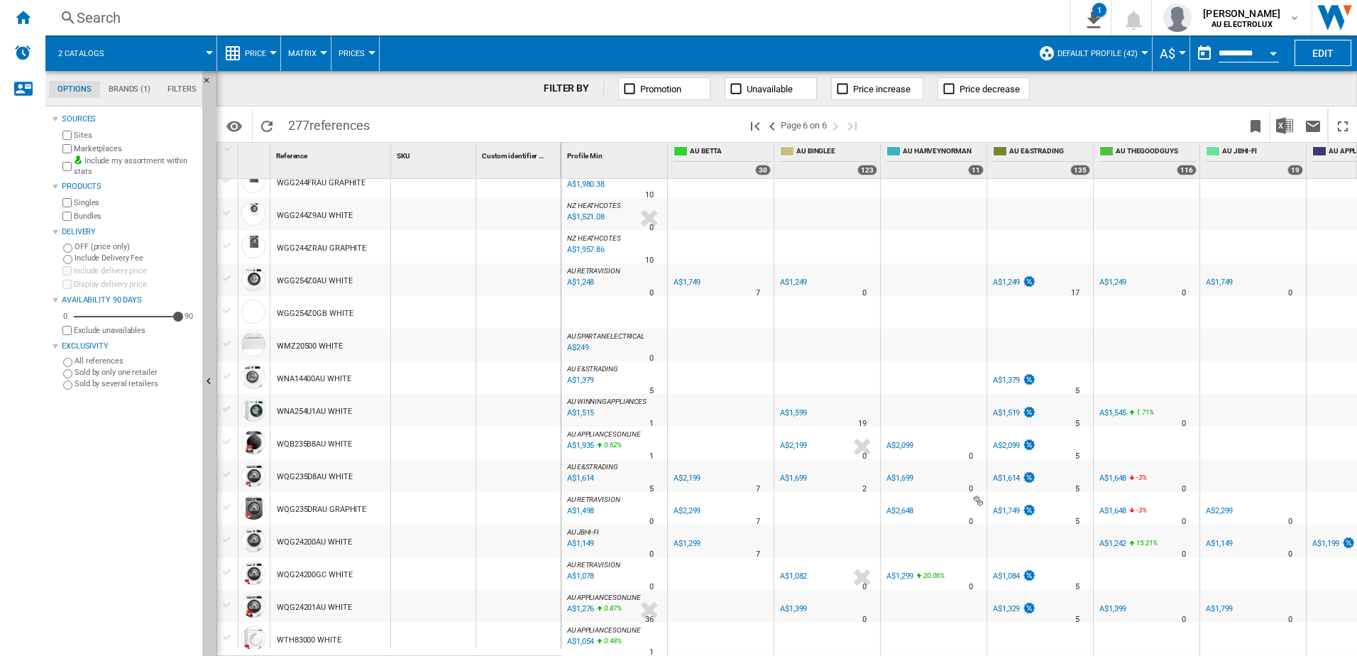
scroll to position [74, 0]
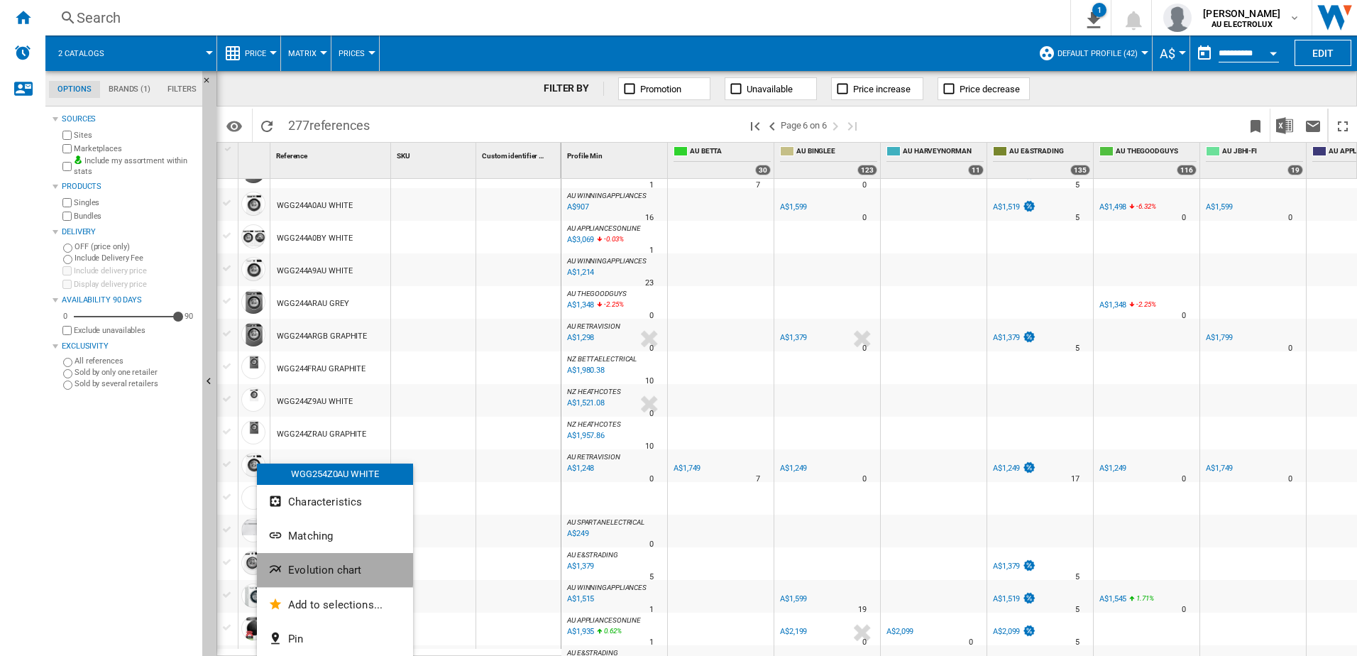
click at [307, 569] on span "Evolution chart" at bounding box center [324, 570] width 73 height 13
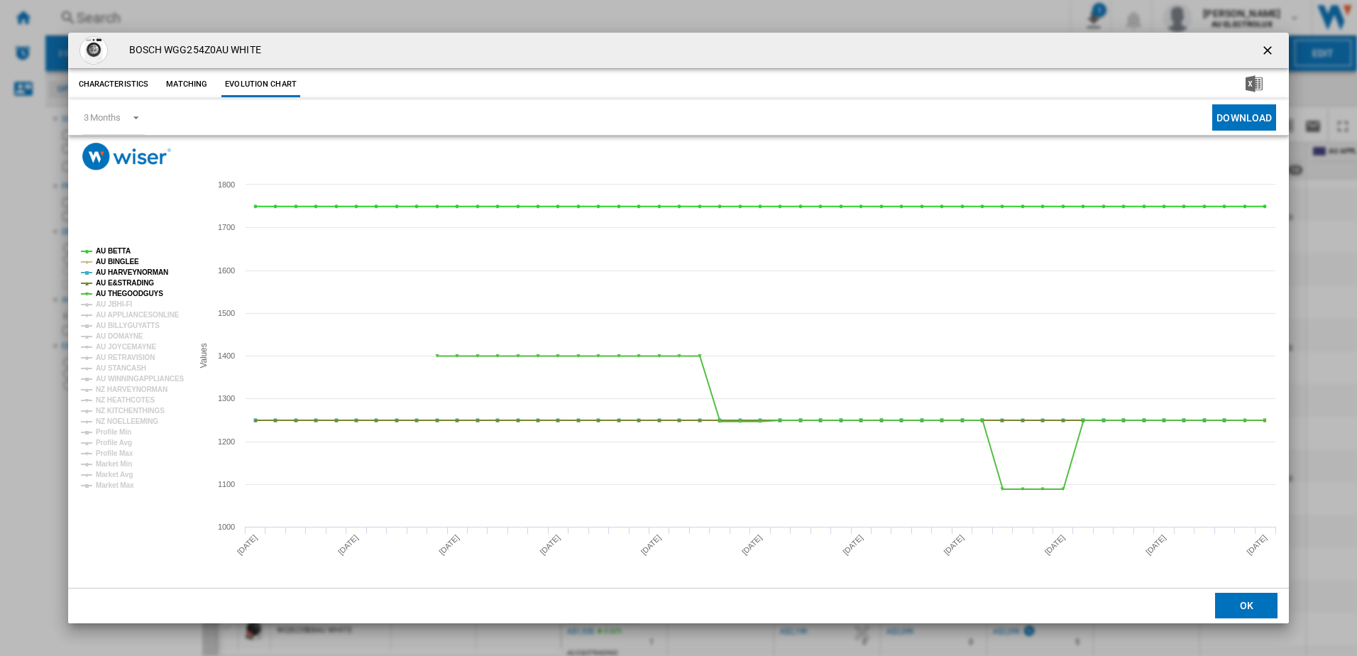
click at [1268, 48] on ng-md-icon "getI18NText('BUTTONS.CLOSE_DIALOG')" at bounding box center [1269, 51] width 17 height 17
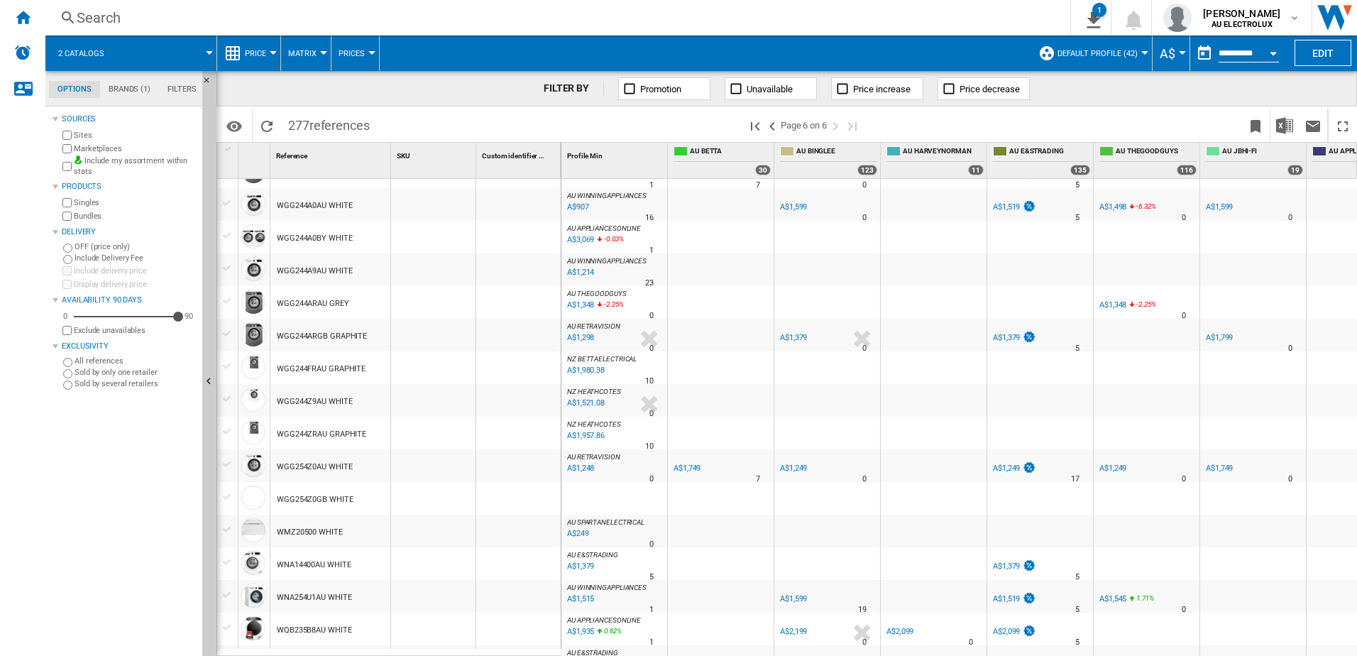
scroll to position [0, 0]
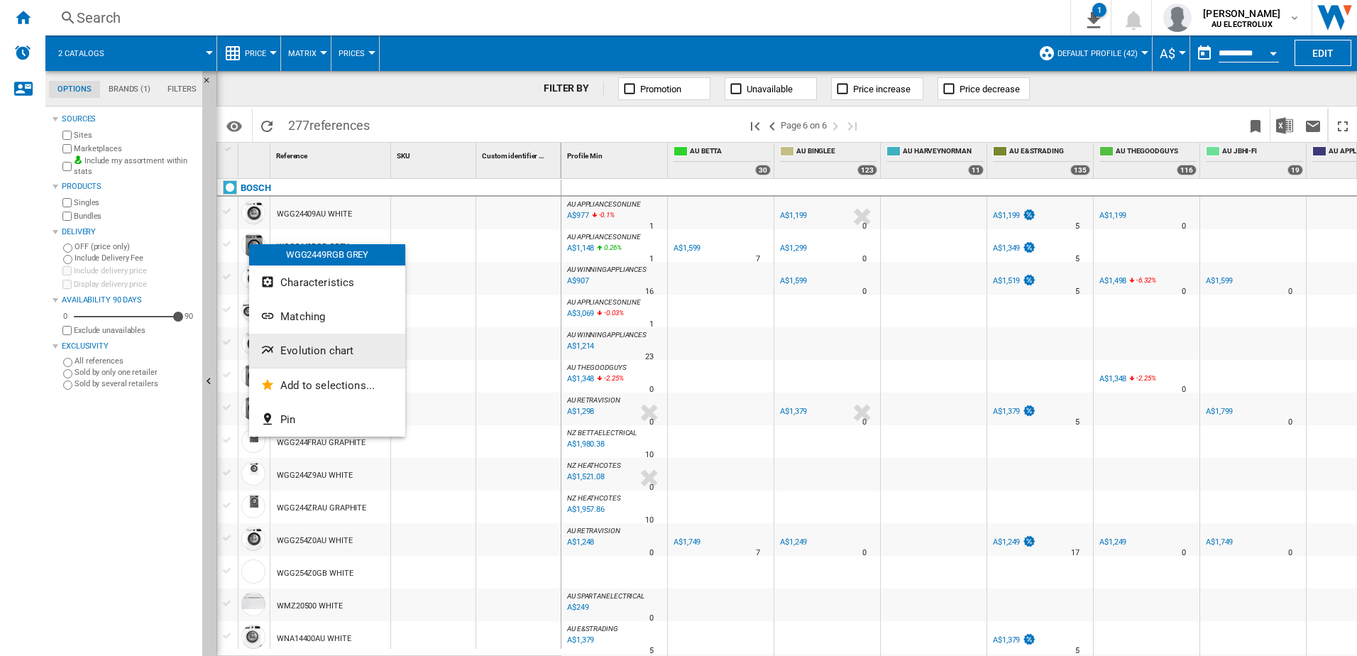
click at [301, 349] on span "Evolution chart" at bounding box center [316, 350] width 73 height 13
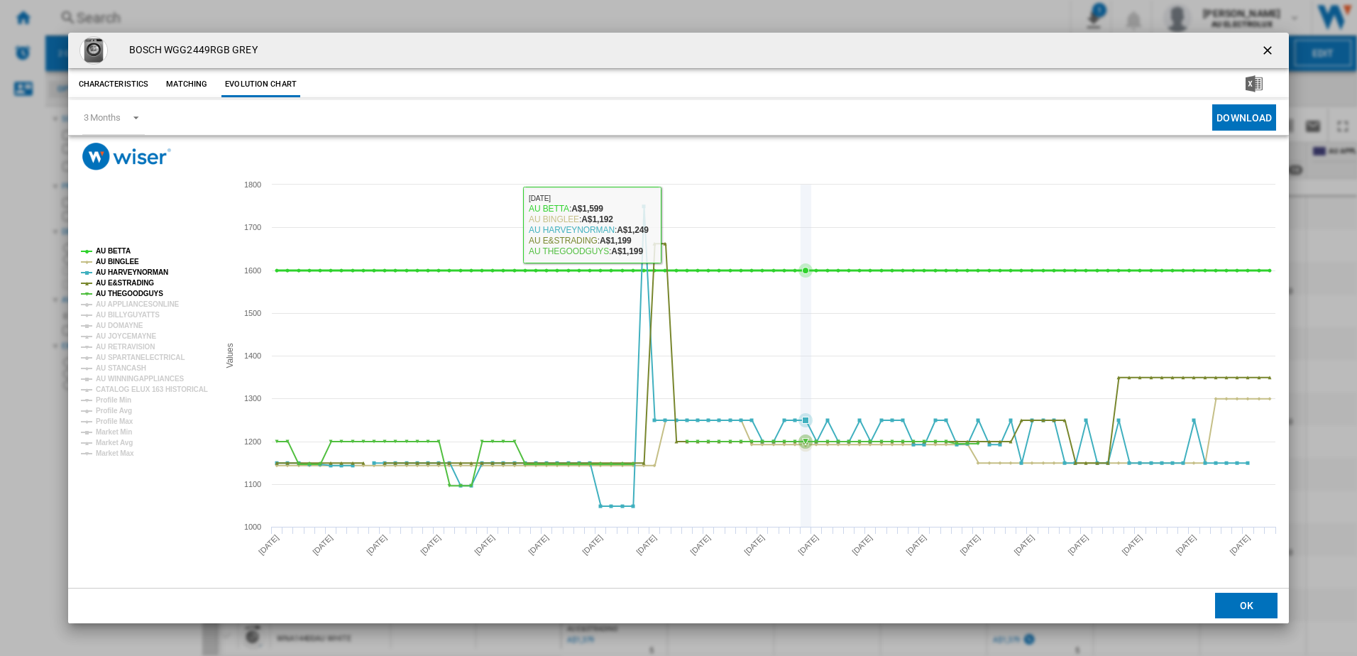
drag, startPoint x: 503, startPoint y: 270, endPoint x: 803, endPoint y: 204, distance: 307.5
click at [803, 204] on icon "Created with Highcharts 5.0.14 Values 1000 1200 1400 1600 1800 1100 1300 1500 1…" at bounding box center [679, 378] width 1222 height 417
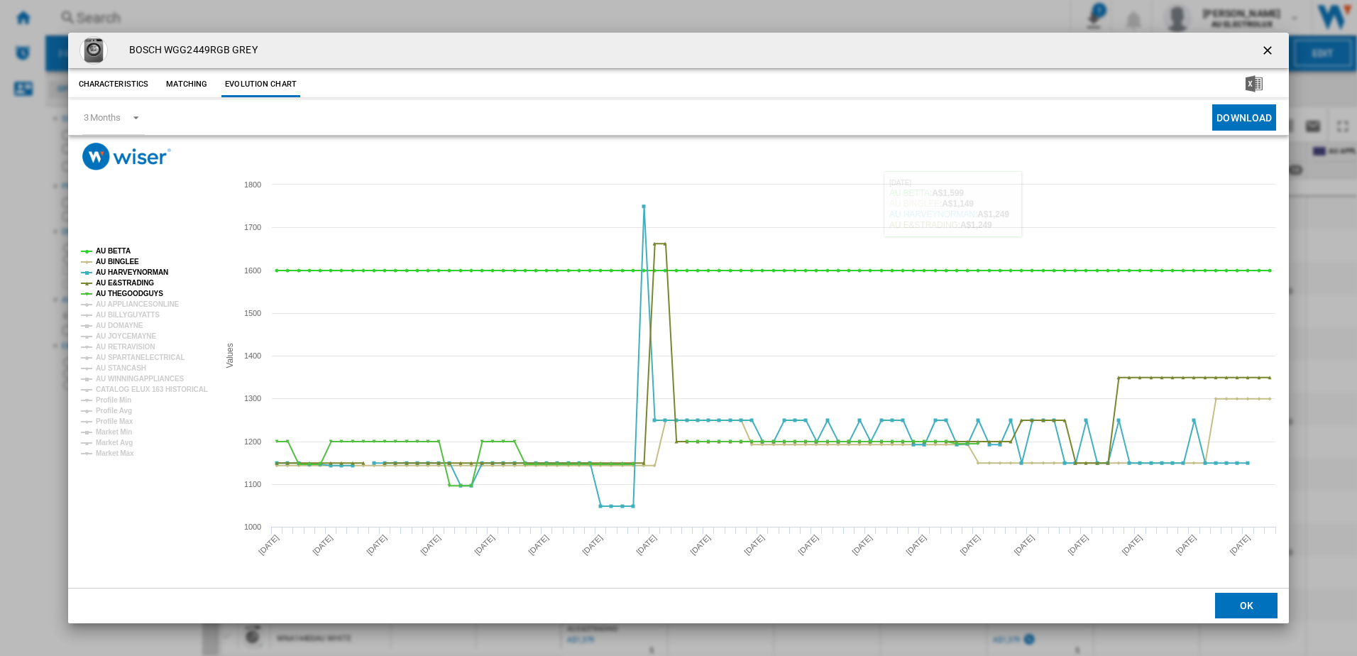
click at [1270, 51] on ng-md-icon "getI18NText('BUTTONS.CLOSE_DIALOG')" at bounding box center [1269, 51] width 17 height 17
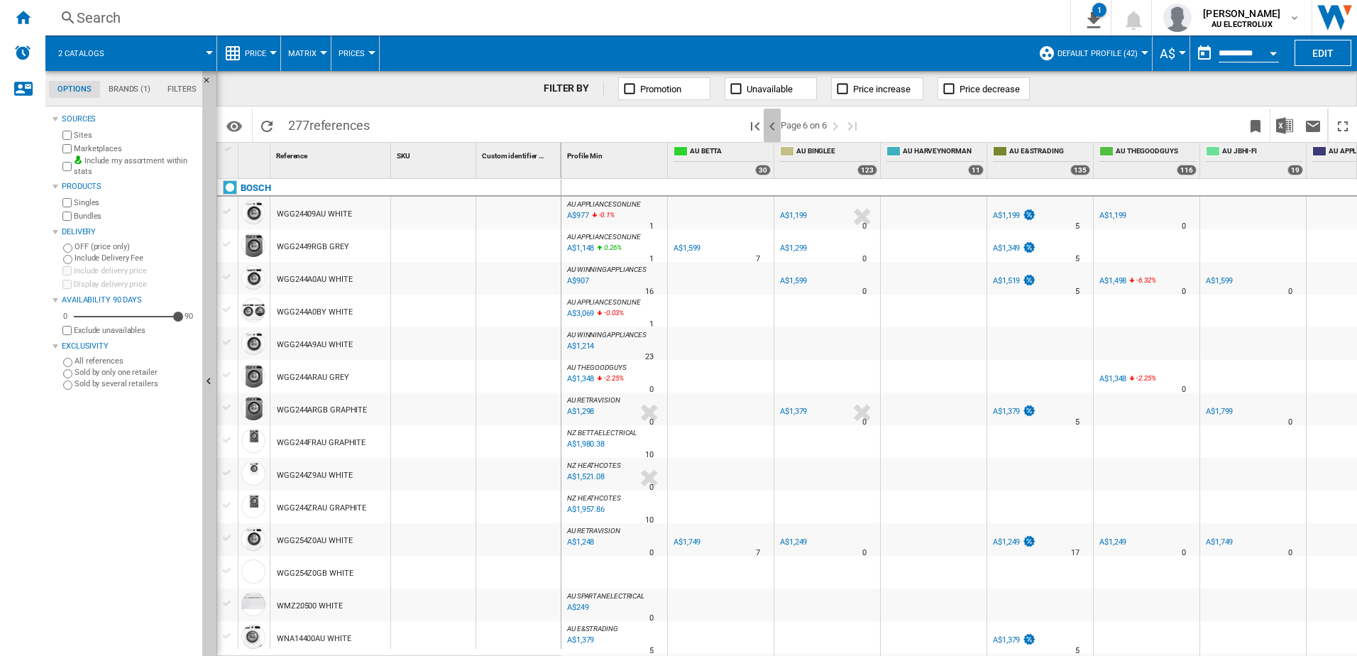
click at [774, 126] on ng-md-icon ">Previous page" at bounding box center [772, 126] width 17 height 17
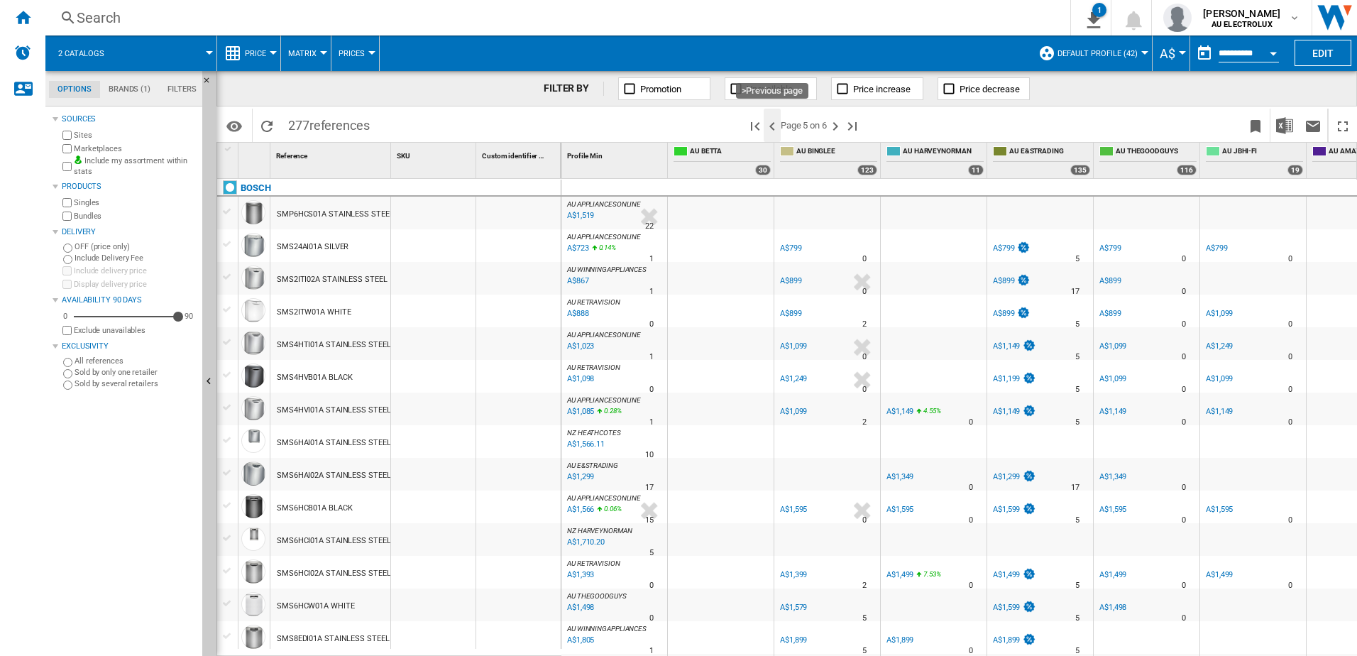
click at [774, 126] on ng-md-icon ">Previous page" at bounding box center [772, 126] width 17 height 17
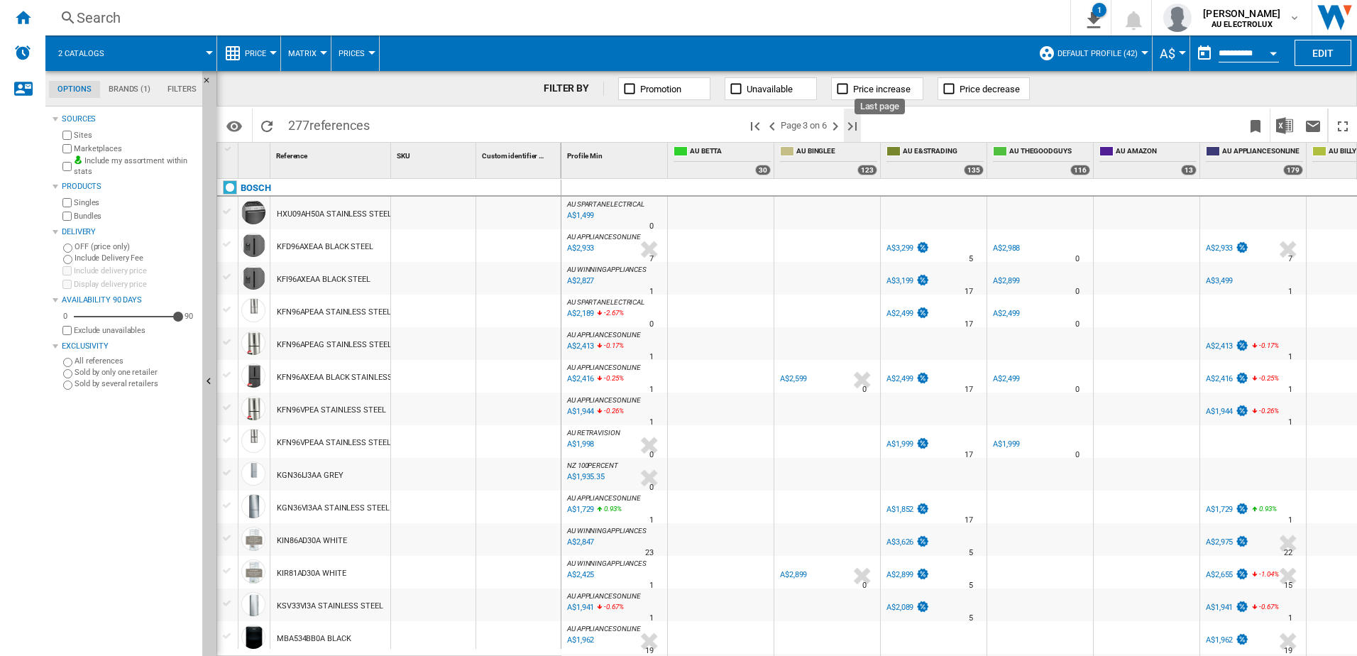
click at [848, 124] on ng-md-icon "Last page" at bounding box center [852, 126] width 17 height 17
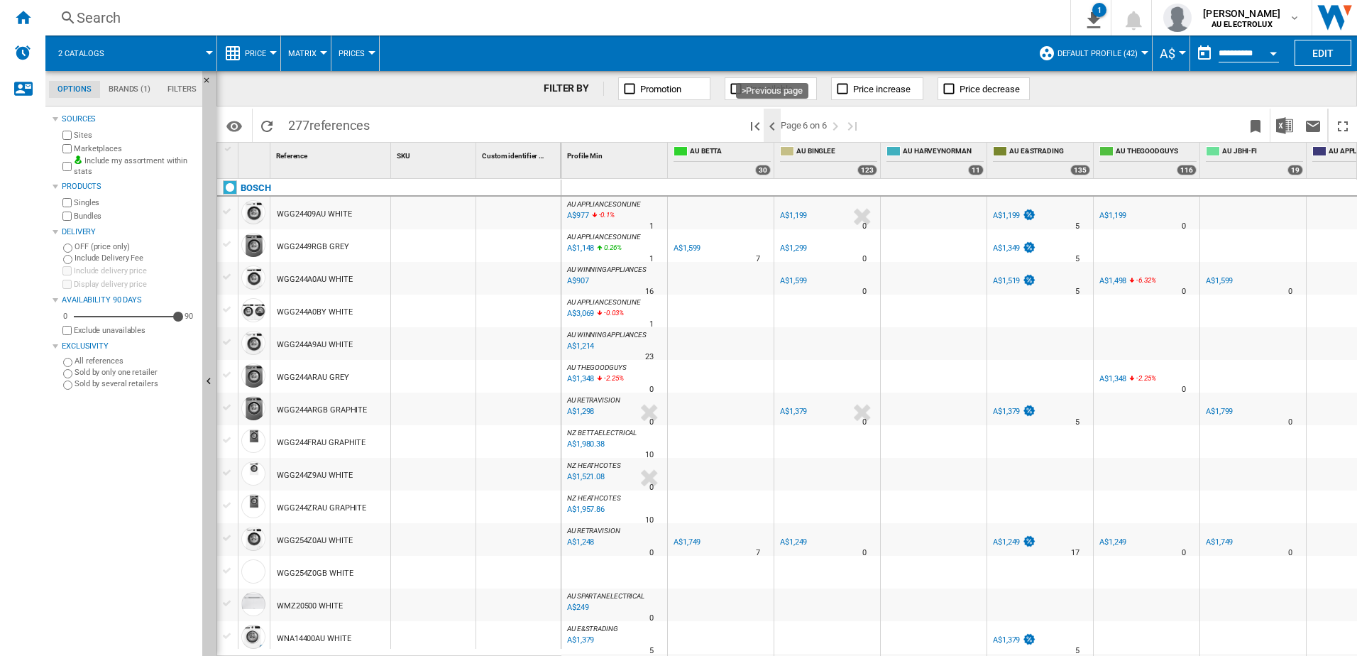
click at [775, 127] on ng-md-icon ">Previous page" at bounding box center [772, 126] width 17 height 17
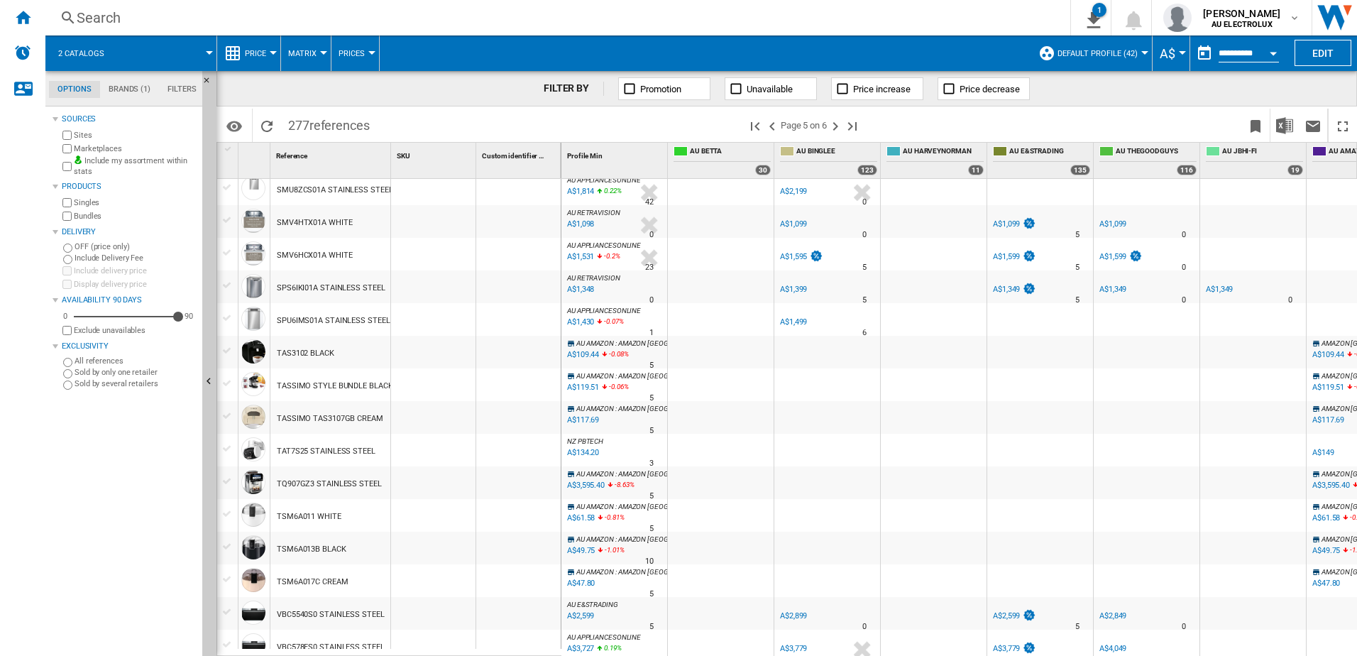
scroll to position [1181, 0]
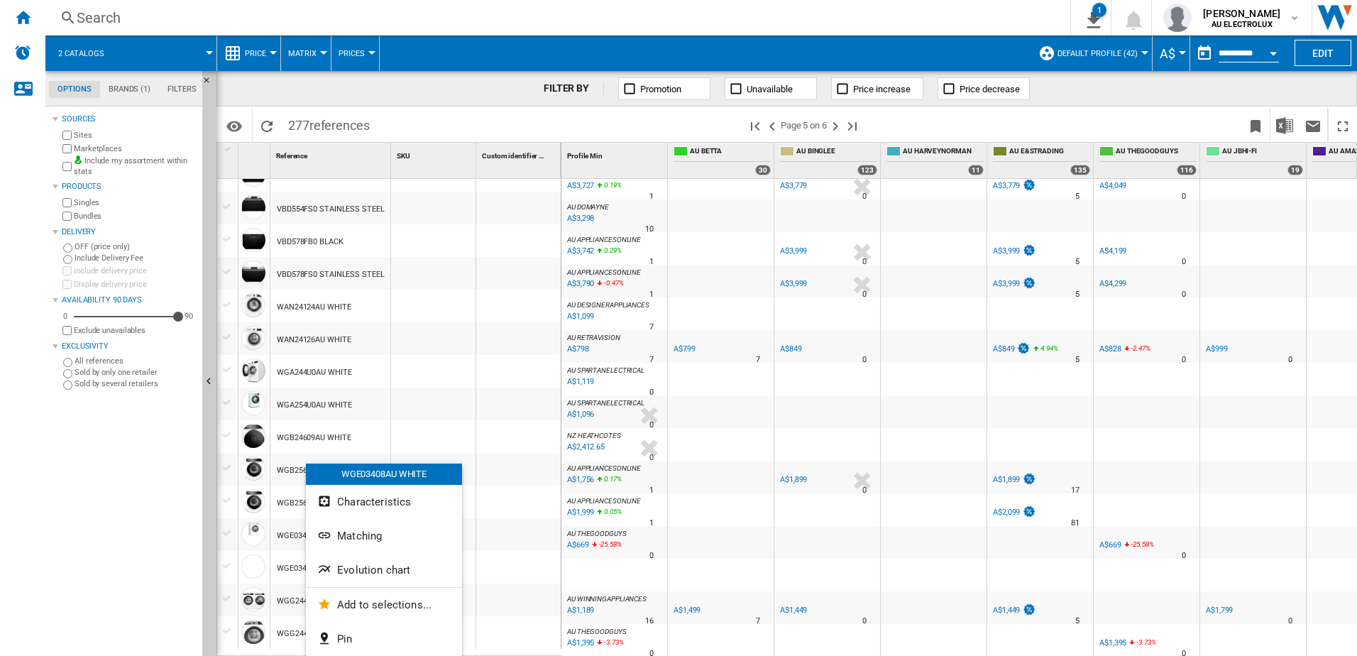
click at [351, 572] on span "Evolution chart" at bounding box center [373, 570] width 73 height 13
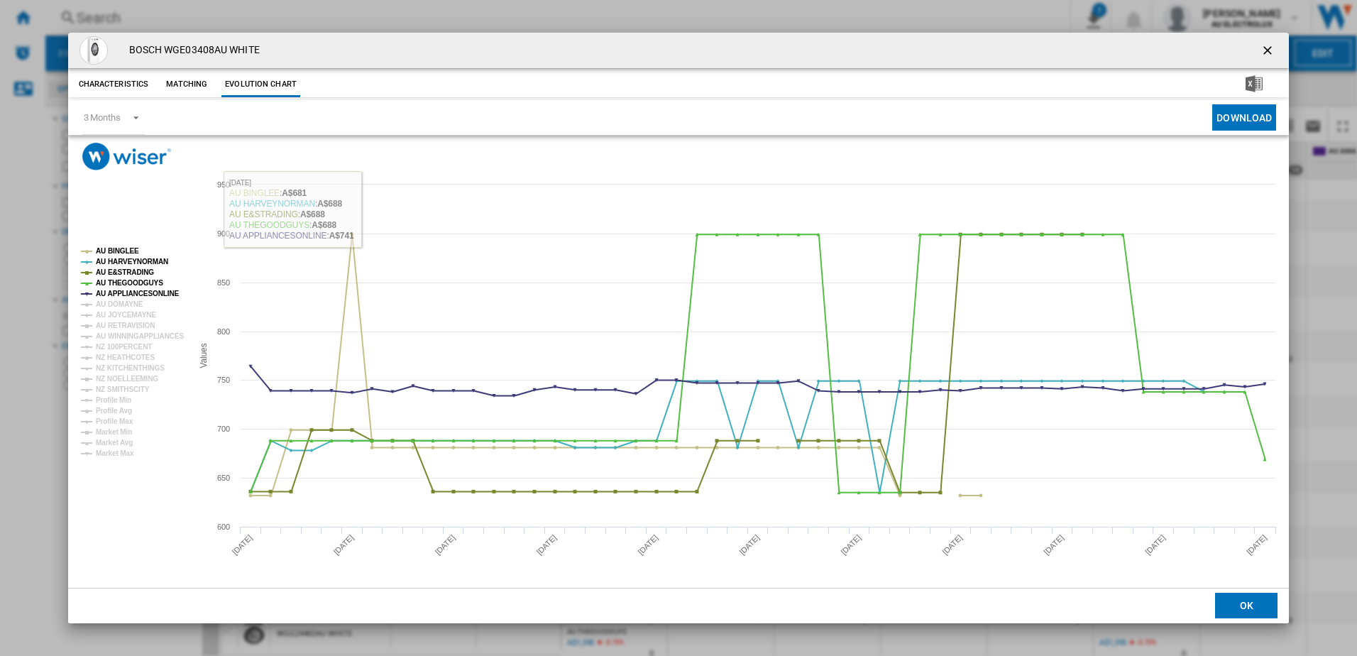
click at [1263, 52] on ng-md-icon "getI18NText('BUTTONS.CLOSE_DIALOG')" at bounding box center [1269, 51] width 17 height 17
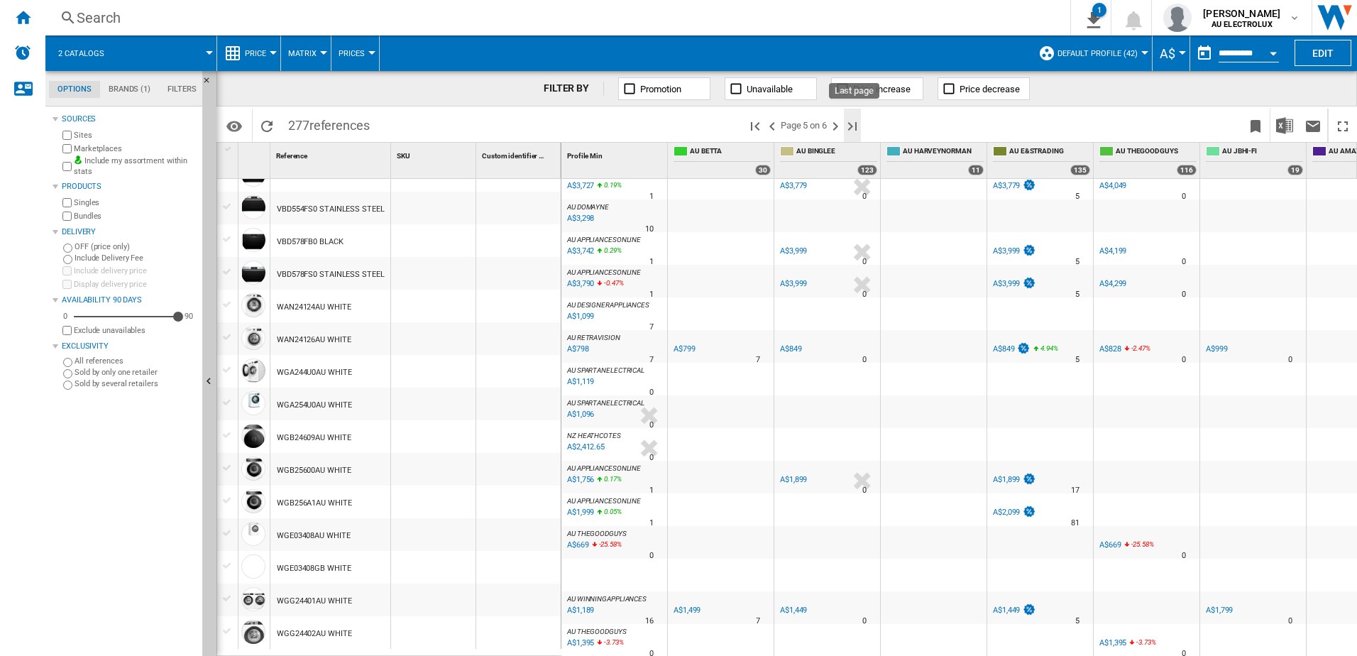
click at [858, 126] on ng-md-icon "Last page" at bounding box center [852, 126] width 17 height 17
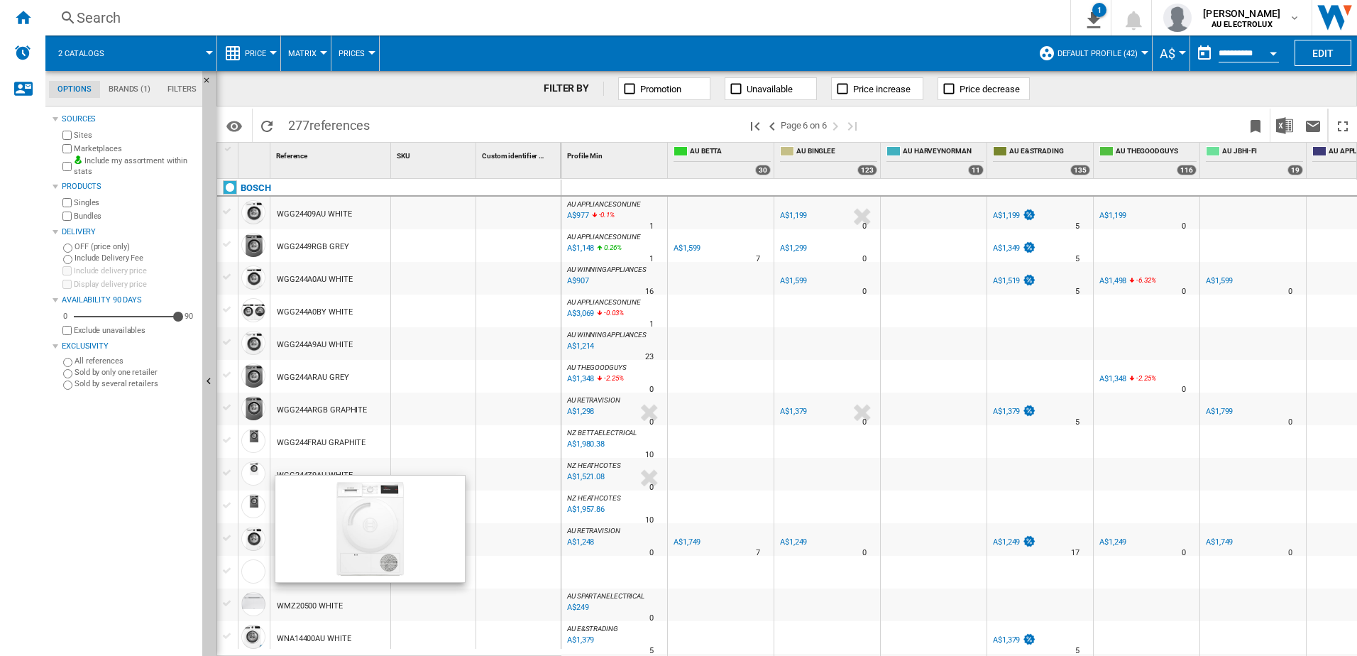
scroll to position [430, 0]
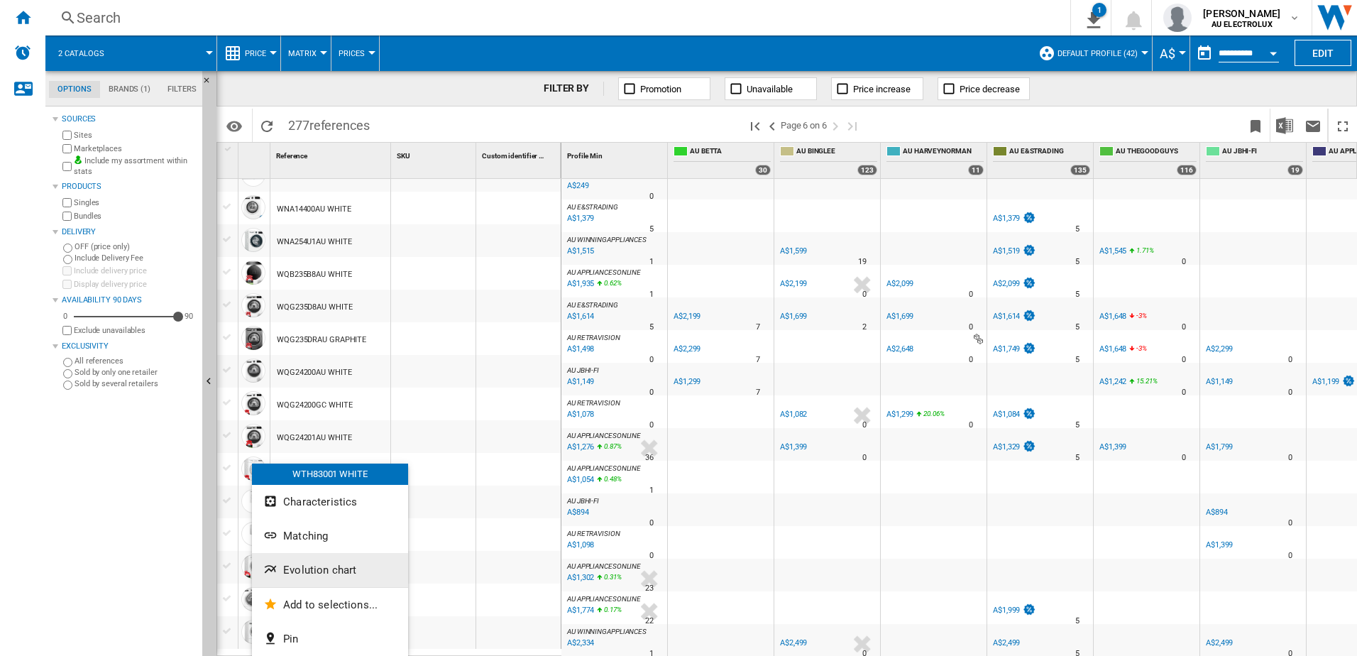
click at [301, 570] on span "Evolution chart" at bounding box center [319, 570] width 73 height 13
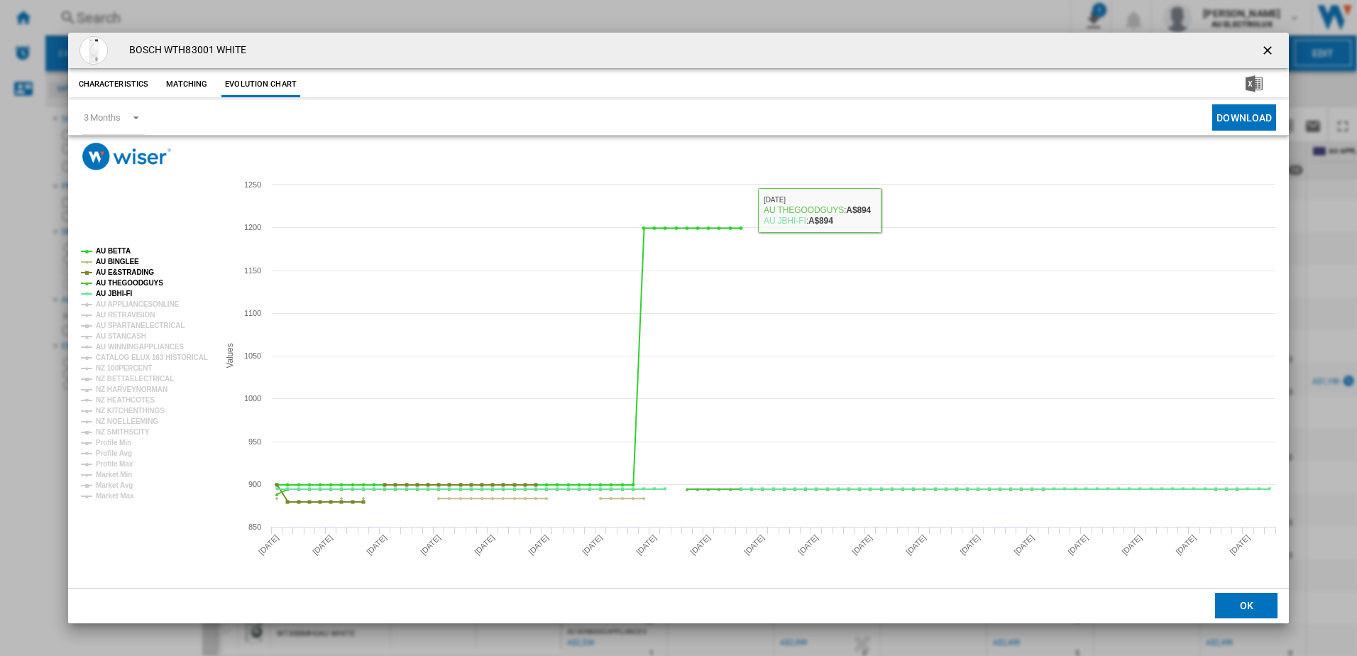
click at [1274, 49] on ng-md-icon "getI18NText('BUTTONS.CLOSE_DIALOG')" at bounding box center [1269, 51] width 17 height 17
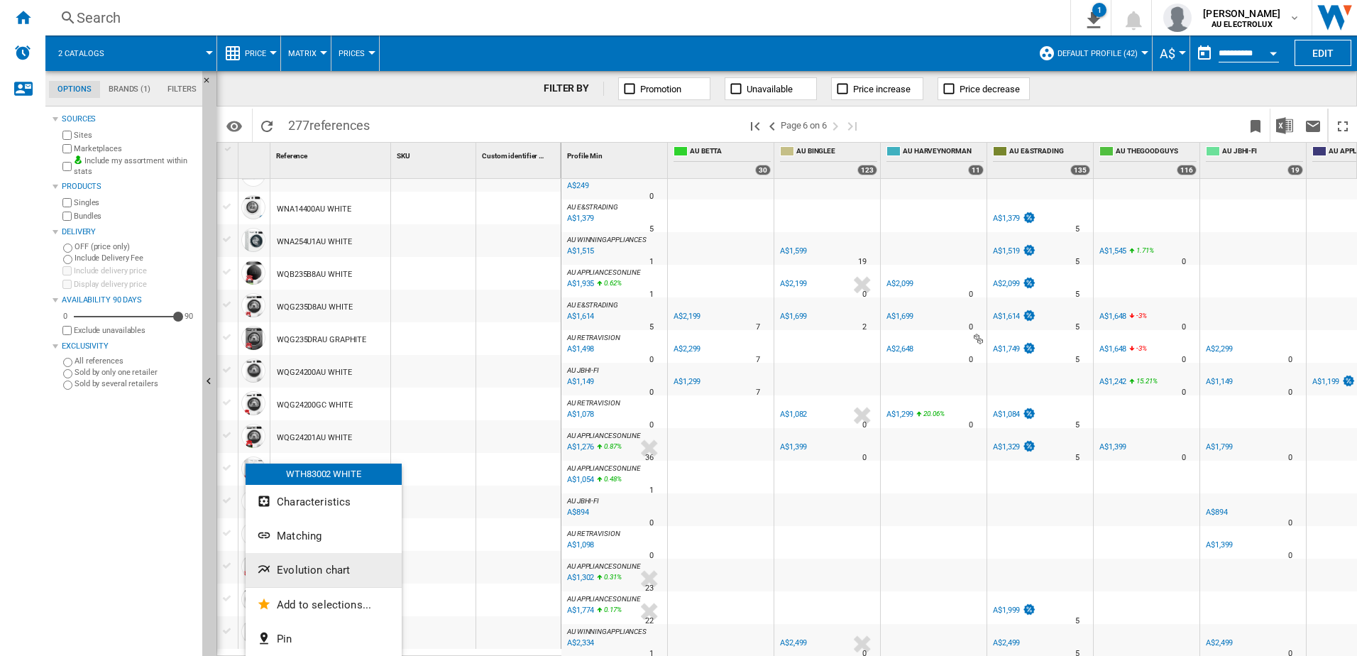
click at [290, 564] on span "Evolution chart" at bounding box center [313, 570] width 73 height 13
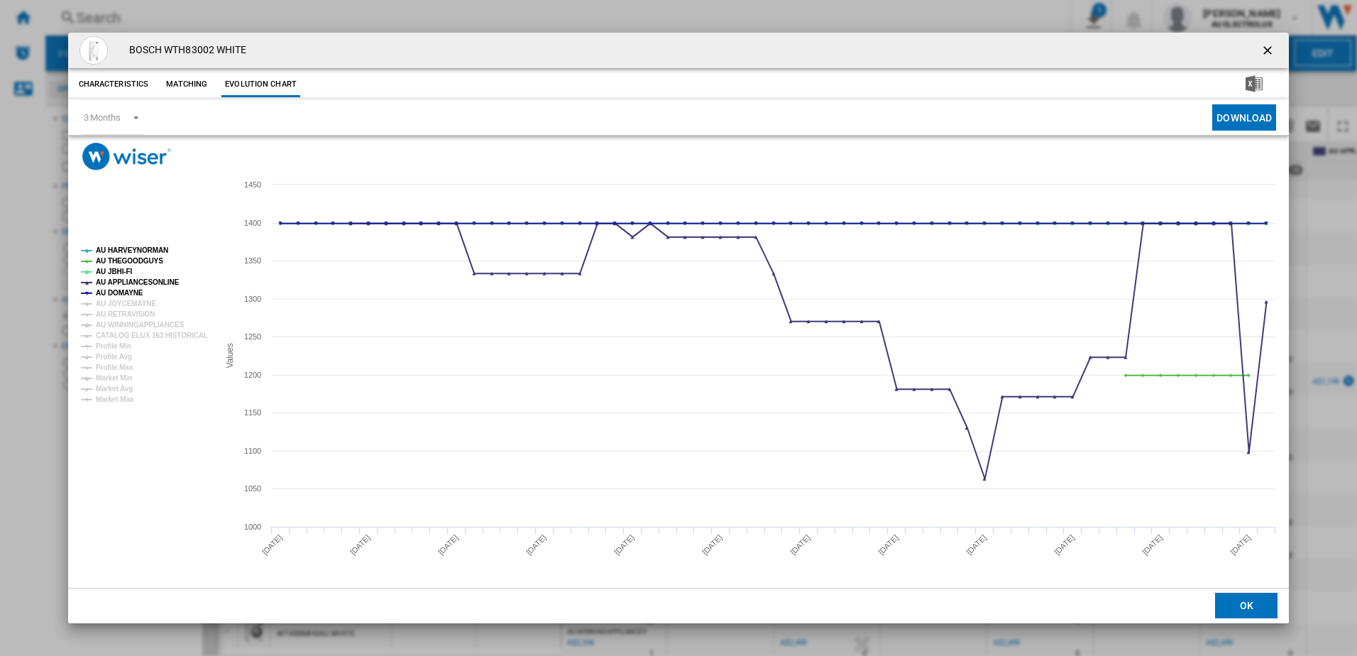
click at [1267, 49] on ng-md-icon "getI18NText('BUTTONS.CLOSE_DIALOG')" at bounding box center [1269, 51] width 17 height 17
